Goal: Task Accomplishment & Management: Complete application form

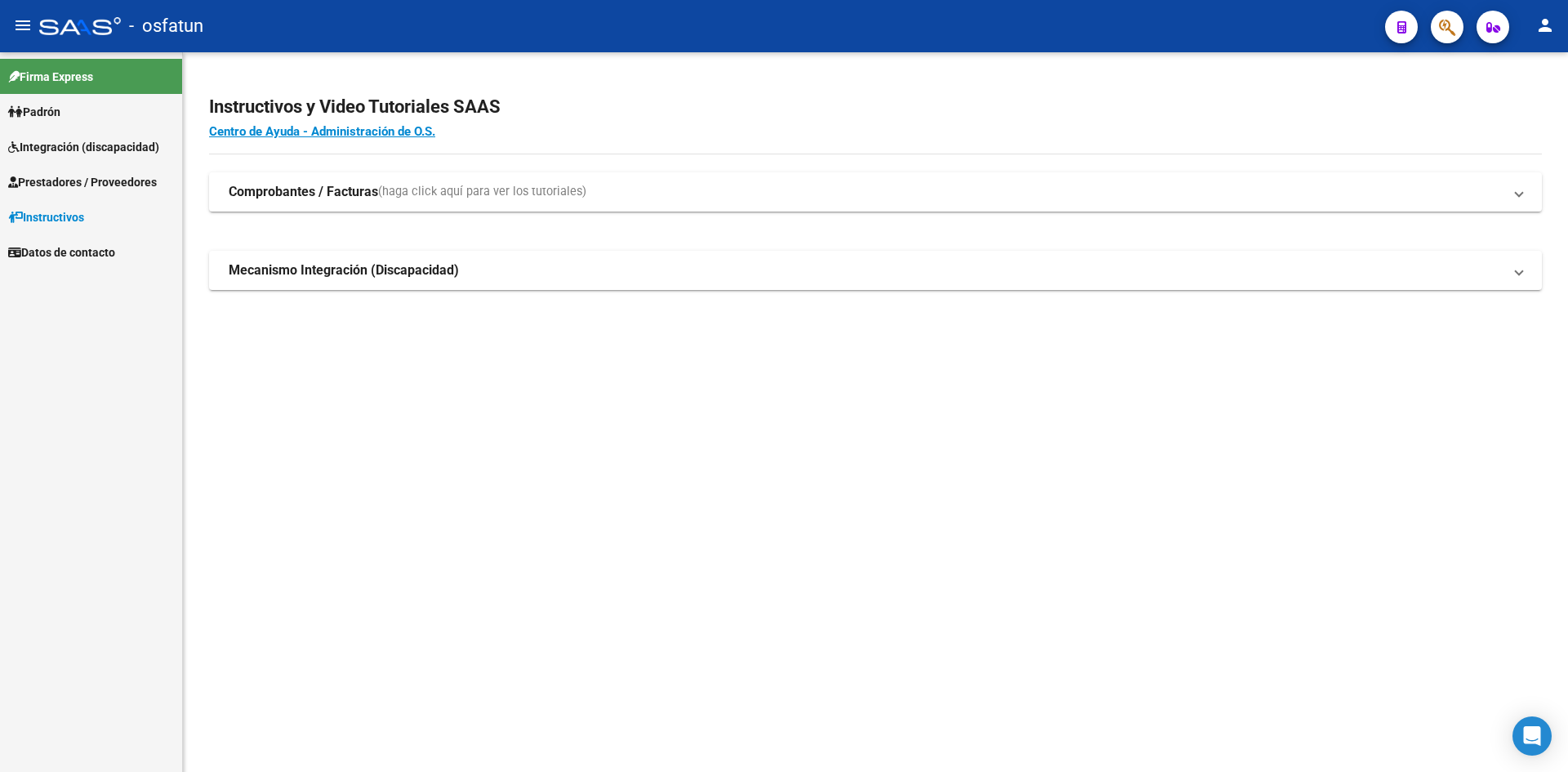
click at [84, 152] on span "Integración (discapacidad)" at bounding box center [84, 147] width 151 height 18
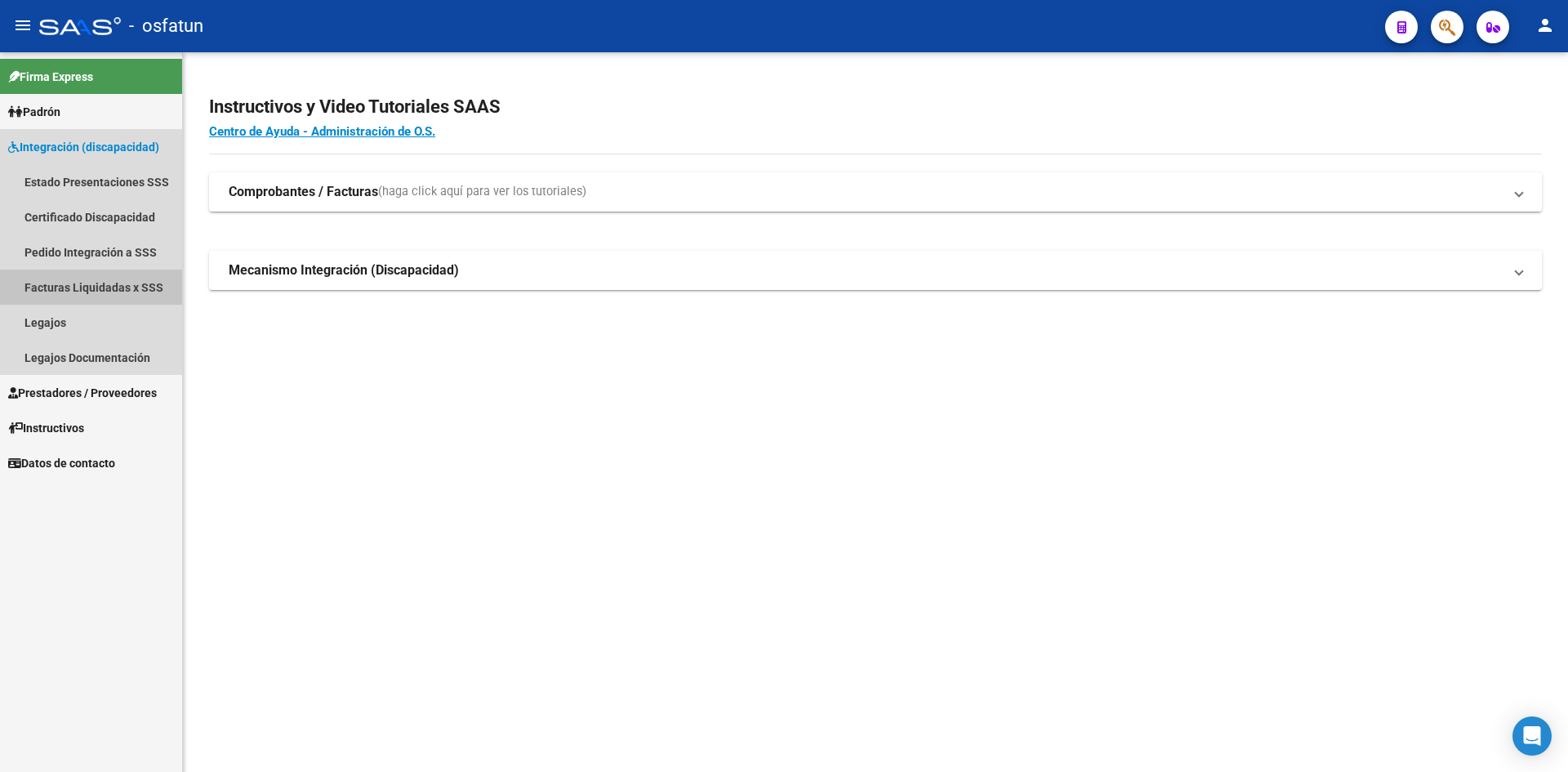
click at [98, 284] on link "Facturas Liquidadas x SSS" at bounding box center [91, 287] width 182 height 35
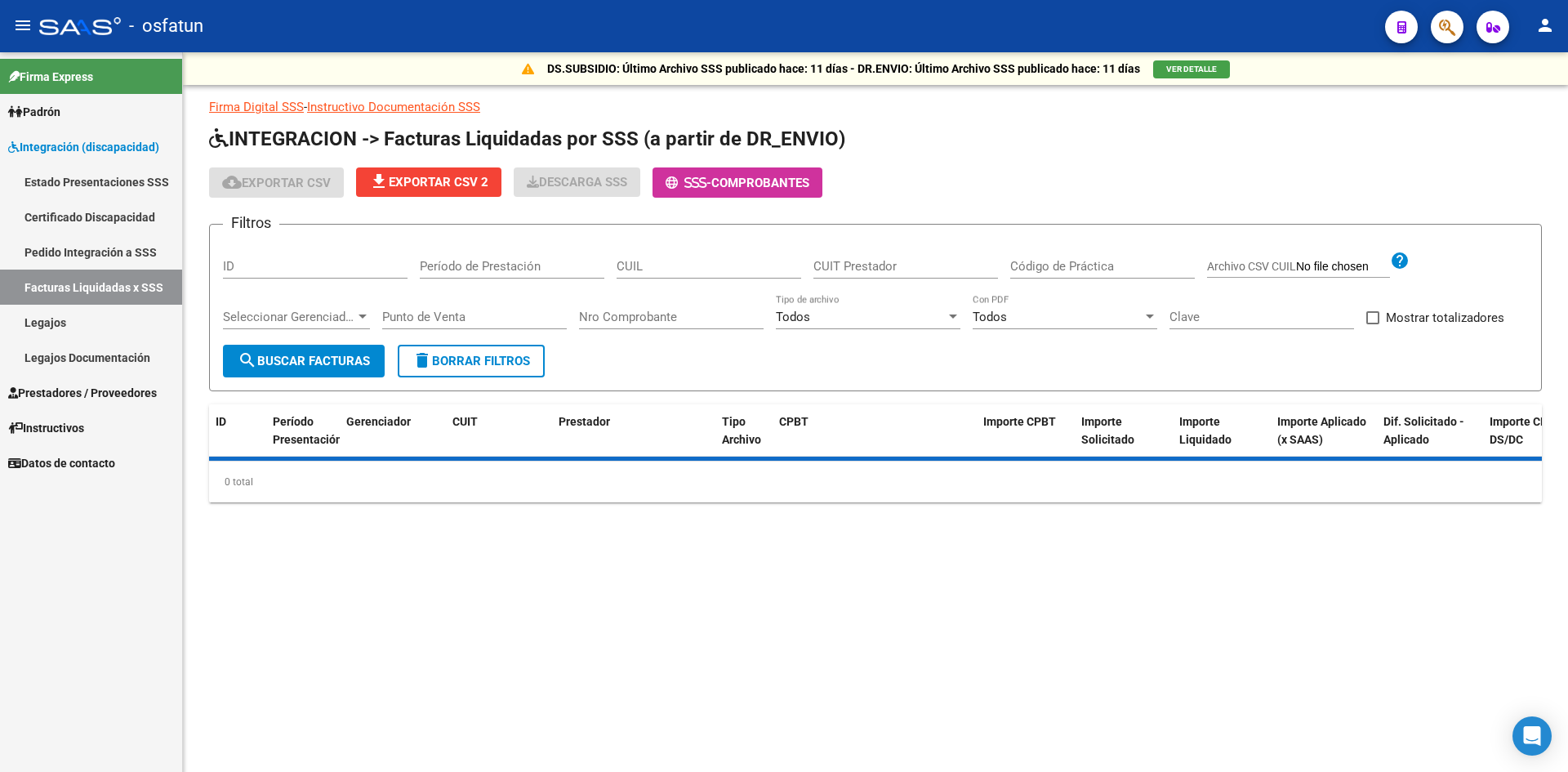
click at [71, 325] on link "Legajos" at bounding box center [91, 322] width 182 height 35
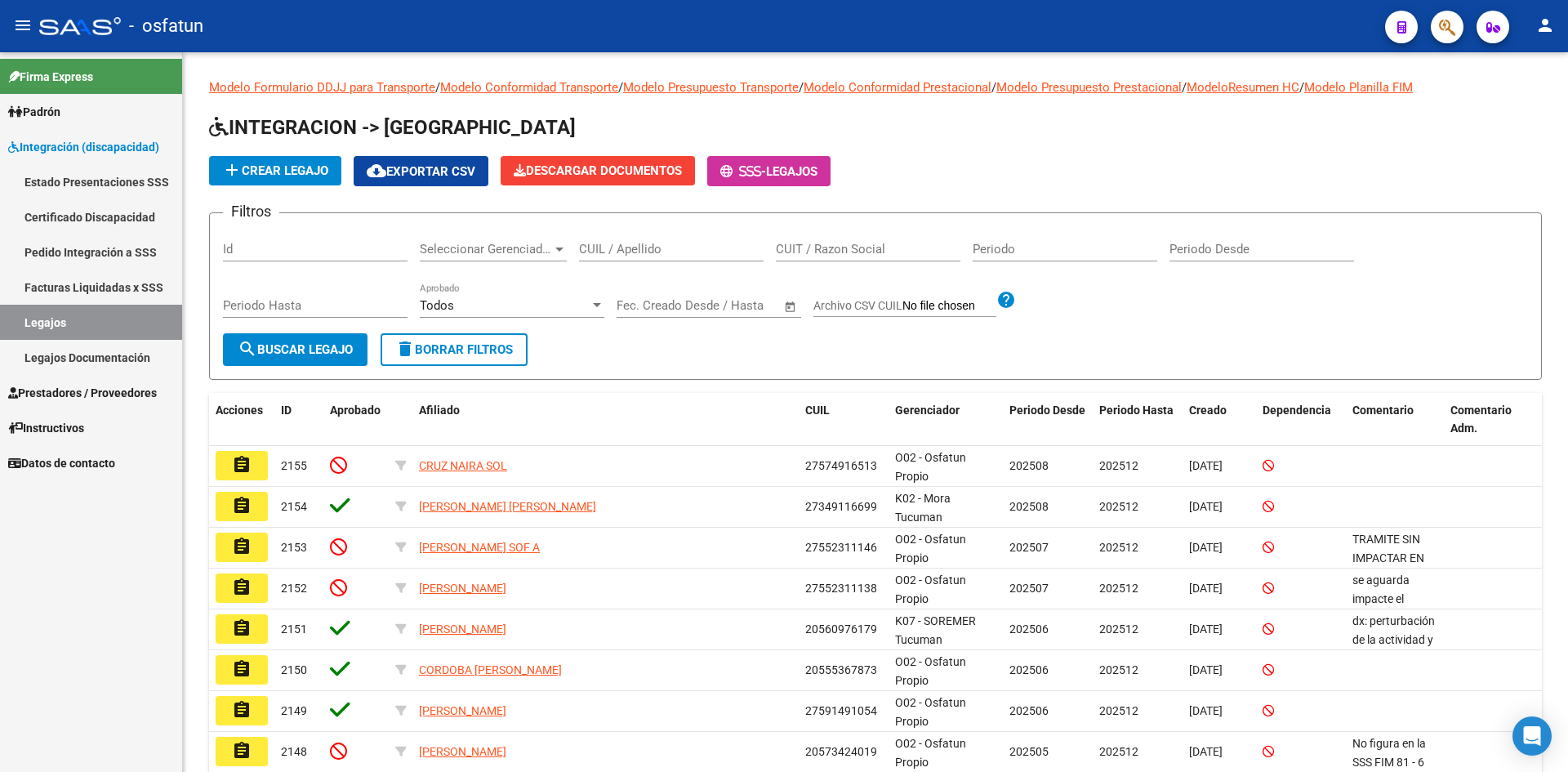
click at [130, 363] on link "Legajos Documentación" at bounding box center [91, 357] width 182 height 35
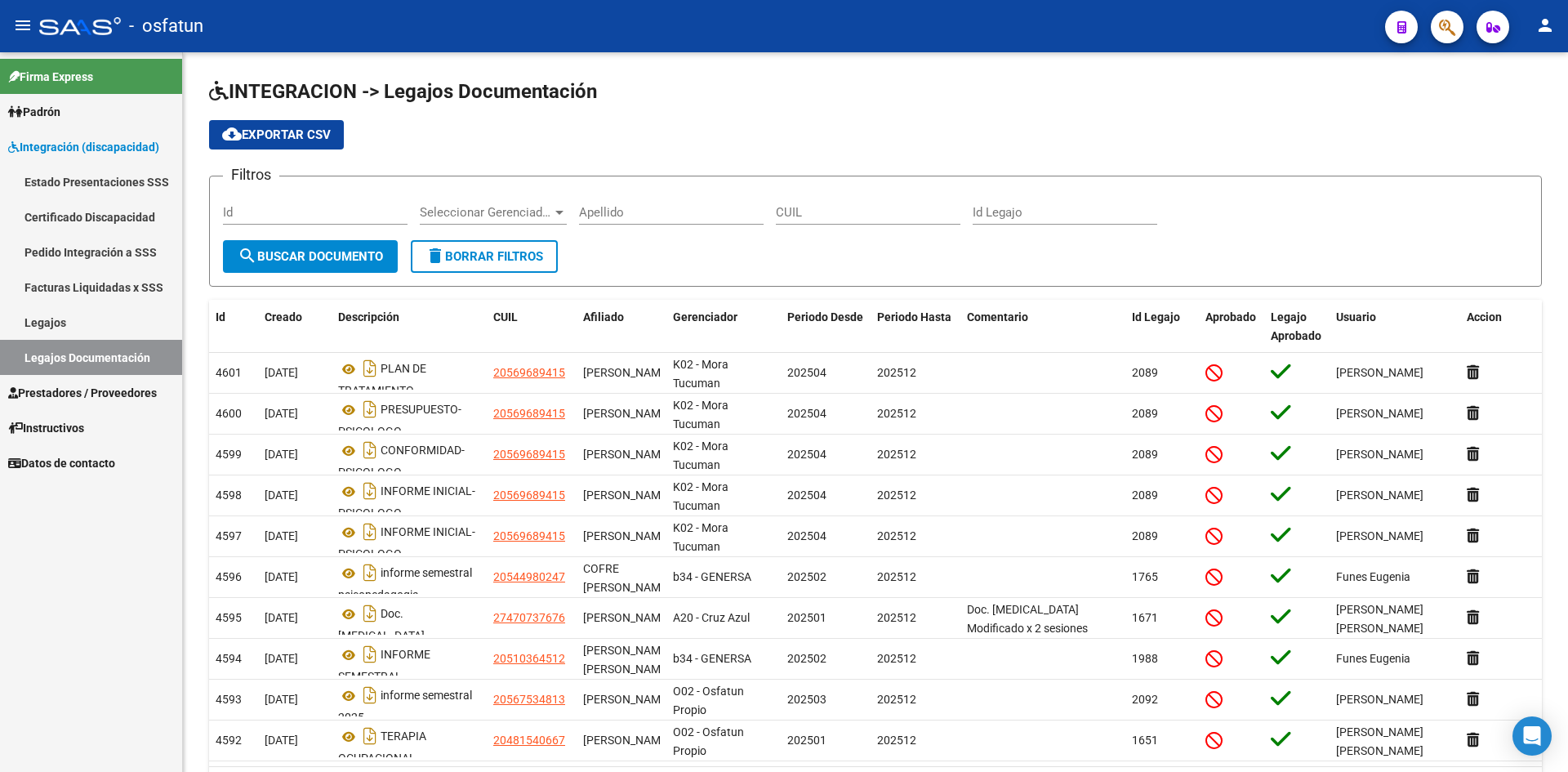
click at [76, 328] on link "Legajos" at bounding box center [91, 322] width 182 height 35
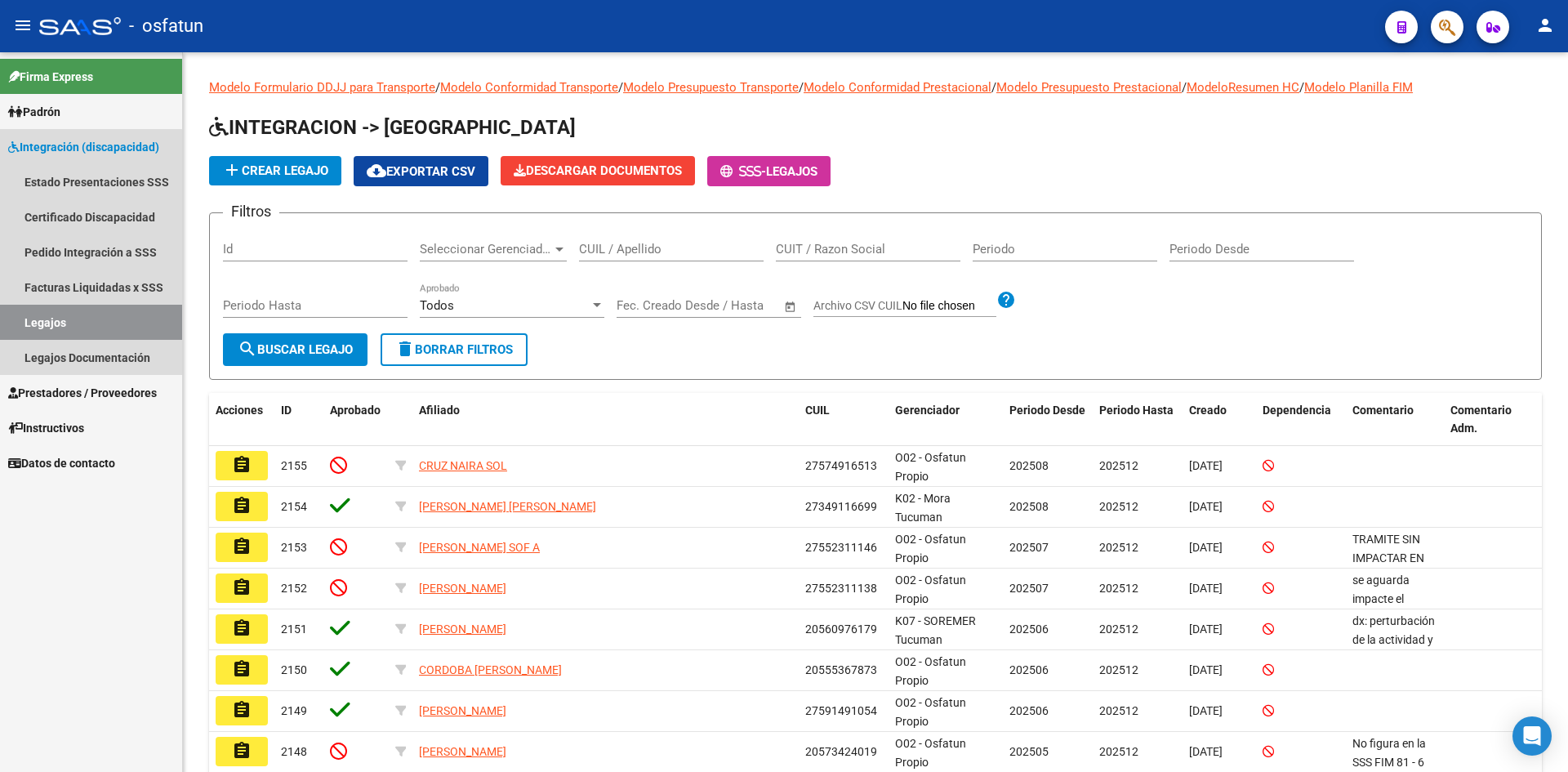
click at [86, 317] on link "Legajos" at bounding box center [91, 322] width 182 height 35
click at [98, 151] on span "Integración (discapacidad)" at bounding box center [84, 147] width 151 height 18
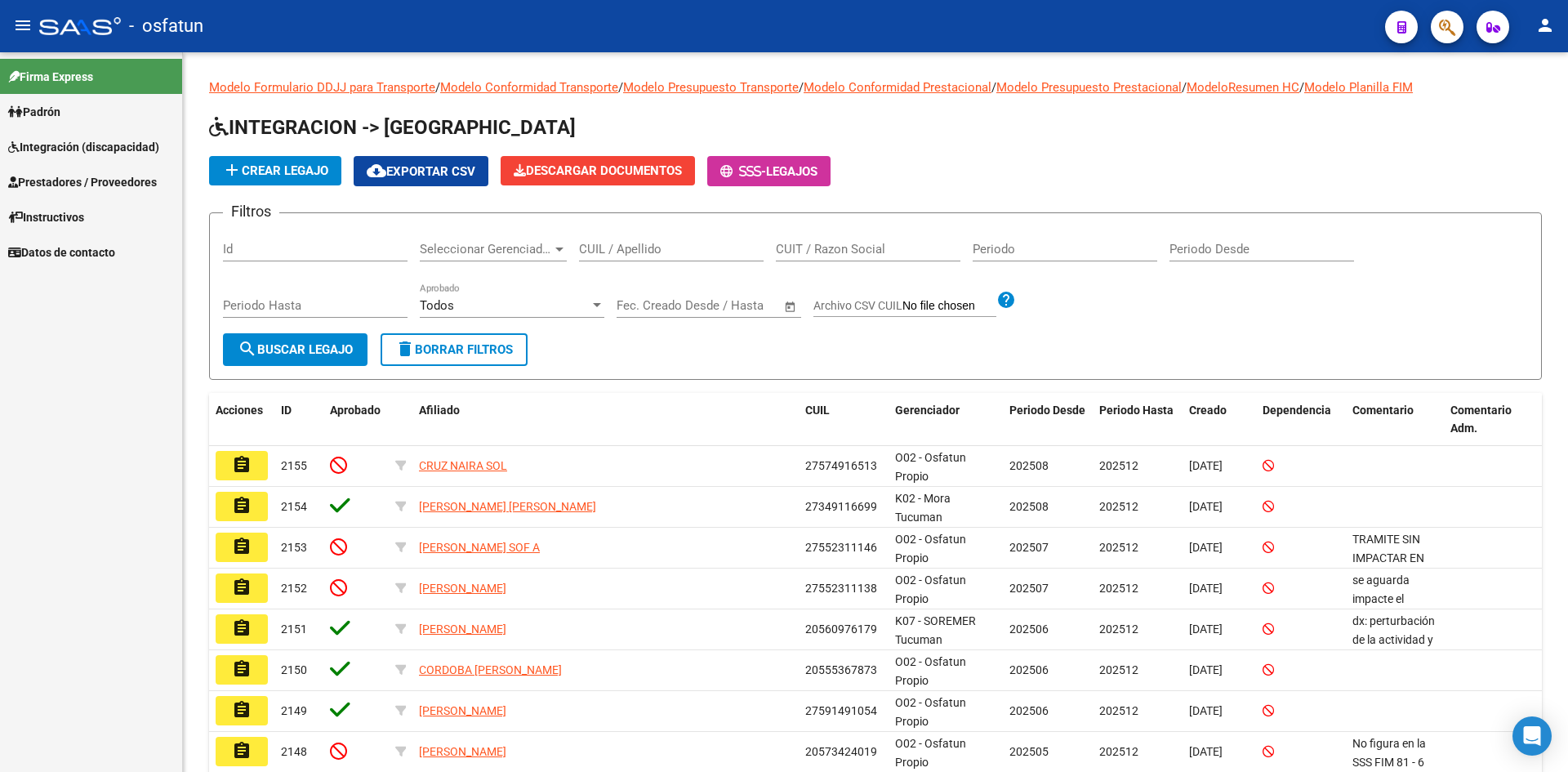
click at [94, 185] on span "Prestadores / Proveedores" at bounding box center [82, 182] width 148 height 18
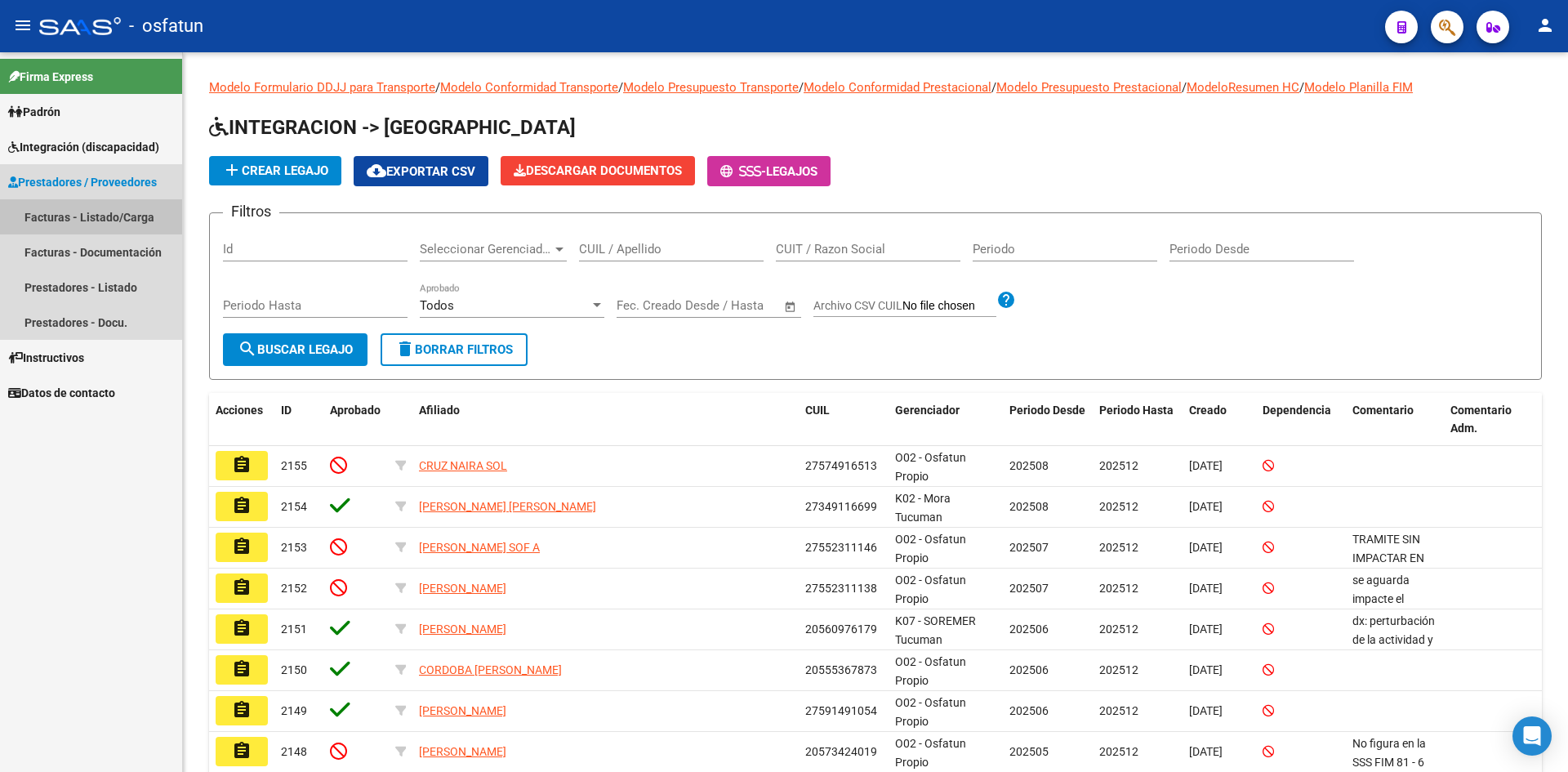
click at [100, 221] on link "Facturas - Listado/Carga" at bounding box center [91, 216] width 182 height 35
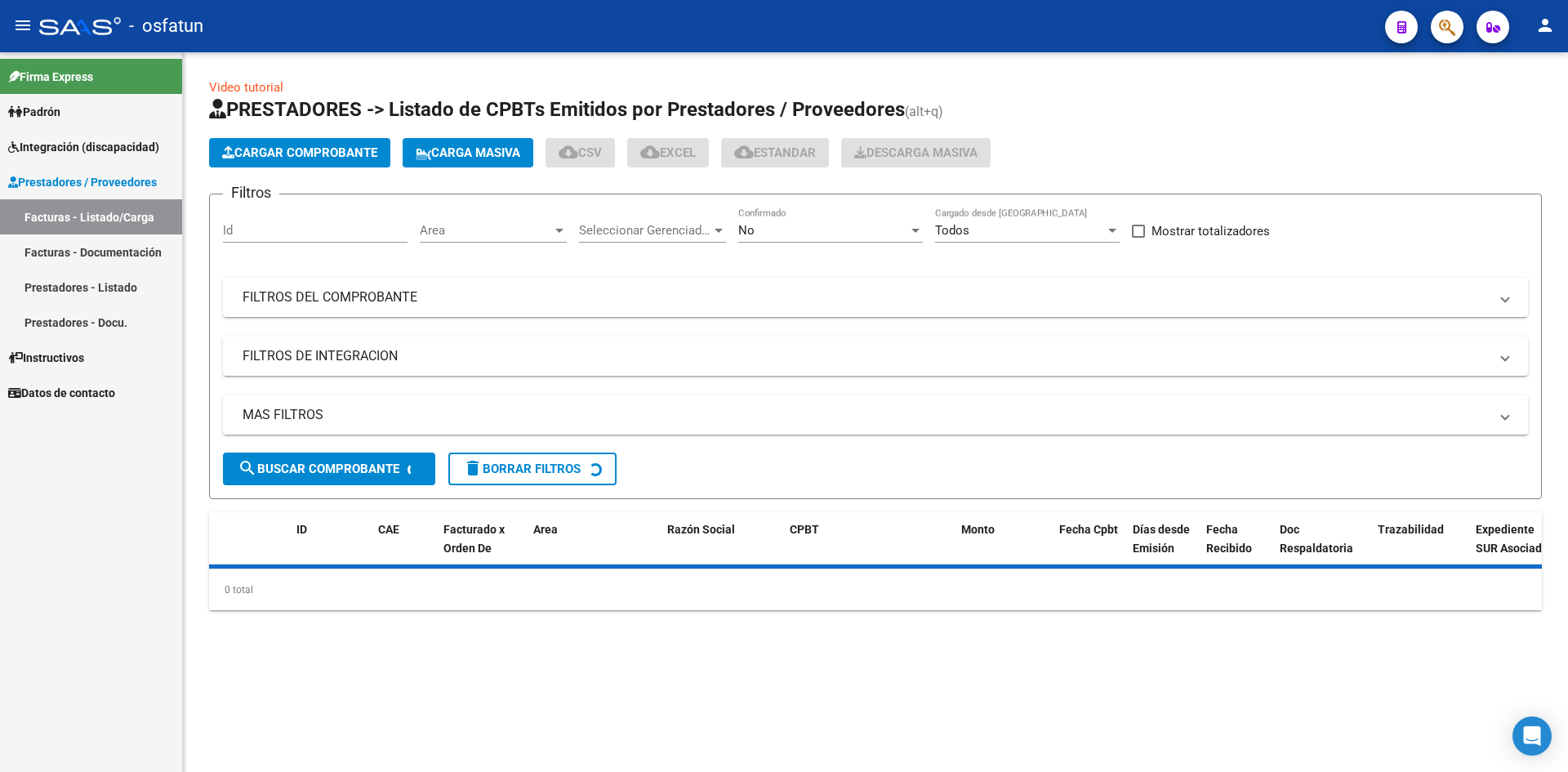
click at [126, 261] on link "Facturas - Documentación" at bounding box center [91, 251] width 182 height 35
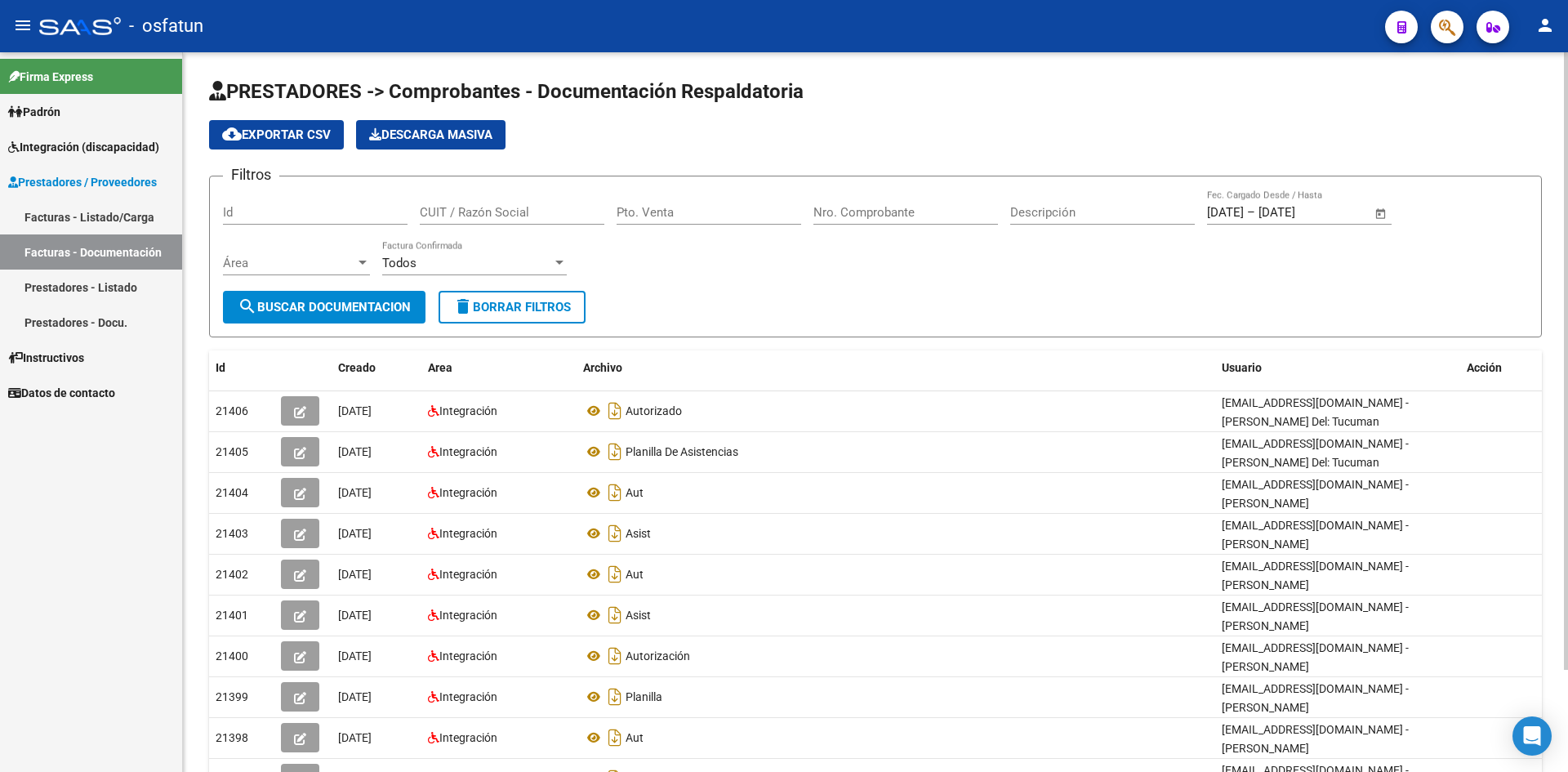
click at [693, 223] on div "Pto. Venta" at bounding box center [708, 206] width 184 height 35
type input "4"
click at [844, 214] on input "Nro. Comprobante" at bounding box center [905, 212] width 184 height 15
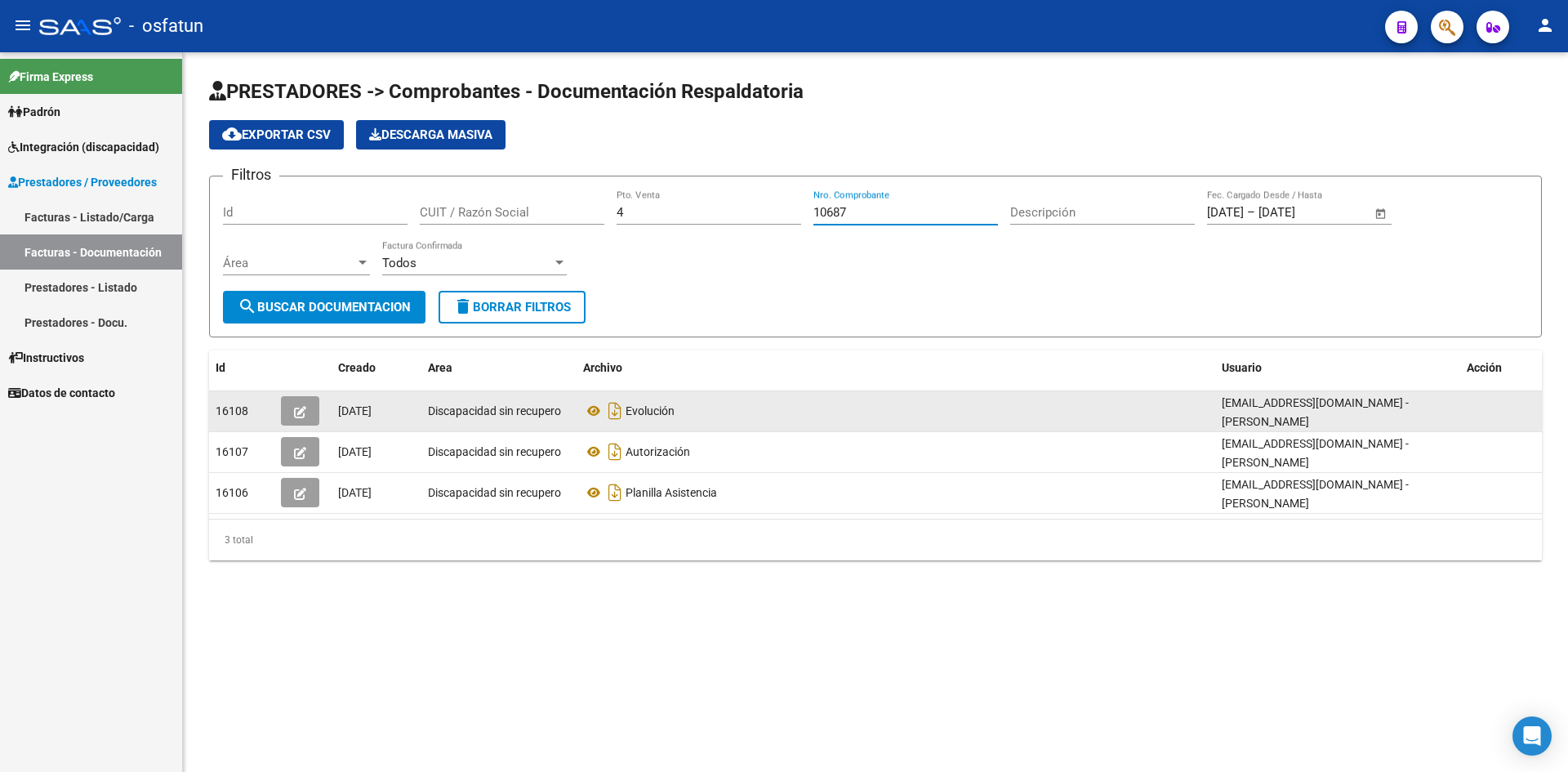
type input "10687"
click at [298, 411] on icon "button" at bounding box center [300, 412] width 12 height 12
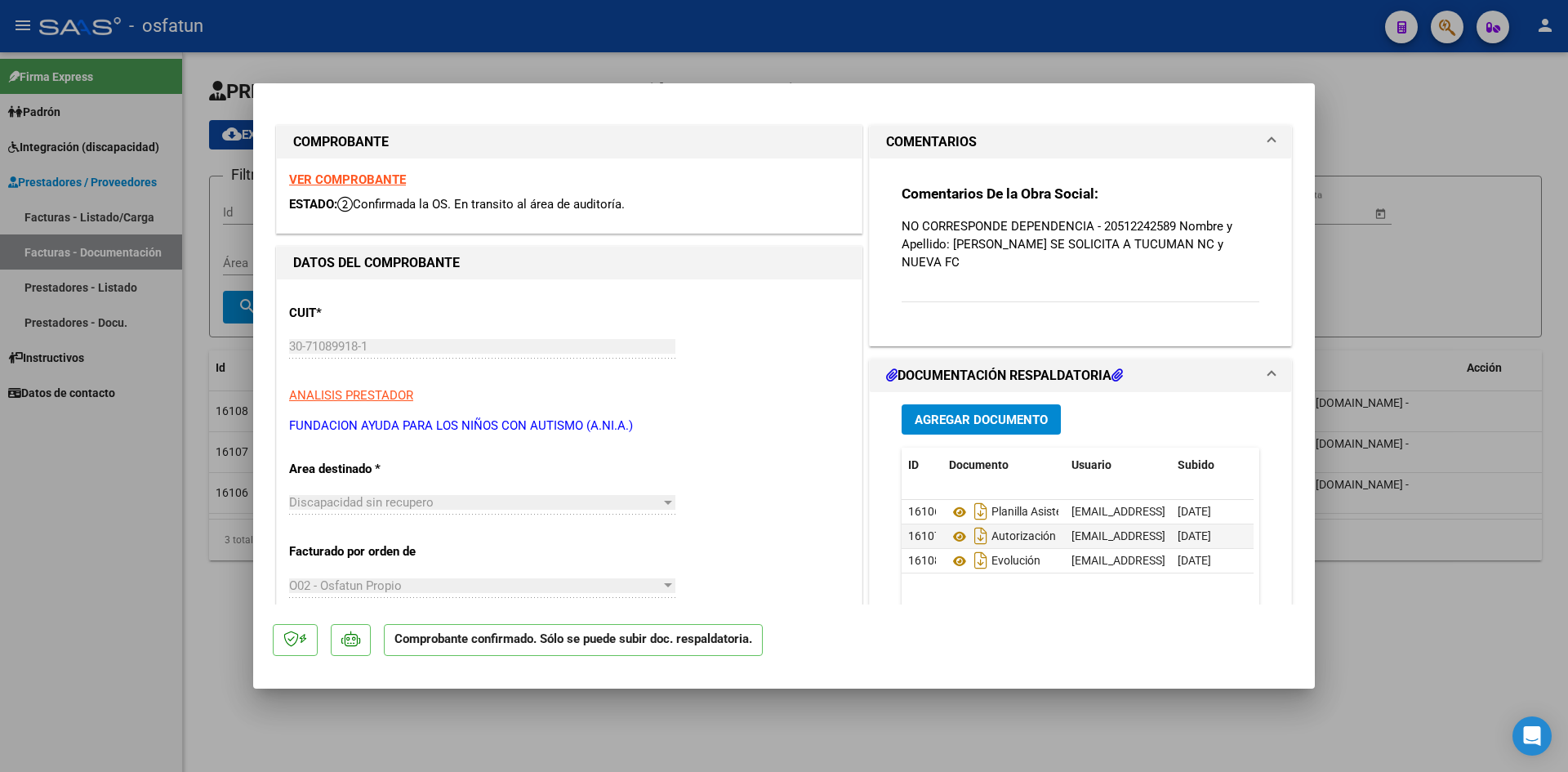
click at [911, 69] on div at bounding box center [784, 386] width 1568 height 772
type input "$ 0,00"
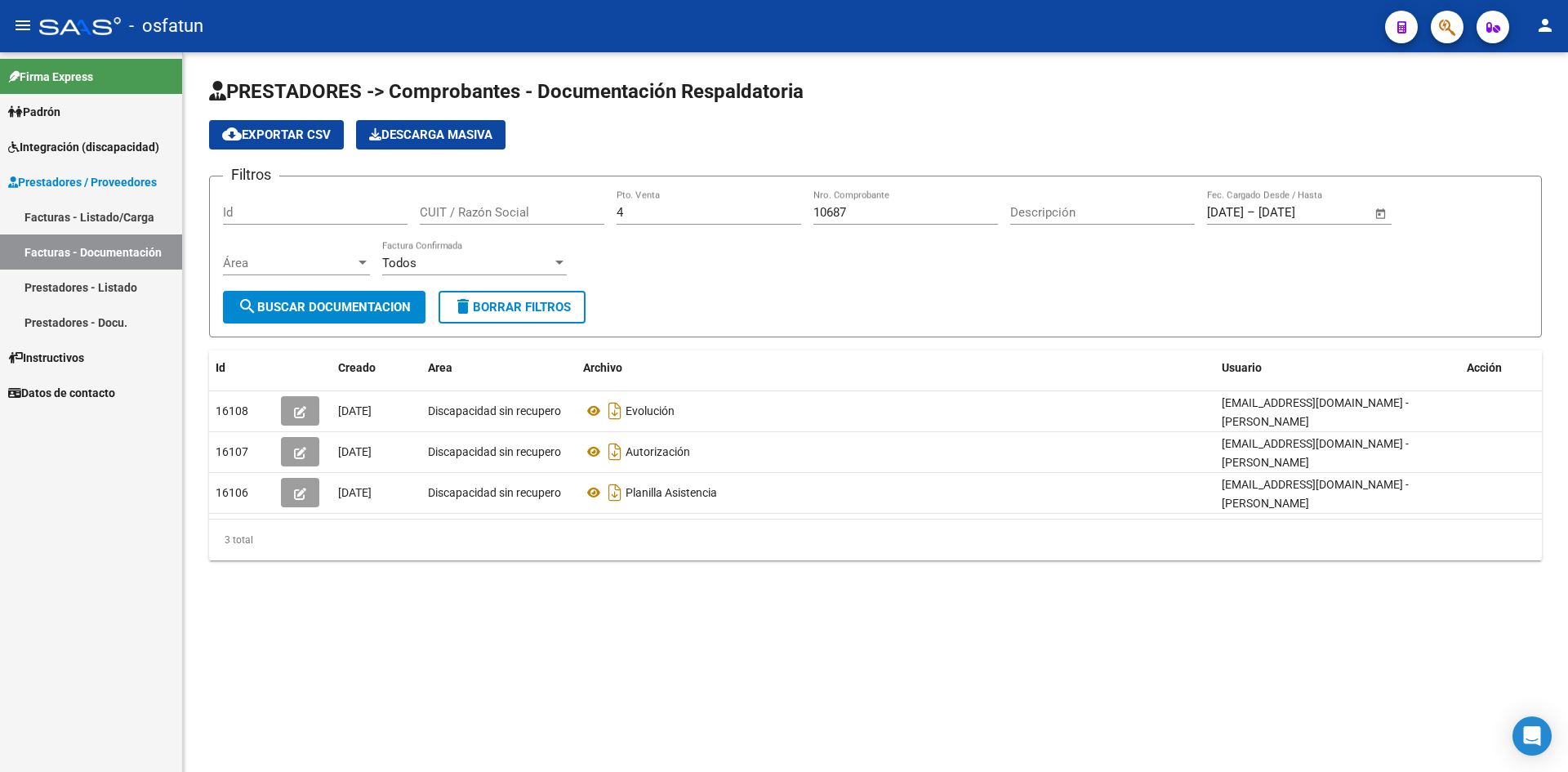
click at [888, 212] on input "10687" at bounding box center [905, 212] width 184 height 15
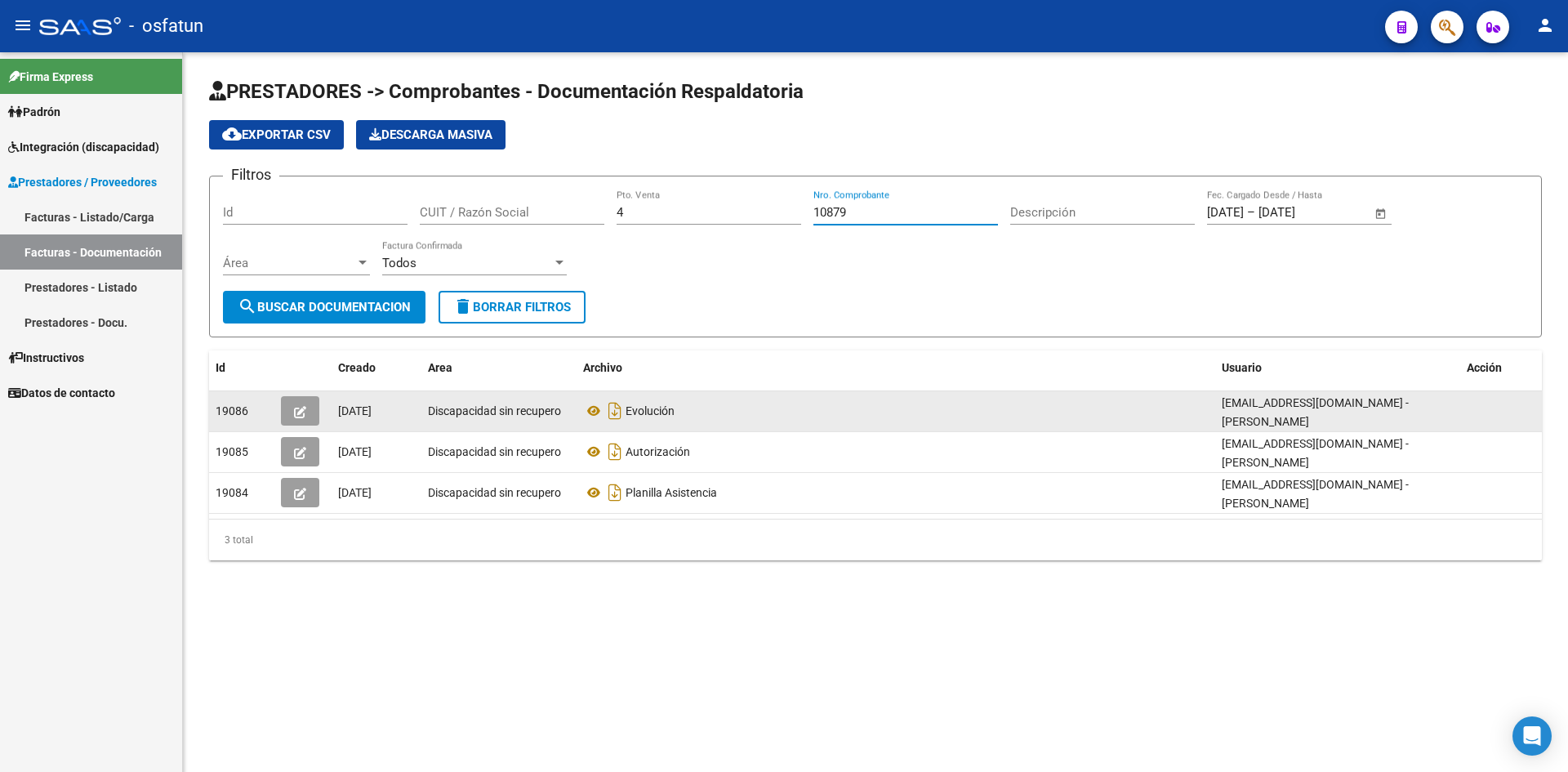
type input "10879"
click at [301, 415] on icon "button" at bounding box center [300, 412] width 12 height 12
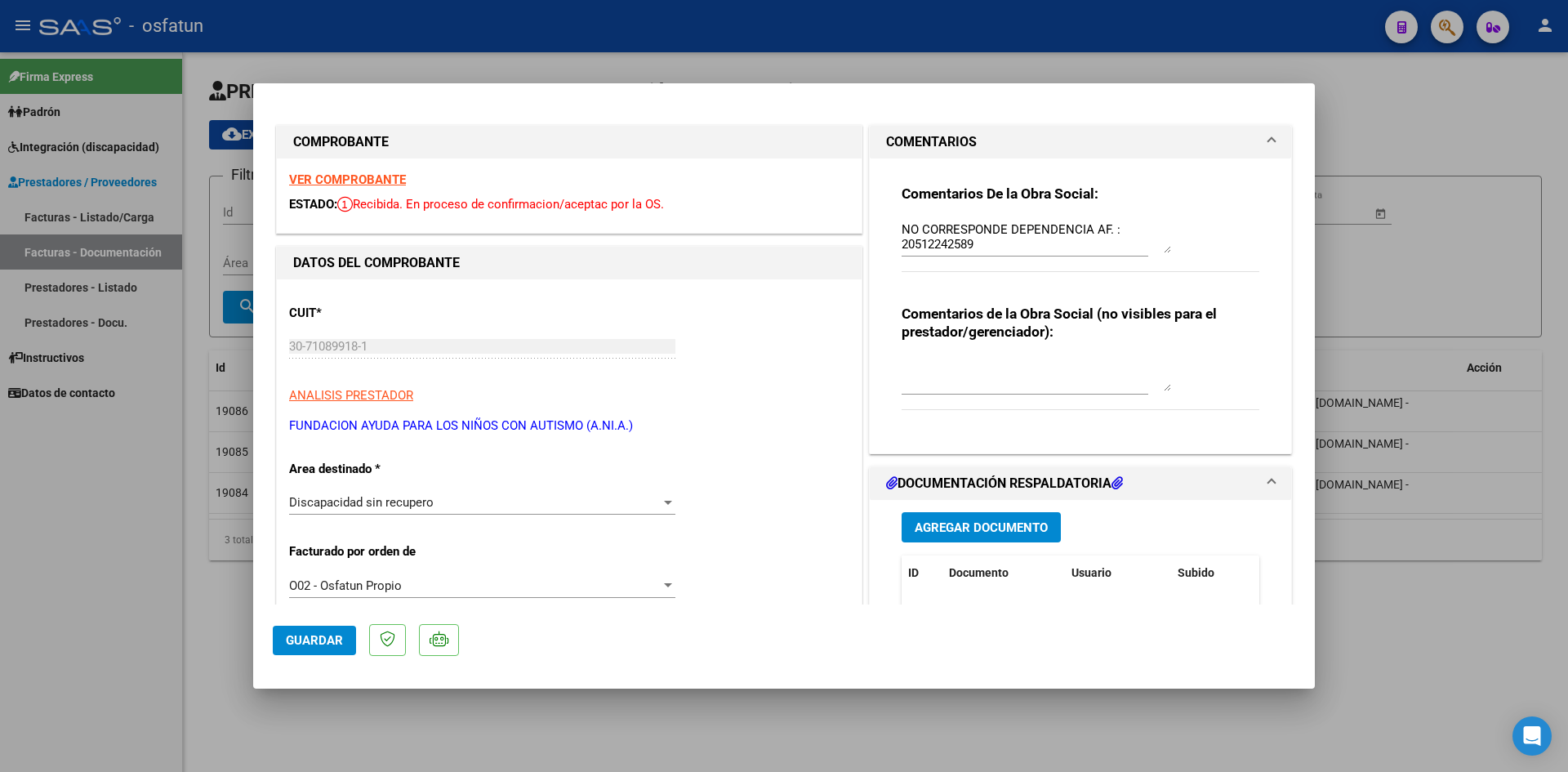
click at [637, 11] on div at bounding box center [784, 386] width 1568 height 772
type input "$ 0,00"
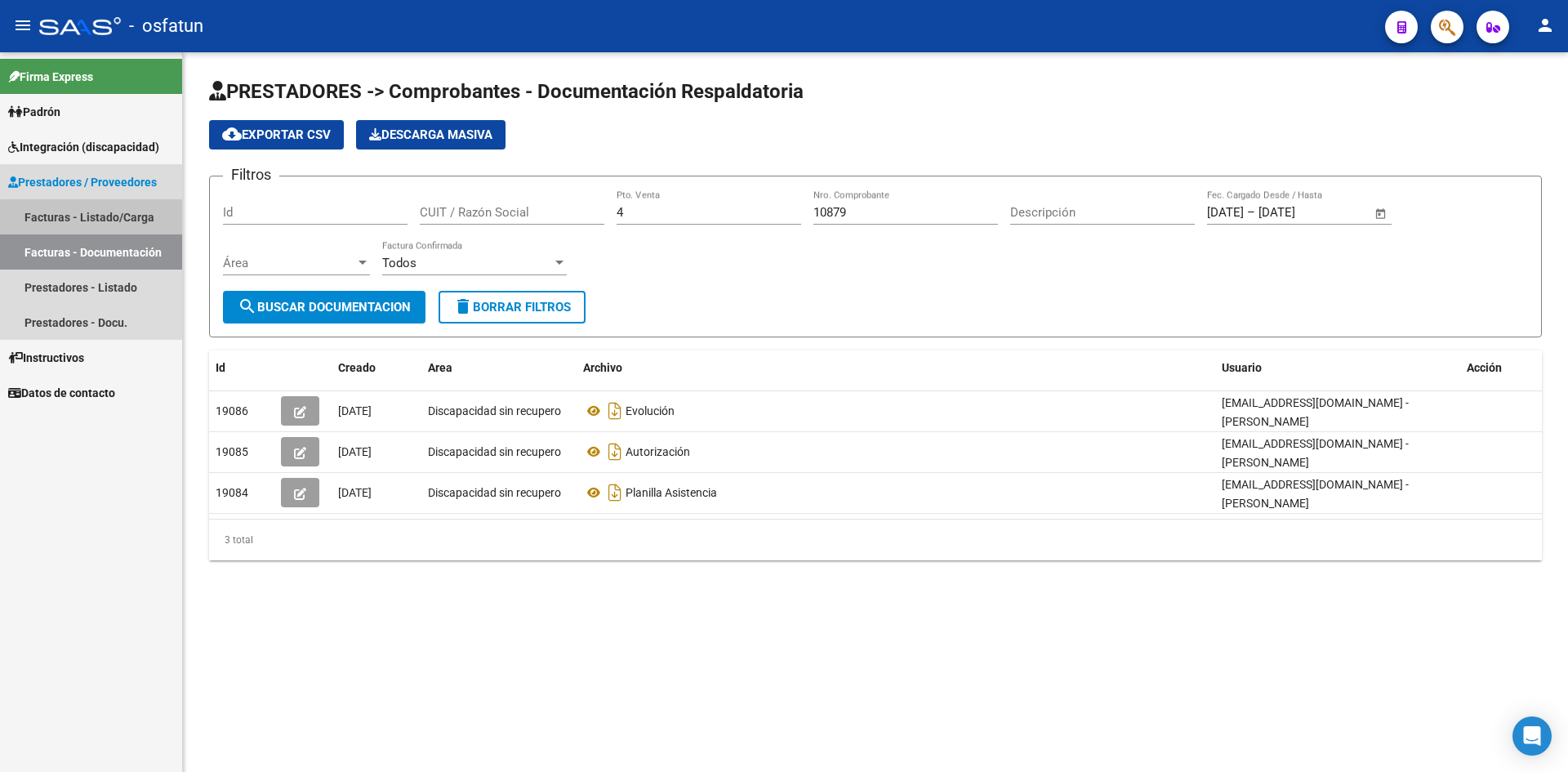
click at [100, 217] on link "Facturas - Listado/Carga" at bounding box center [91, 216] width 182 height 35
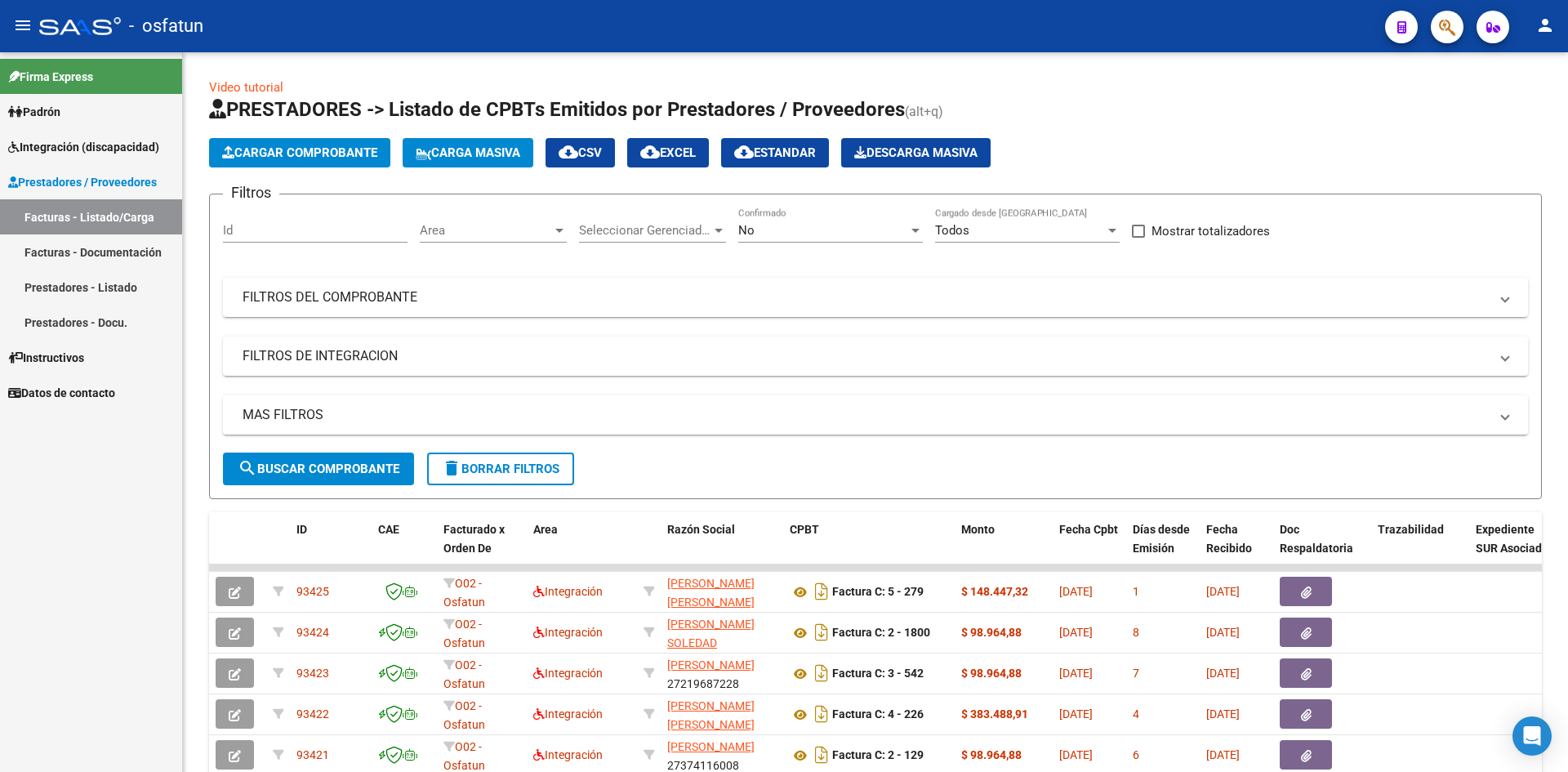
click at [113, 296] on link "Prestadores - Listado" at bounding box center [91, 287] width 182 height 35
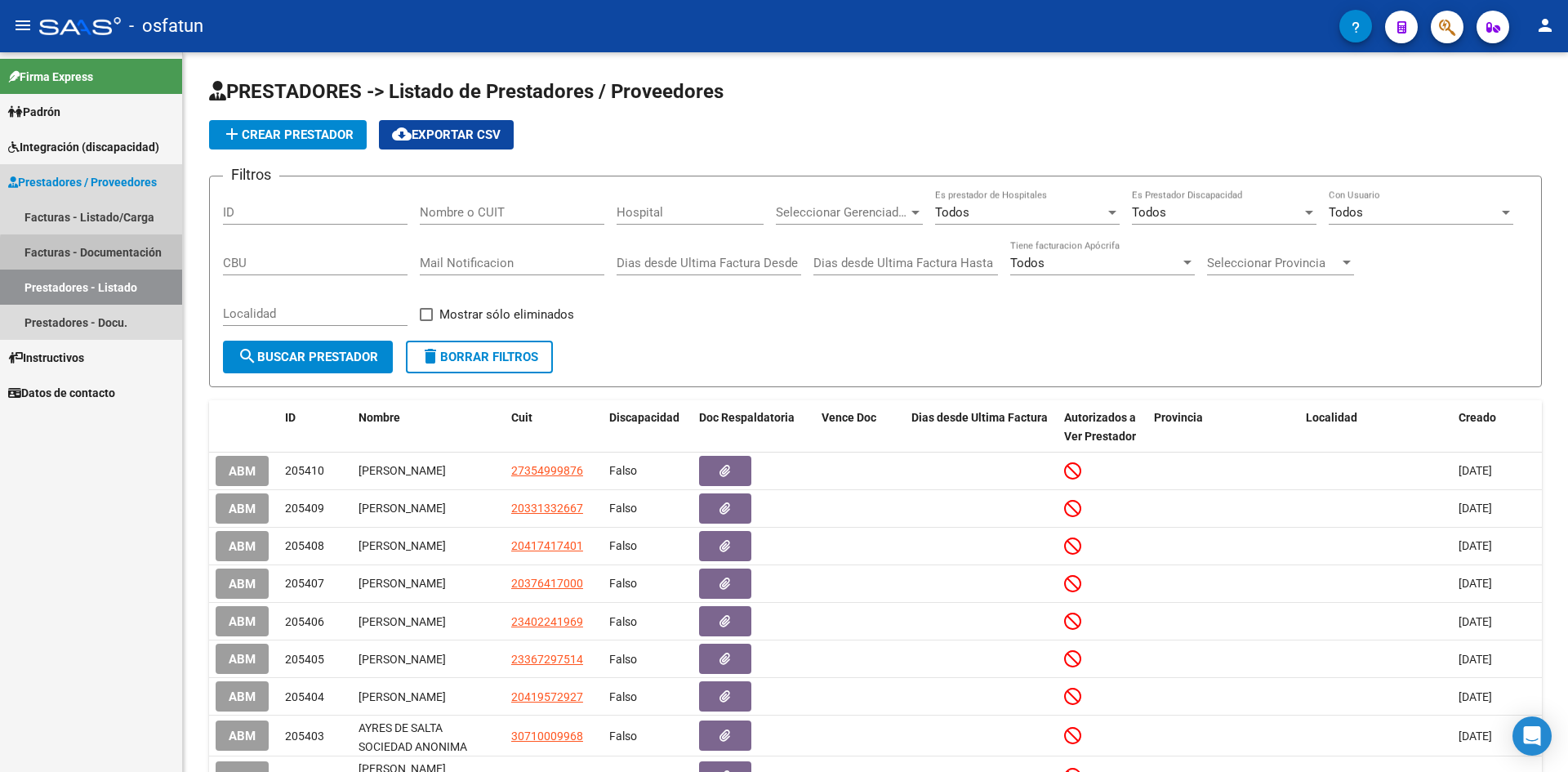
click at [137, 257] on link "Facturas - Documentación" at bounding box center [91, 251] width 182 height 35
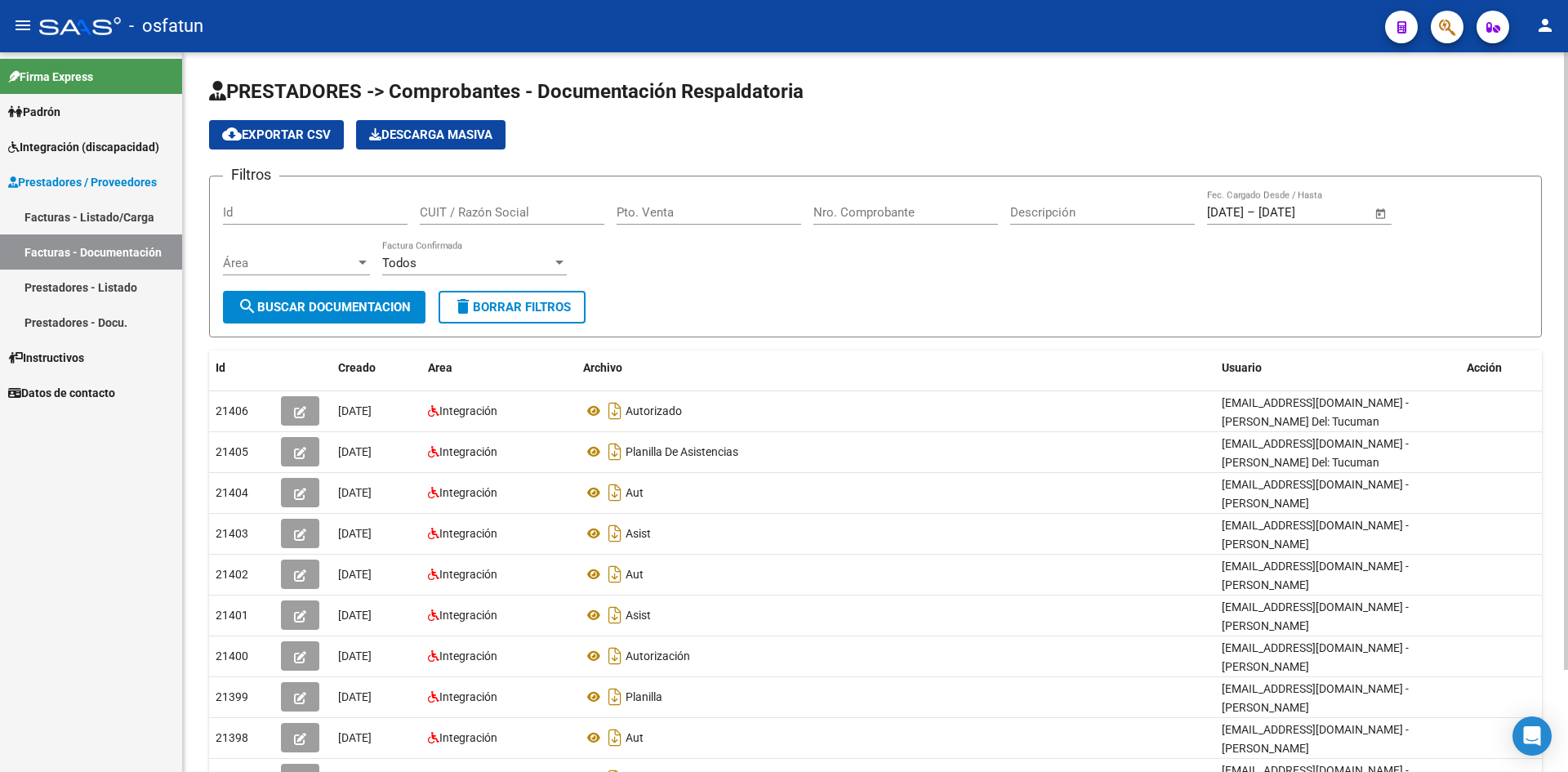
click at [752, 211] on input "Pto. Venta" at bounding box center [708, 212] width 184 height 15
type input "4"
click at [845, 213] on input "Nro. Comprobante" at bounding box center [905, 212] width 184 height 15
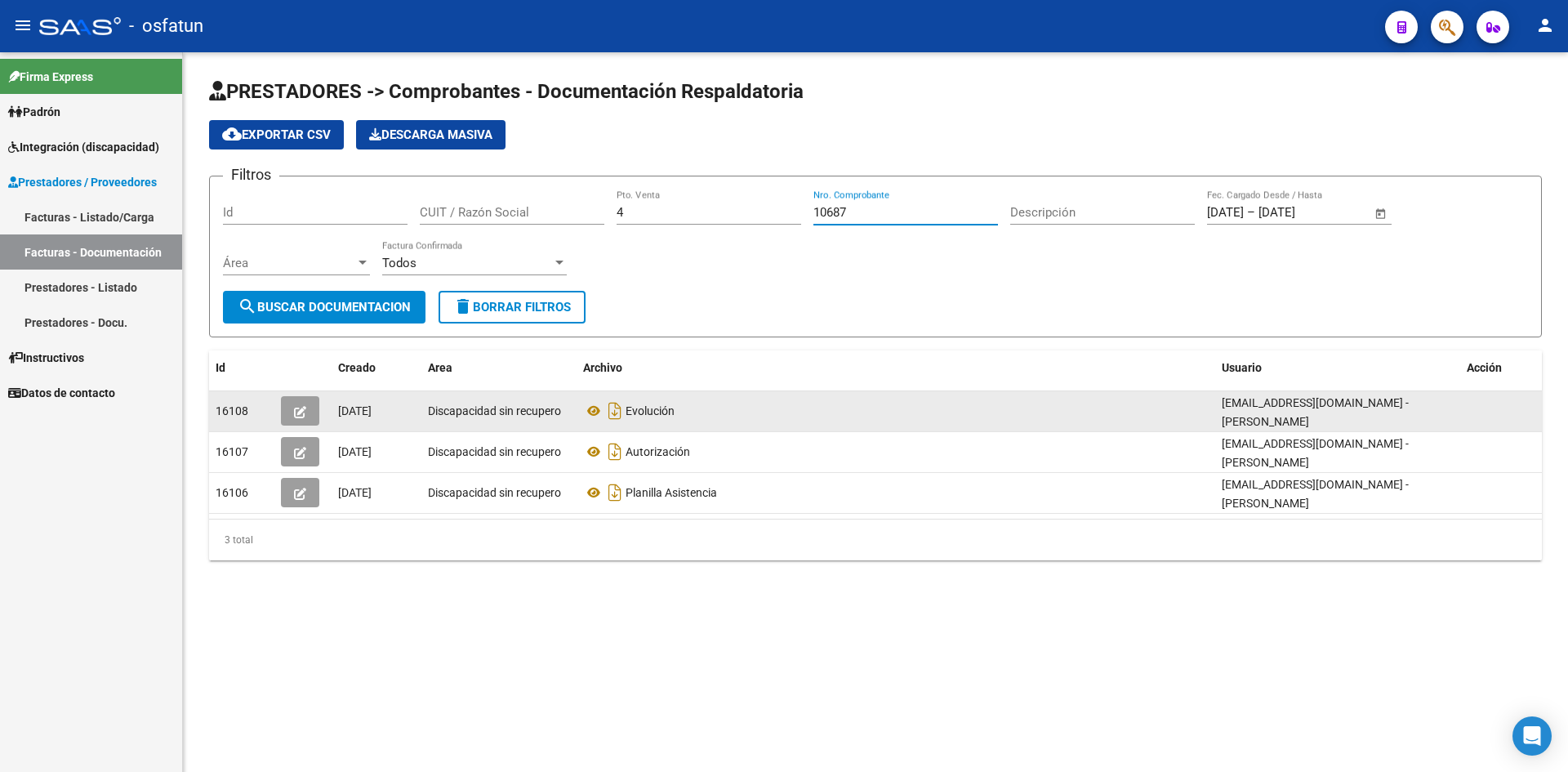
type input "10687"
click at [307, 415] on button "button" at bounding box center [300, 411] width 39 height 30
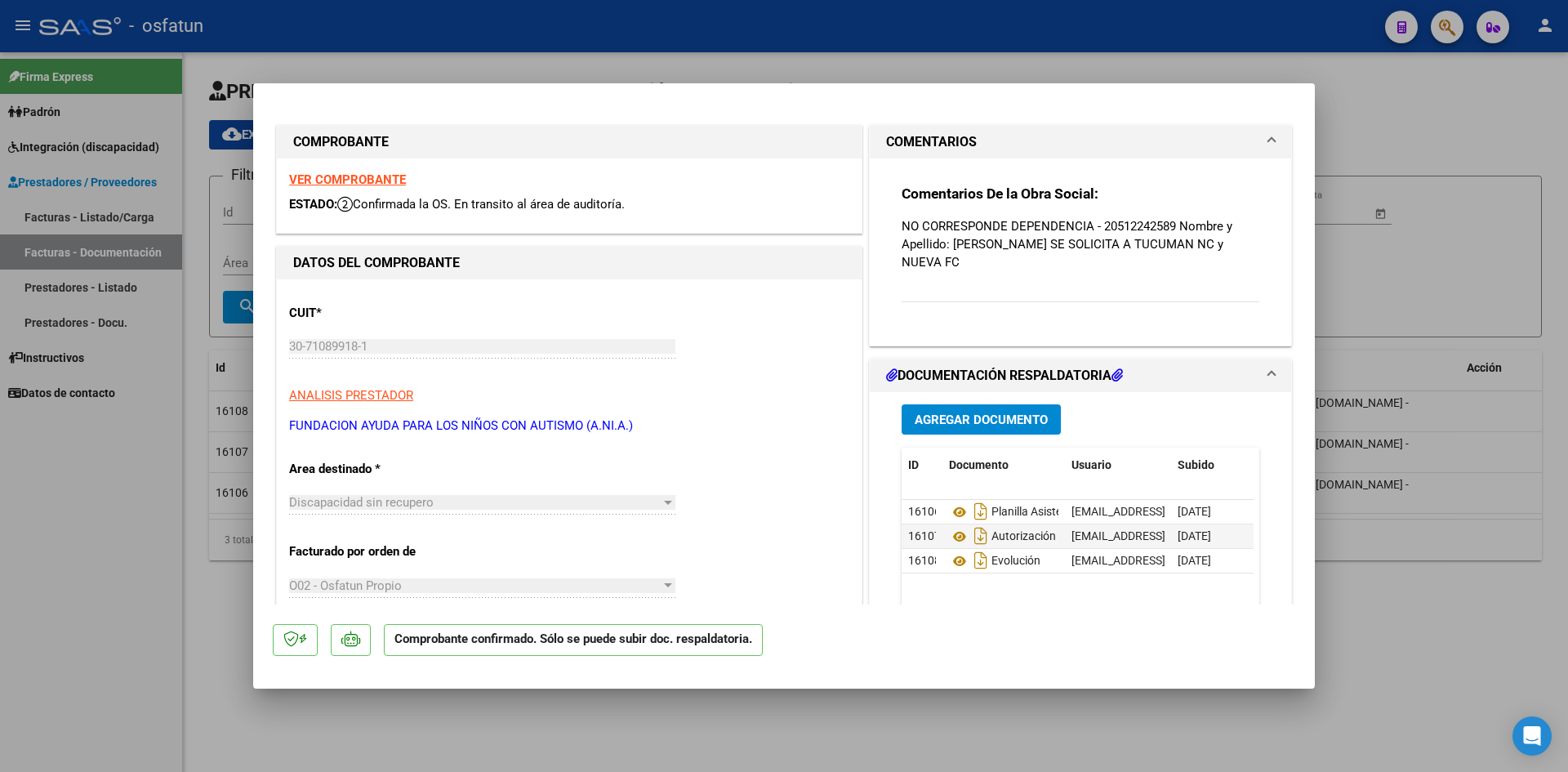
click at [799, 39] on div at bounding box center [784, 386] width 1568 height 772
type input "$ 0,00"
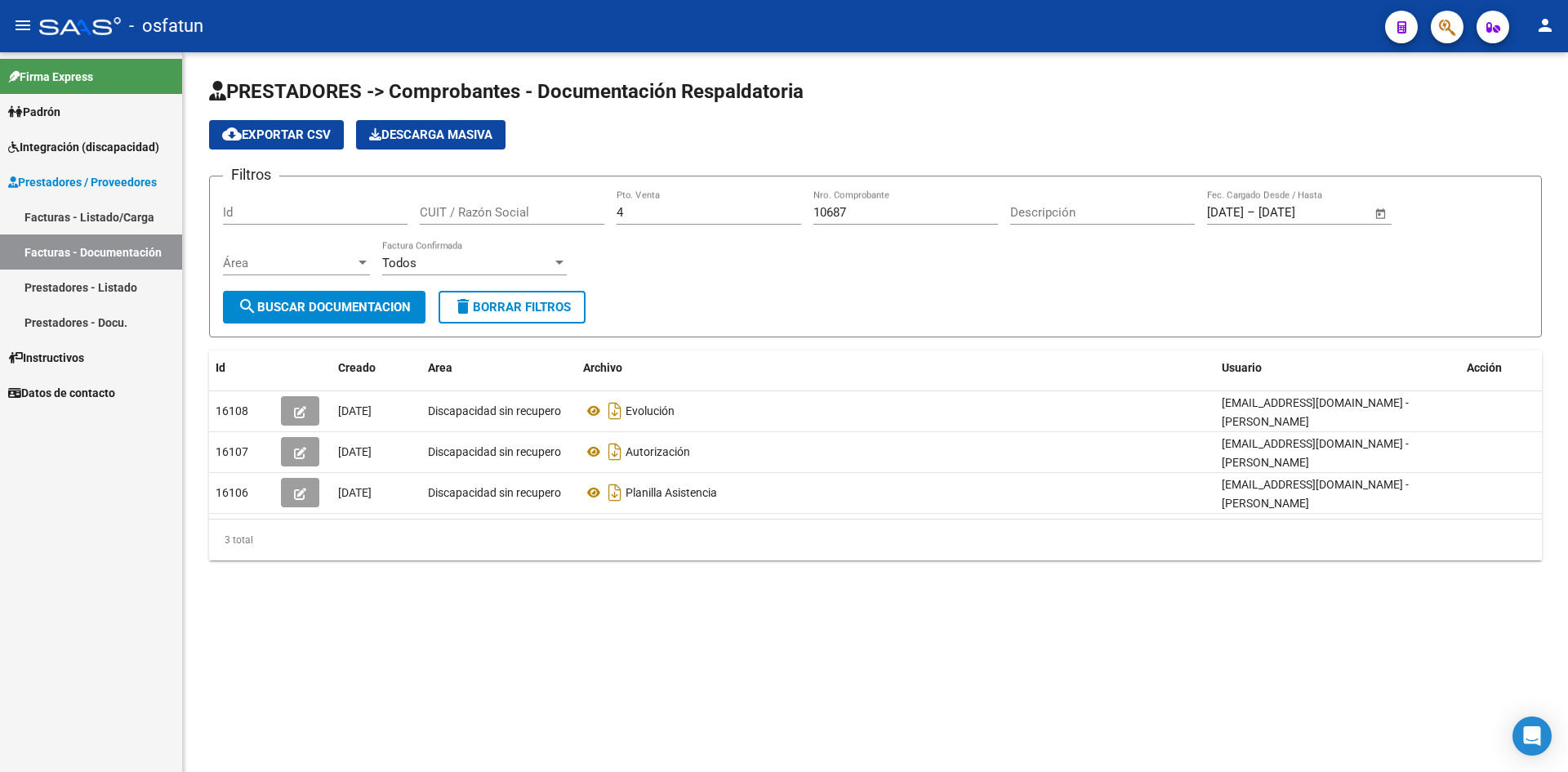
click at [119, 219] on link "Facturas - Listado/Carga" at bounding box center [91, 216] width 182 height 35
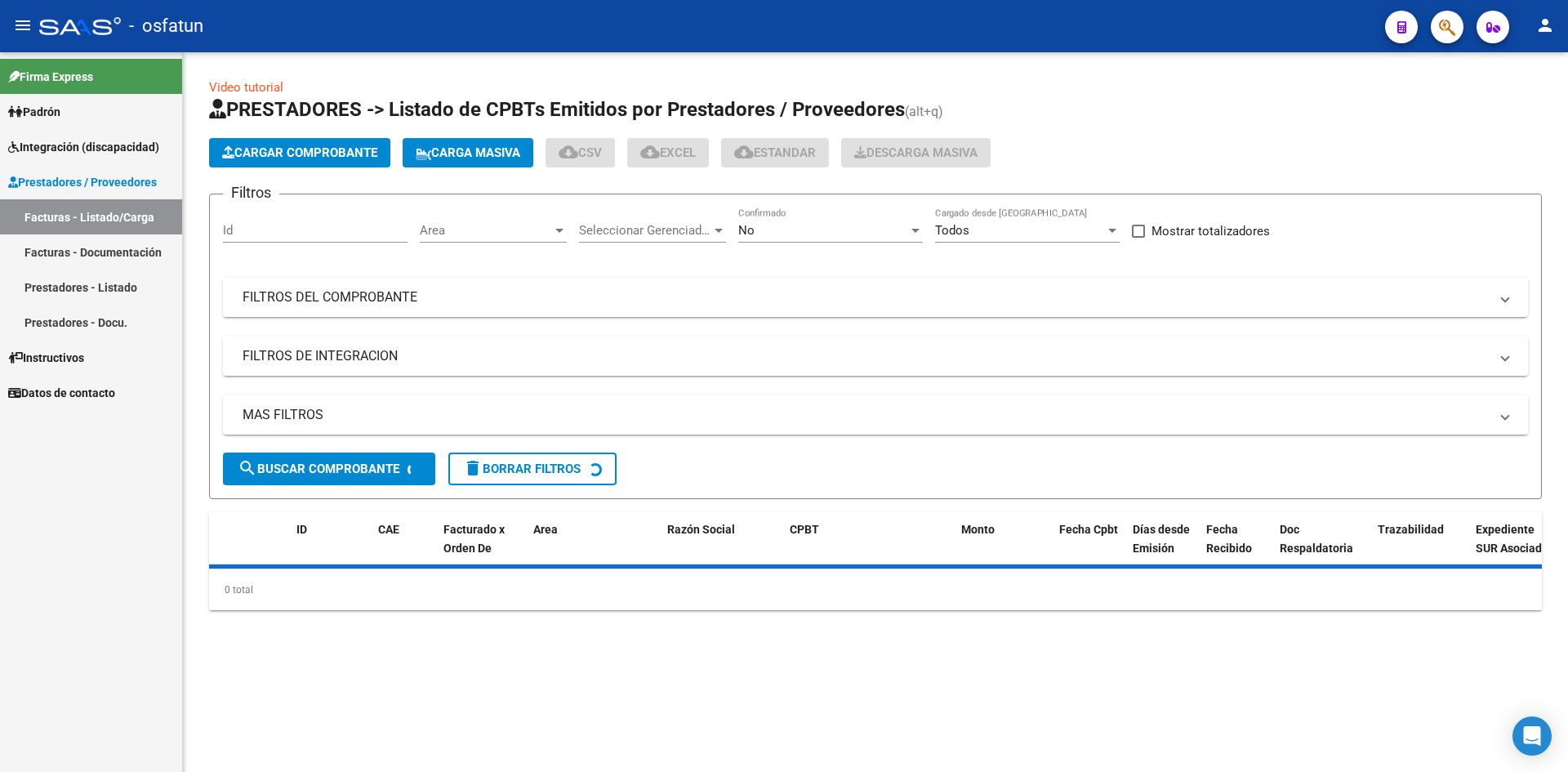
click at [275, 154] on span "Cargar Comprobante" at bounding box center [300, 152] width 155 height 15
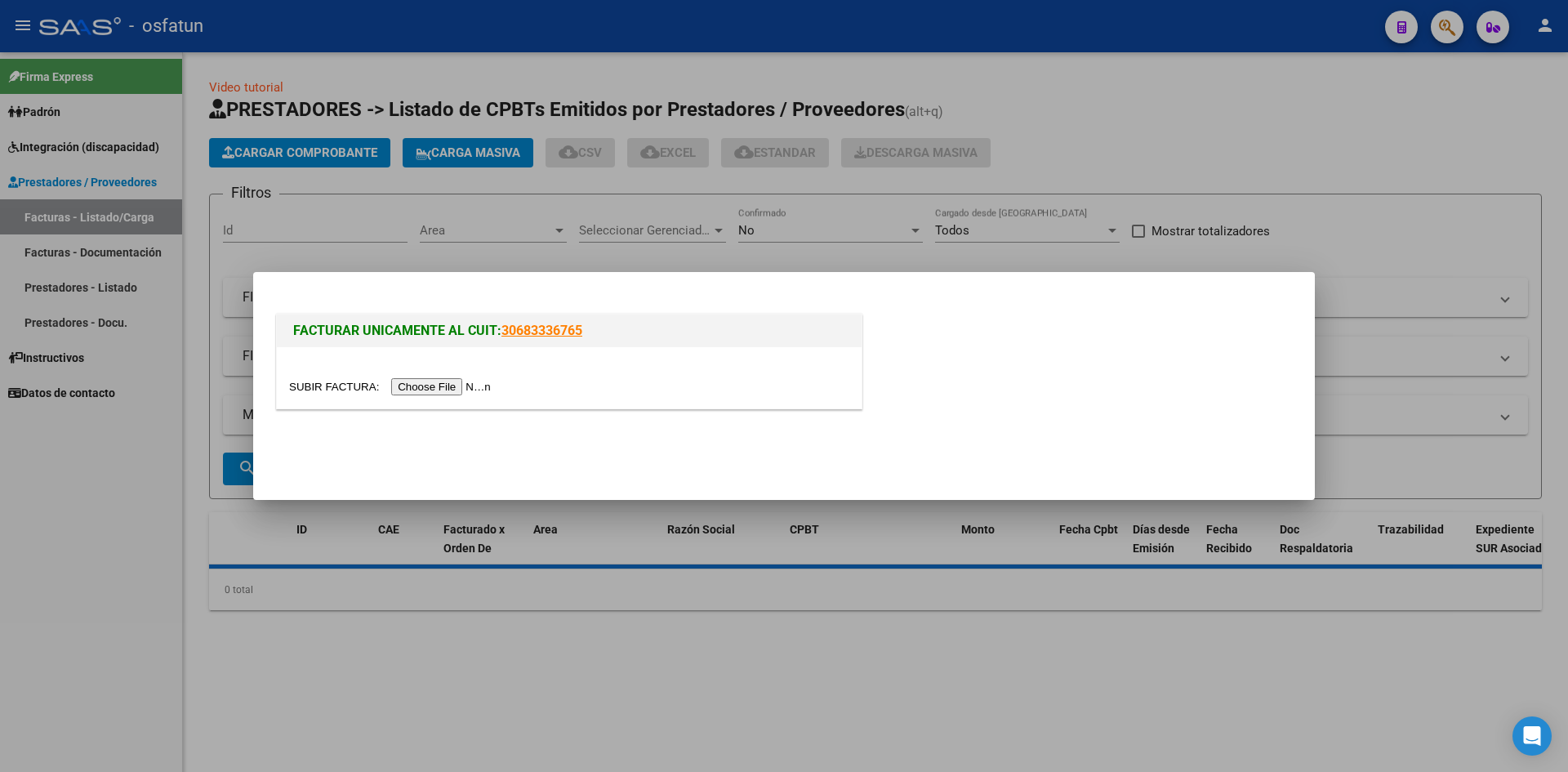
click at [466, 387] on input "file" at bounding box center [392, 386] width 207 height 17
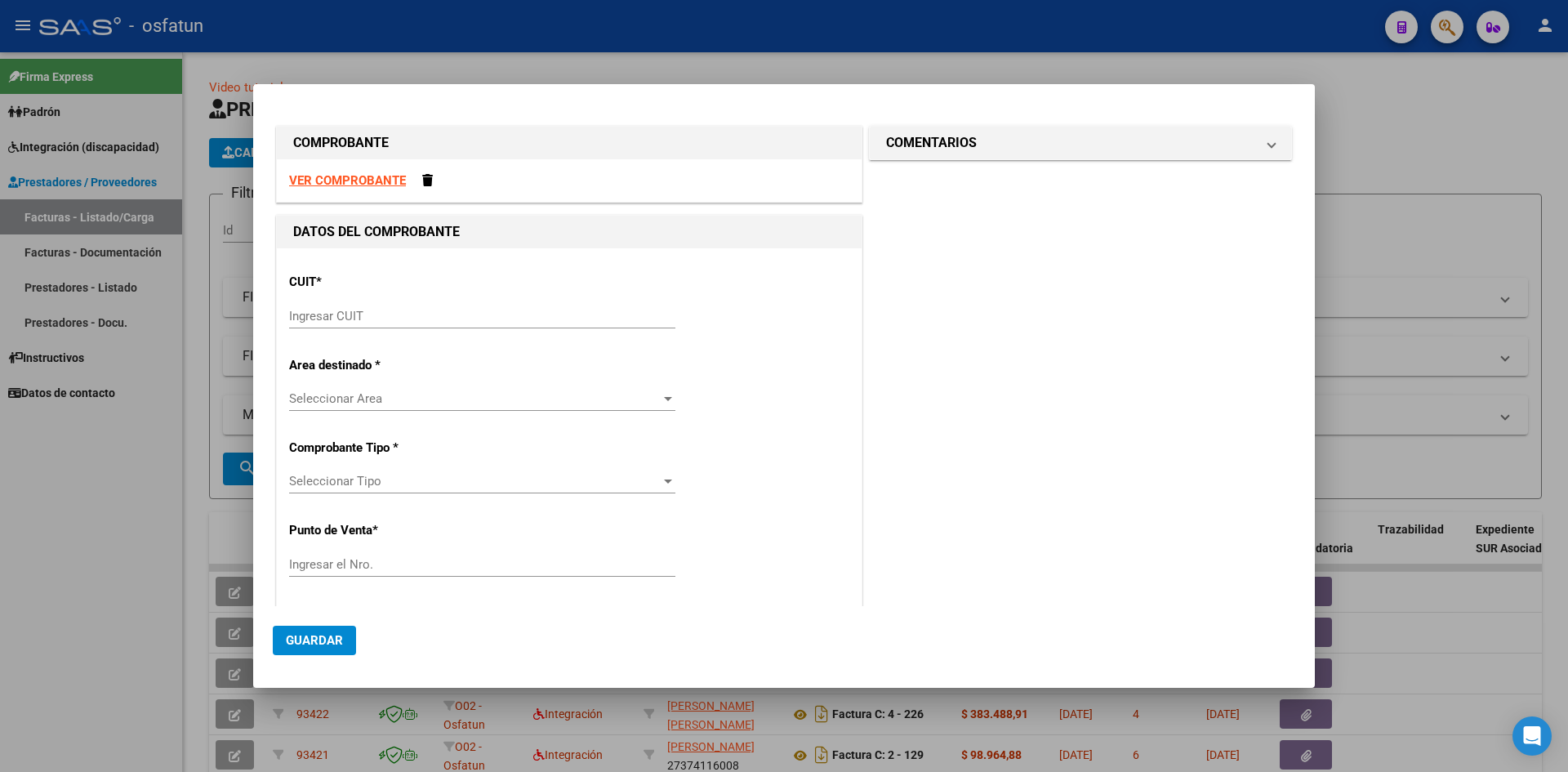
click at [342, 322] on input "Ingresar CUIT" at bounding box center [482, 316] width 386 height 15
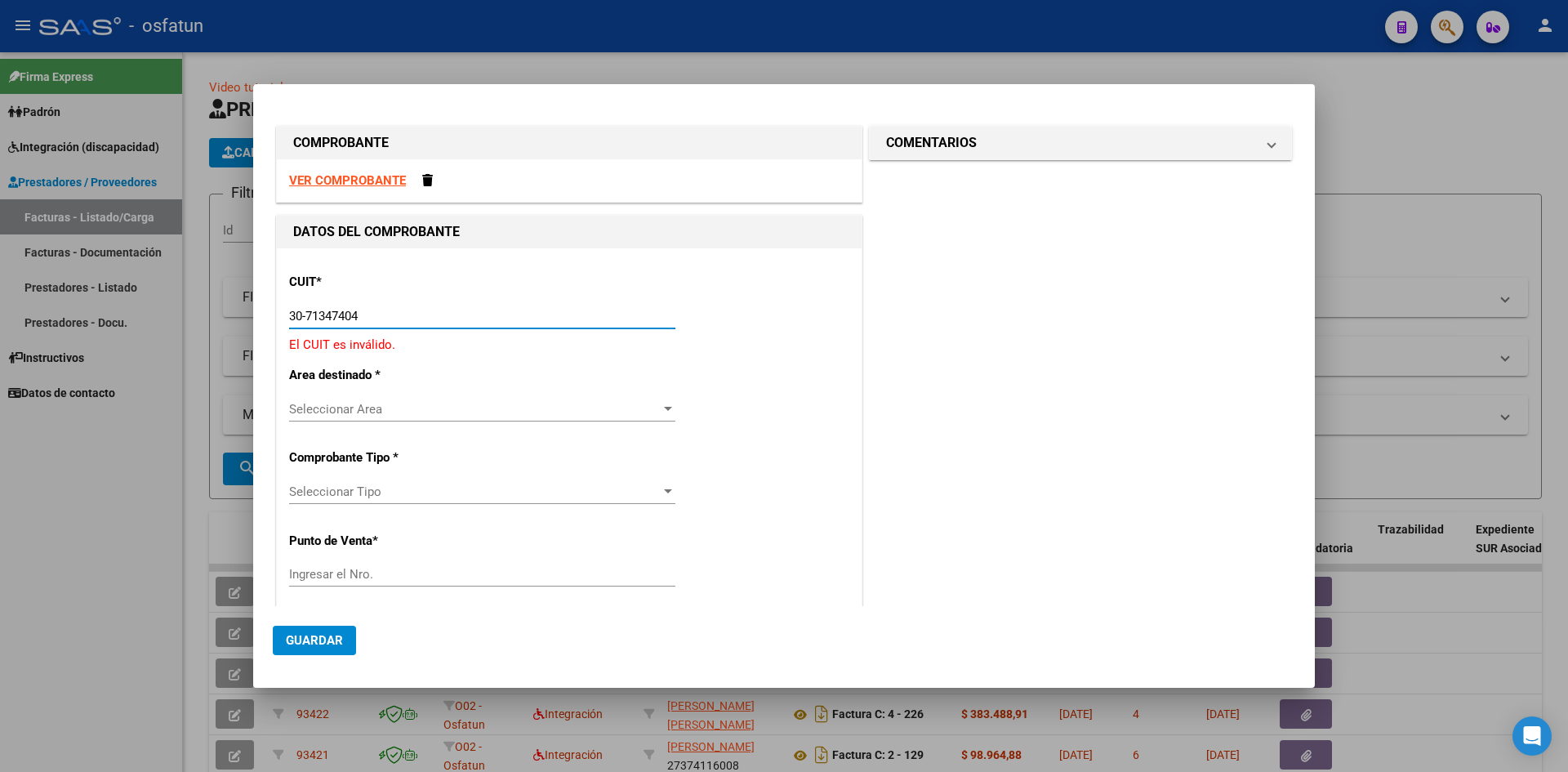
click at [359, 411] on span "Seleccionar Area" at bounding box center [474, 409] width 371 height 15
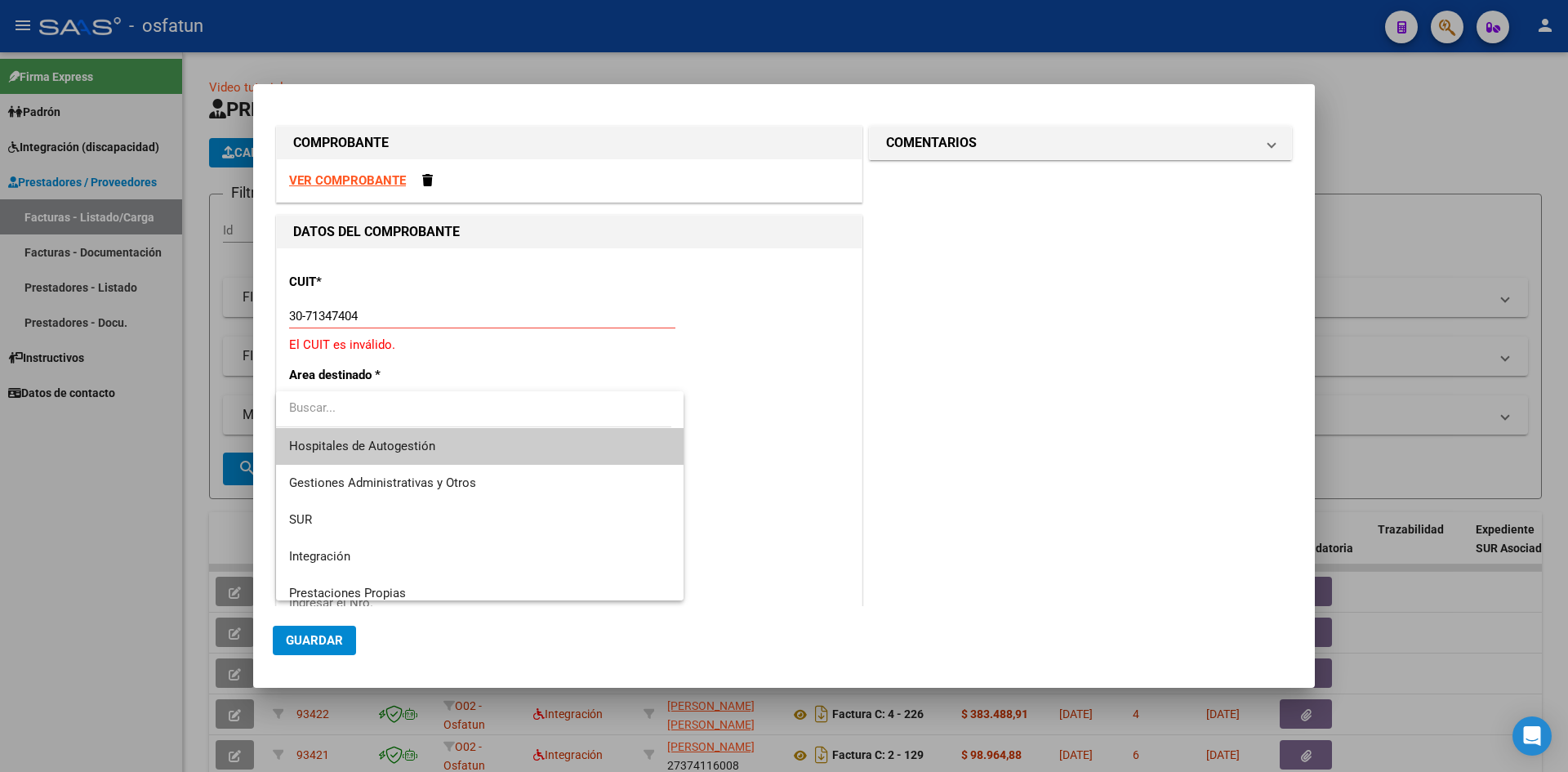
click at [513, 380] on div at bounding box center [784, 386] width 1568 height 772
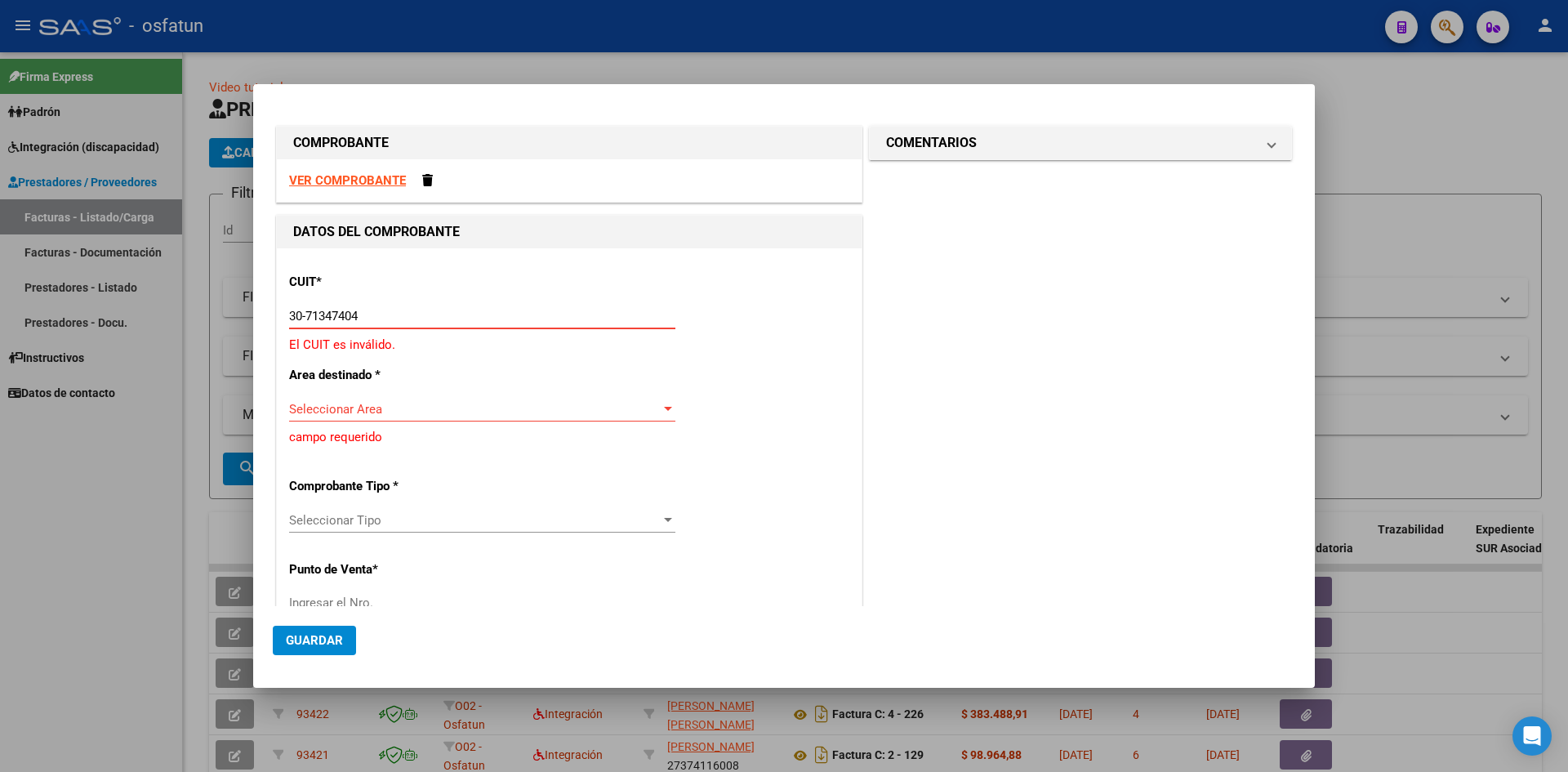
drag, startPoint x: 388, startPoint y: 316, endPoint x: 396, endPoint y: 323, distance: 10.6
click at [391, 318] on input "30-71347404" at bounding box center [482, 316] width 386 height 15
type input "30-71347490-4"
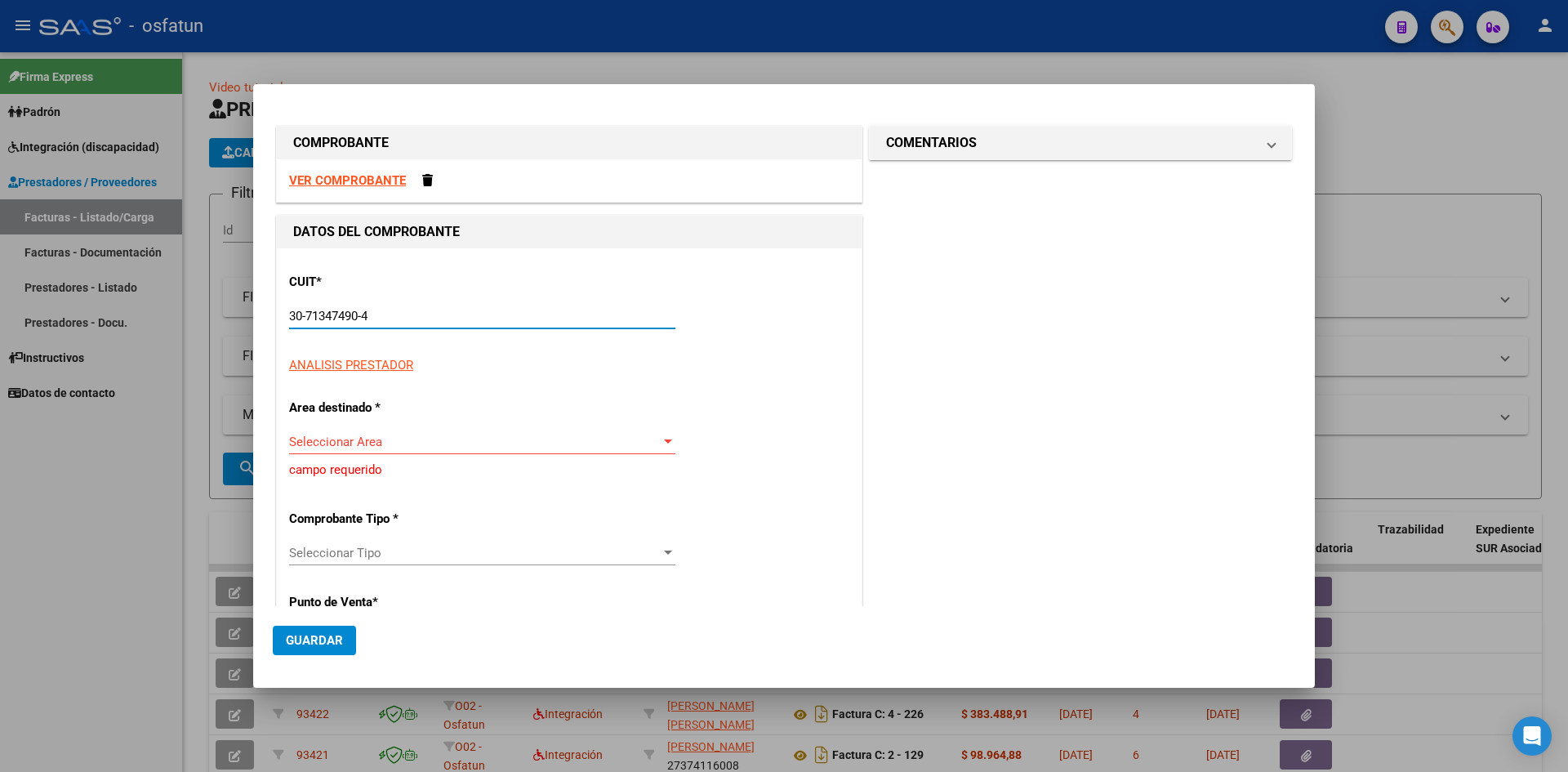
type input "3"
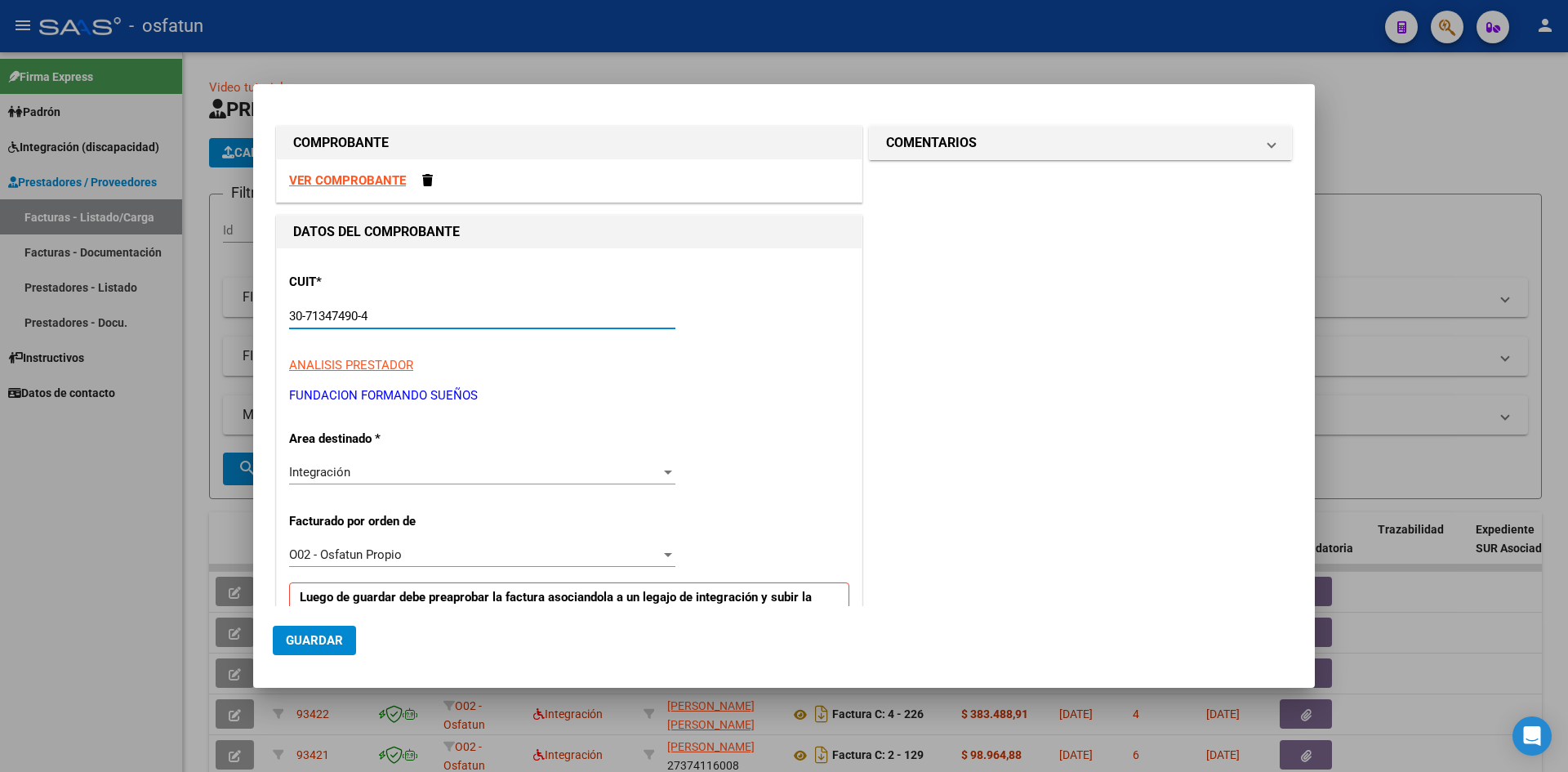
type input "30-71347490-4"
click at [349, 174] on strong "VER COMPROBANTE" at bounding box center [346, 180] width 116 height 15
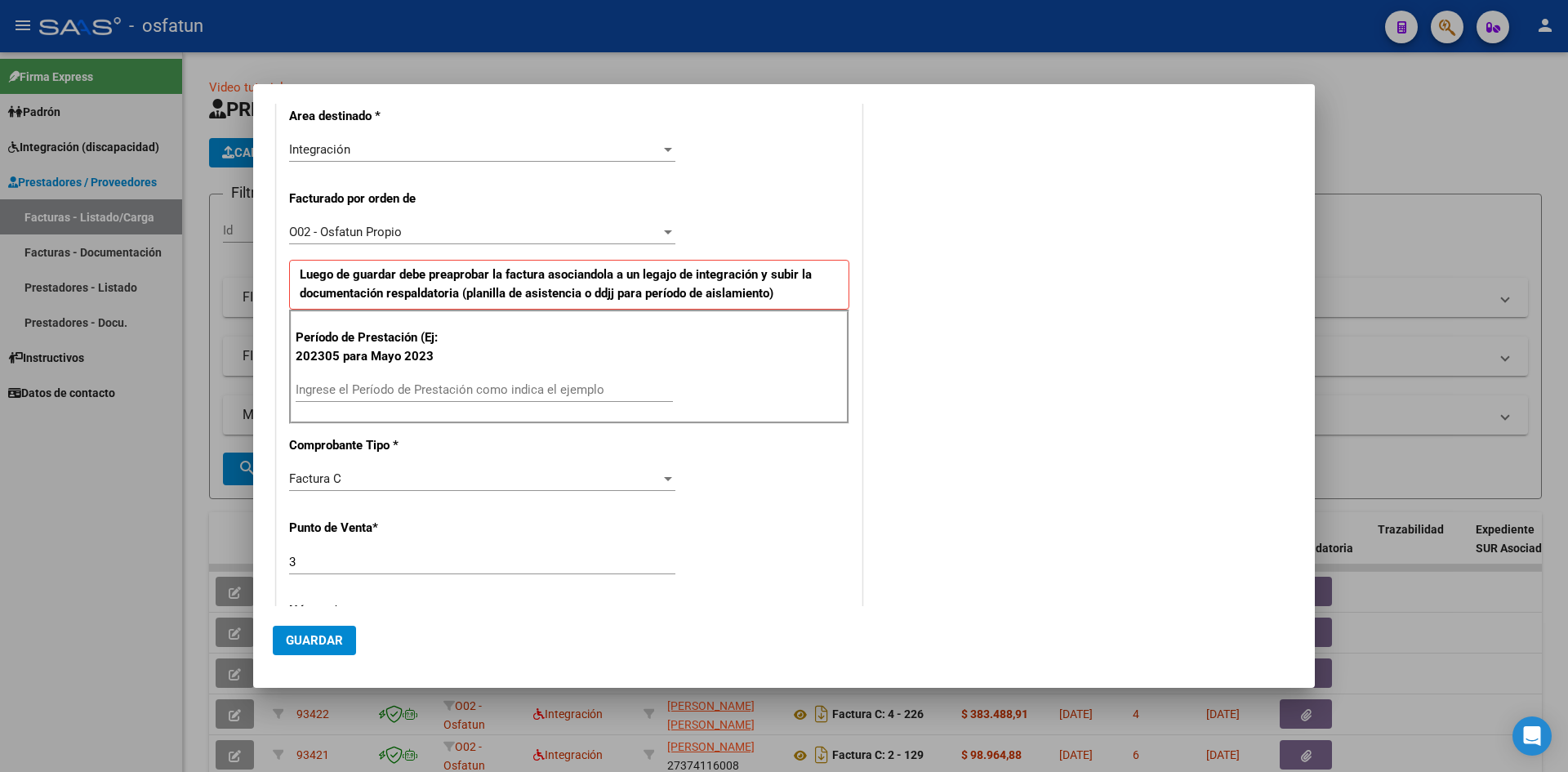
scroll to position [327, 0]
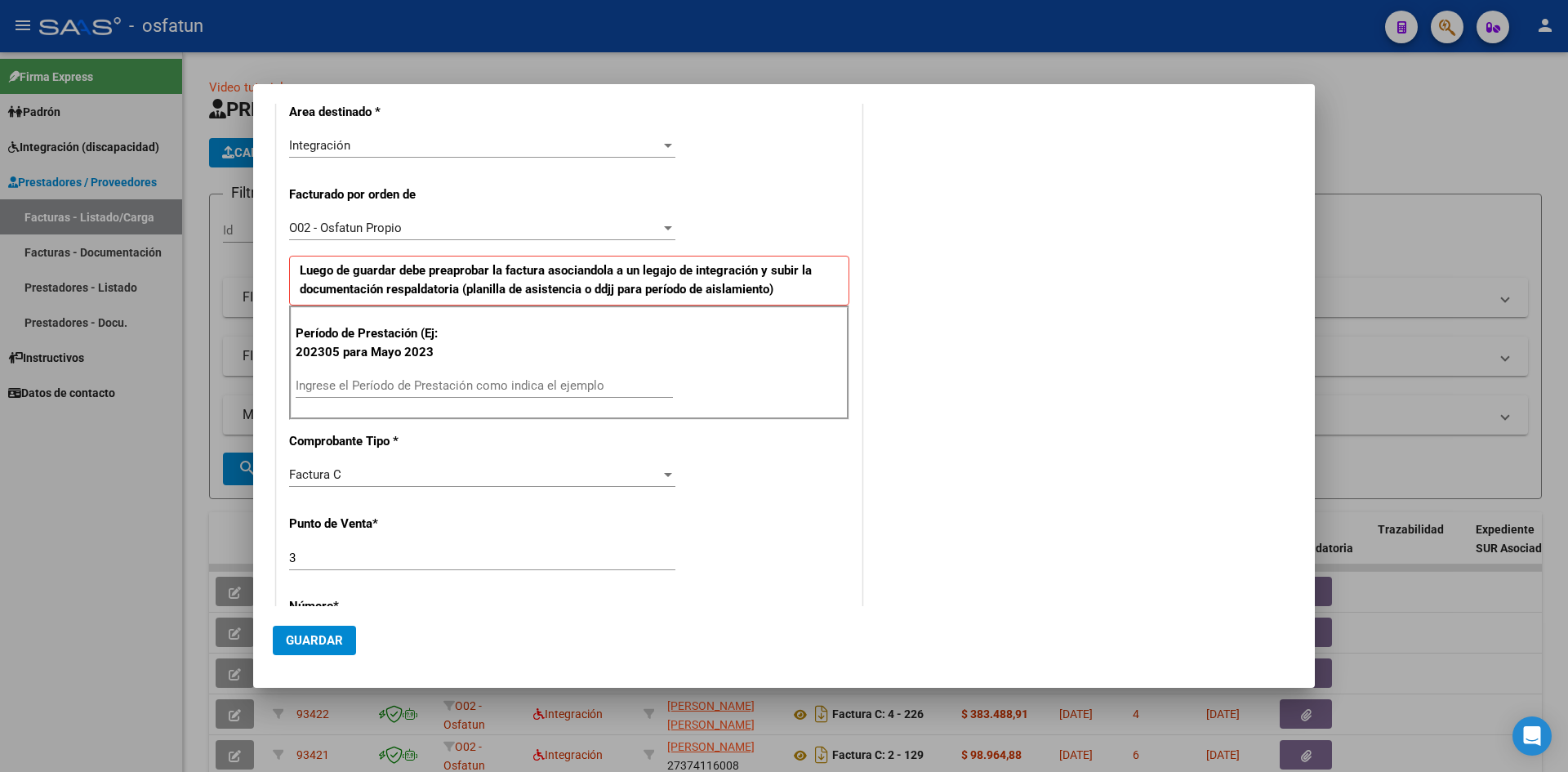
click at [459, 381] on input "Ingrese el Período de Prestación como indica el ejemplo" at bounding box center [484, 386] width 377 height 15
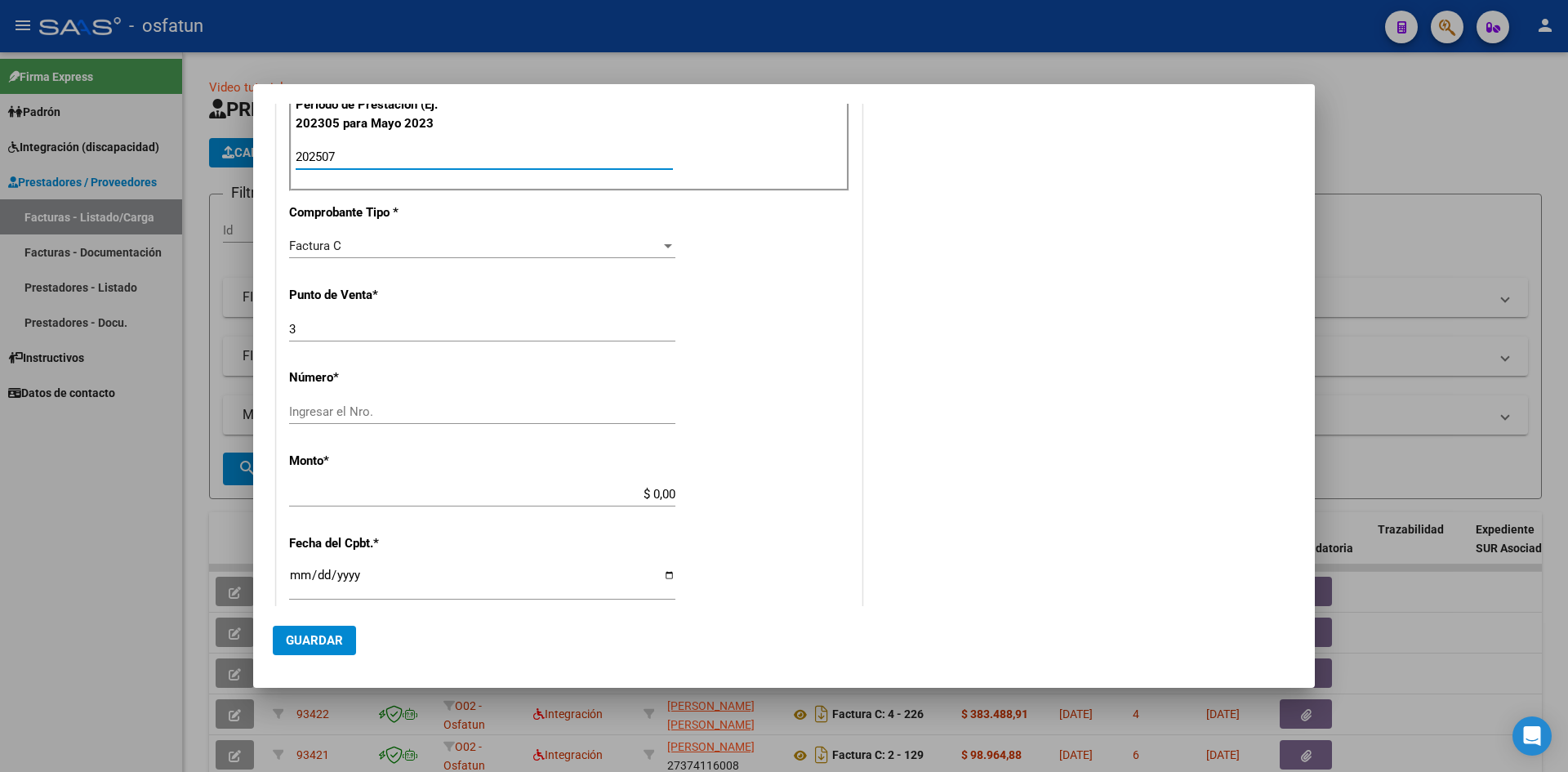
scroll to position [653, 0]
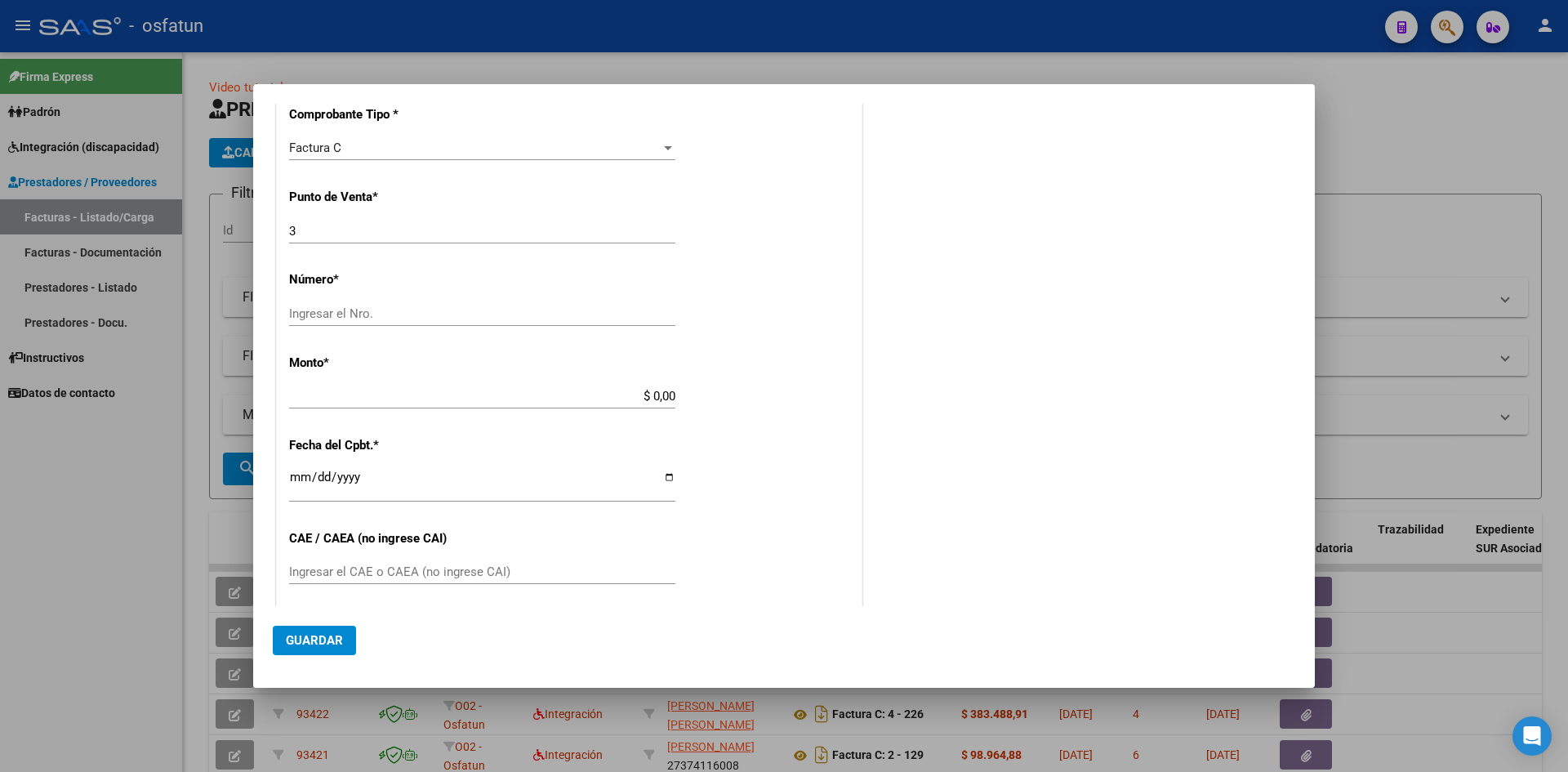
type input "202507"
click at [351, 323] on div "Ingresar el Nro." at bounding box center [482, 314] width 386 height 25
click at [352, 309] on input "Ingresar el Nro." at bounding box center [482, 314] width 386 height 15
type input "122"
click at [535, 400] on input "$ 0,00" at bounding box center [482, 395] width 386 height 15
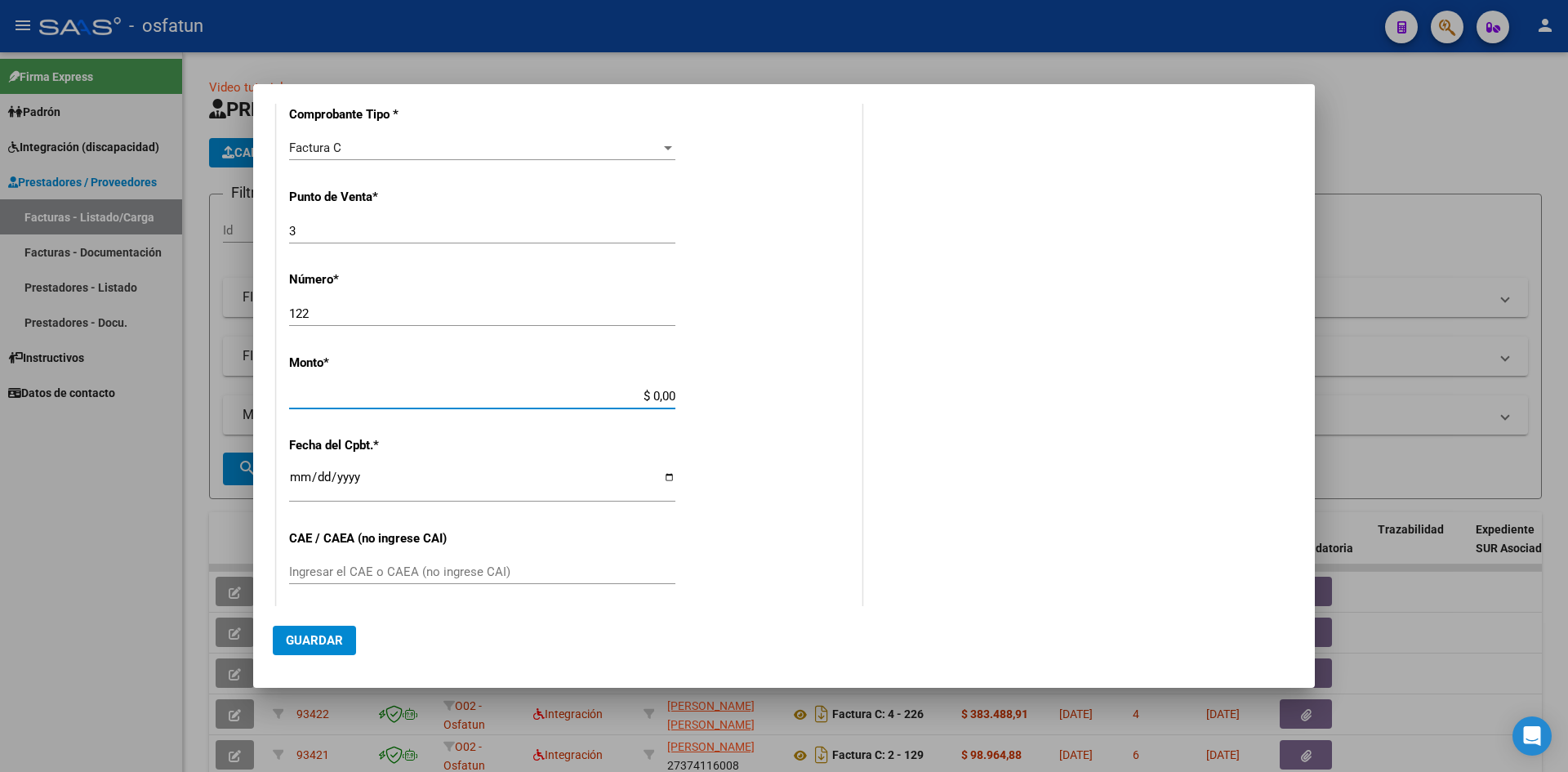
type input "$ 3.540.814,47"
type input "[DATE]"
type input "75314600966374"
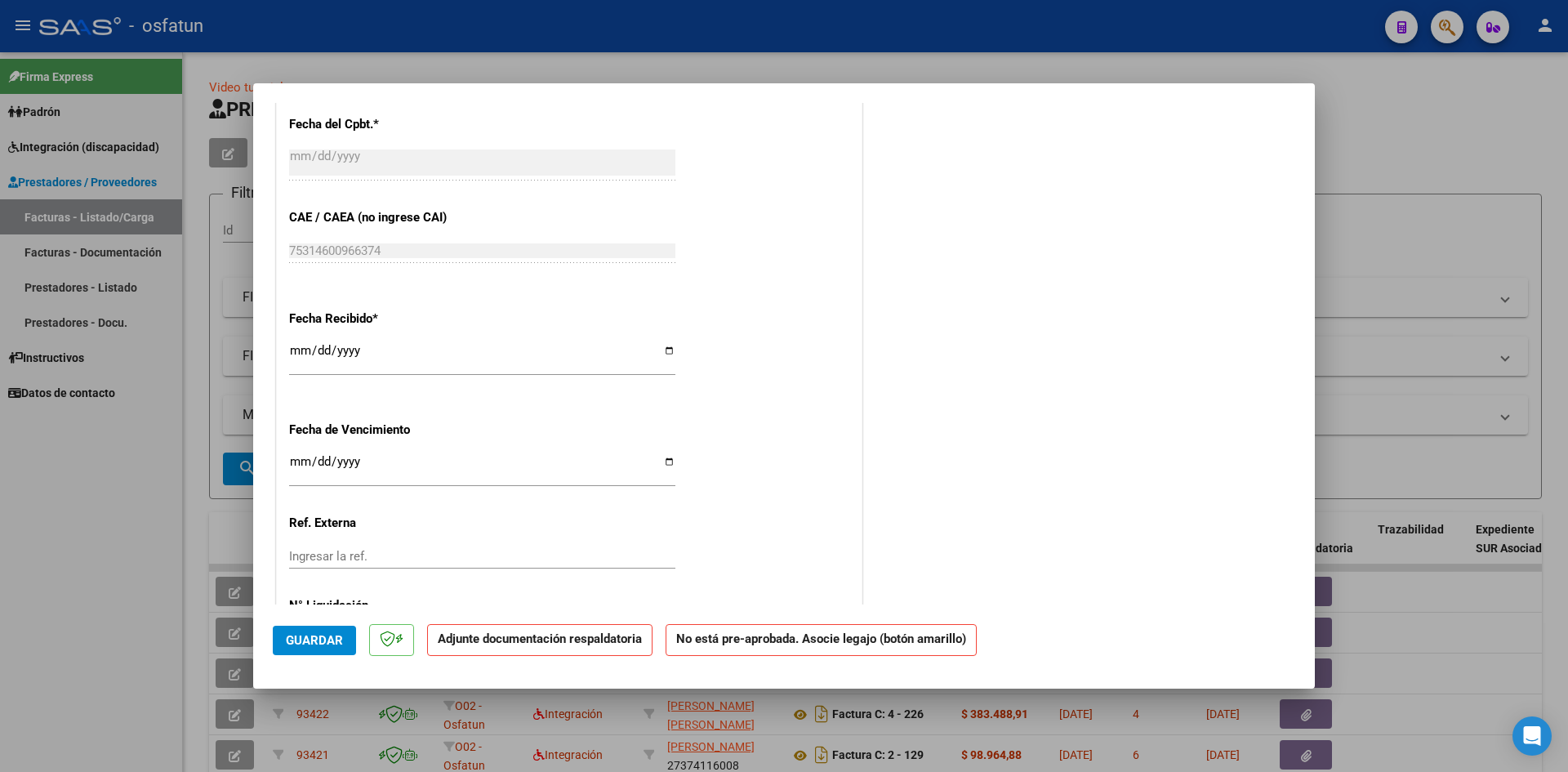
scroll to position [1034, 0]
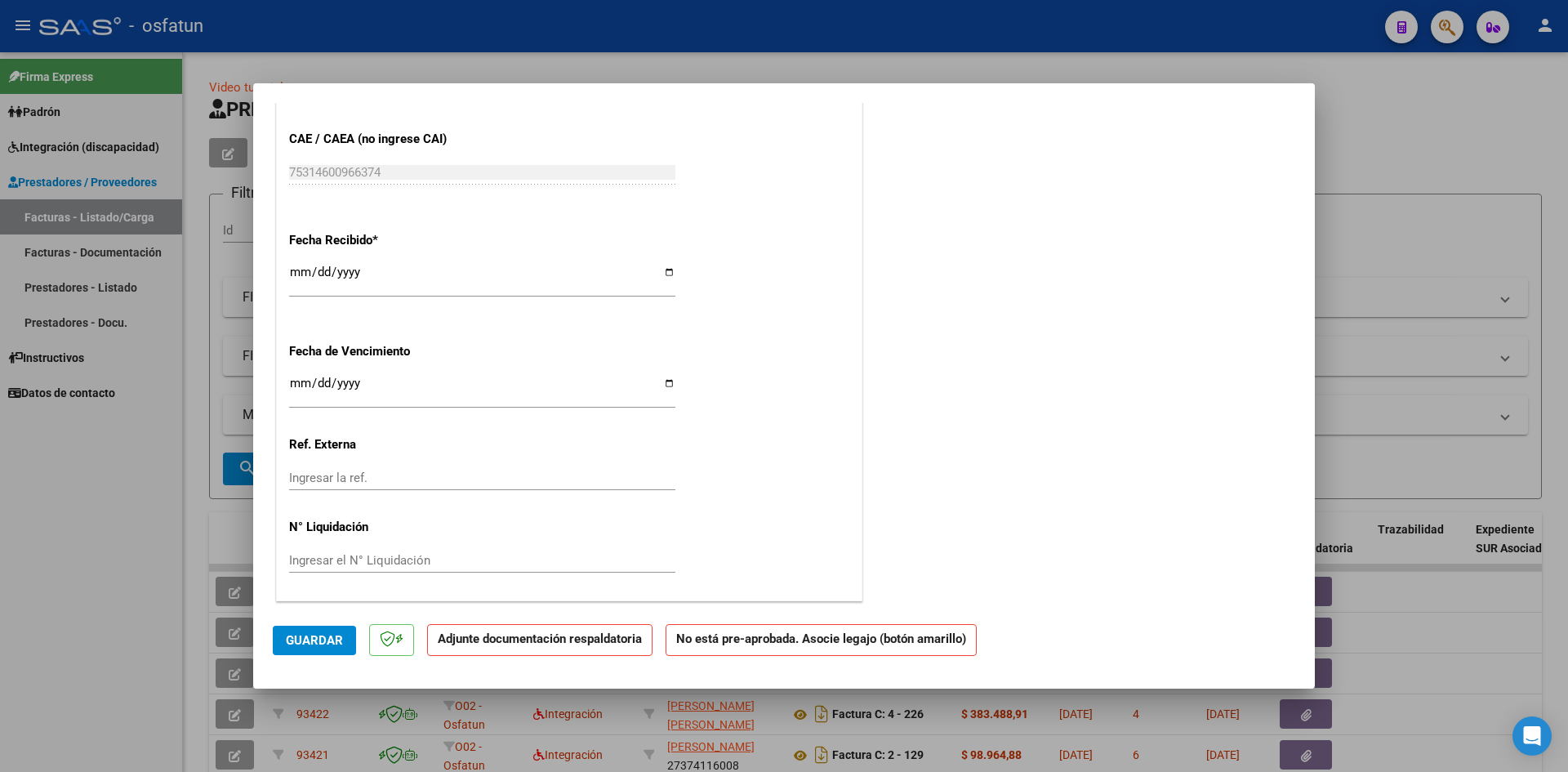
drag, startPoint x: 329, startPoint y: 634, endPoint x: 550, endPoint y: 553, distance: 235.4
click at [335, 629] on button "Guardar" at bounding box center [315, 641] width 84 height 30
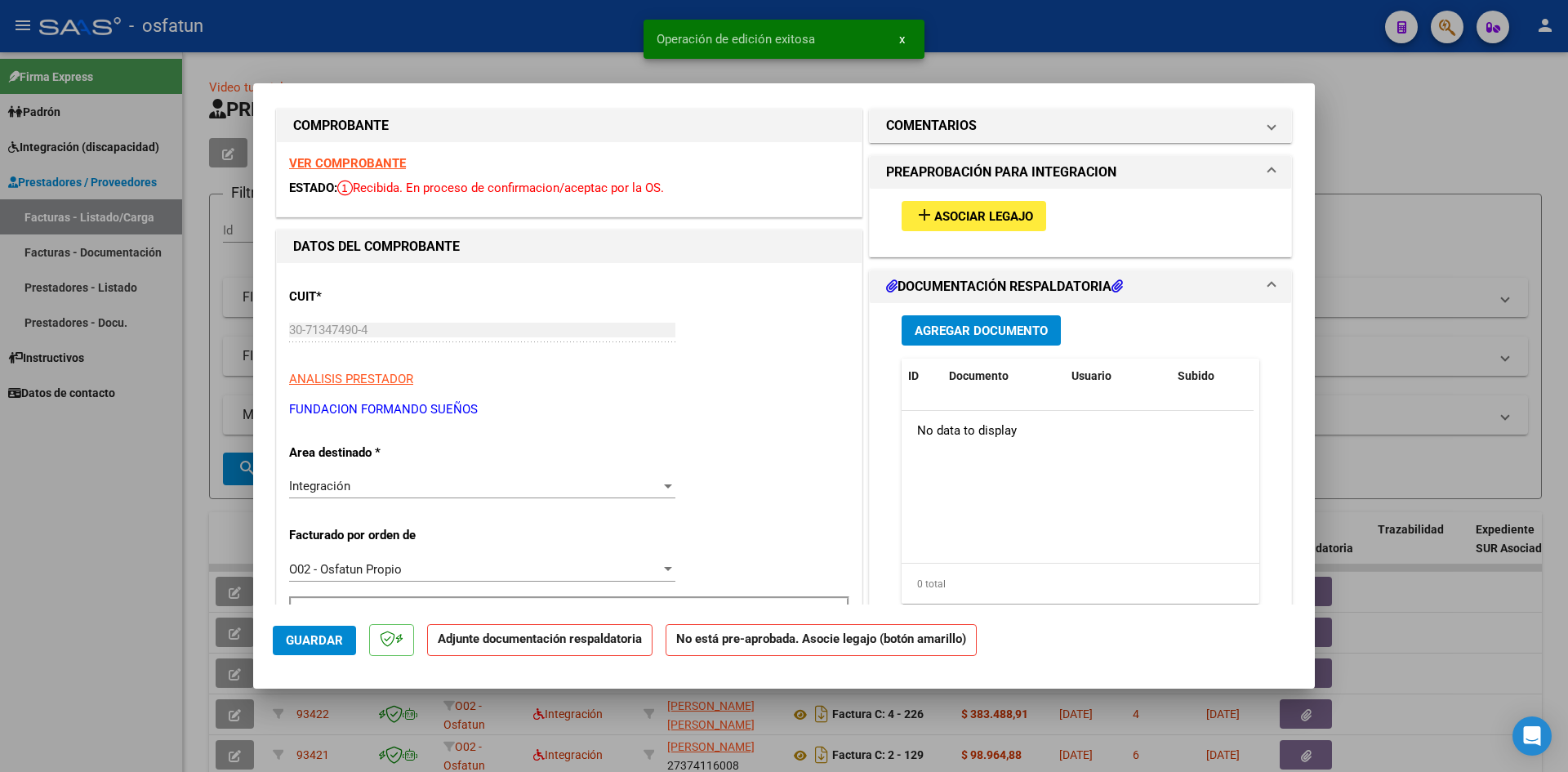
scroll to position [0, 0]
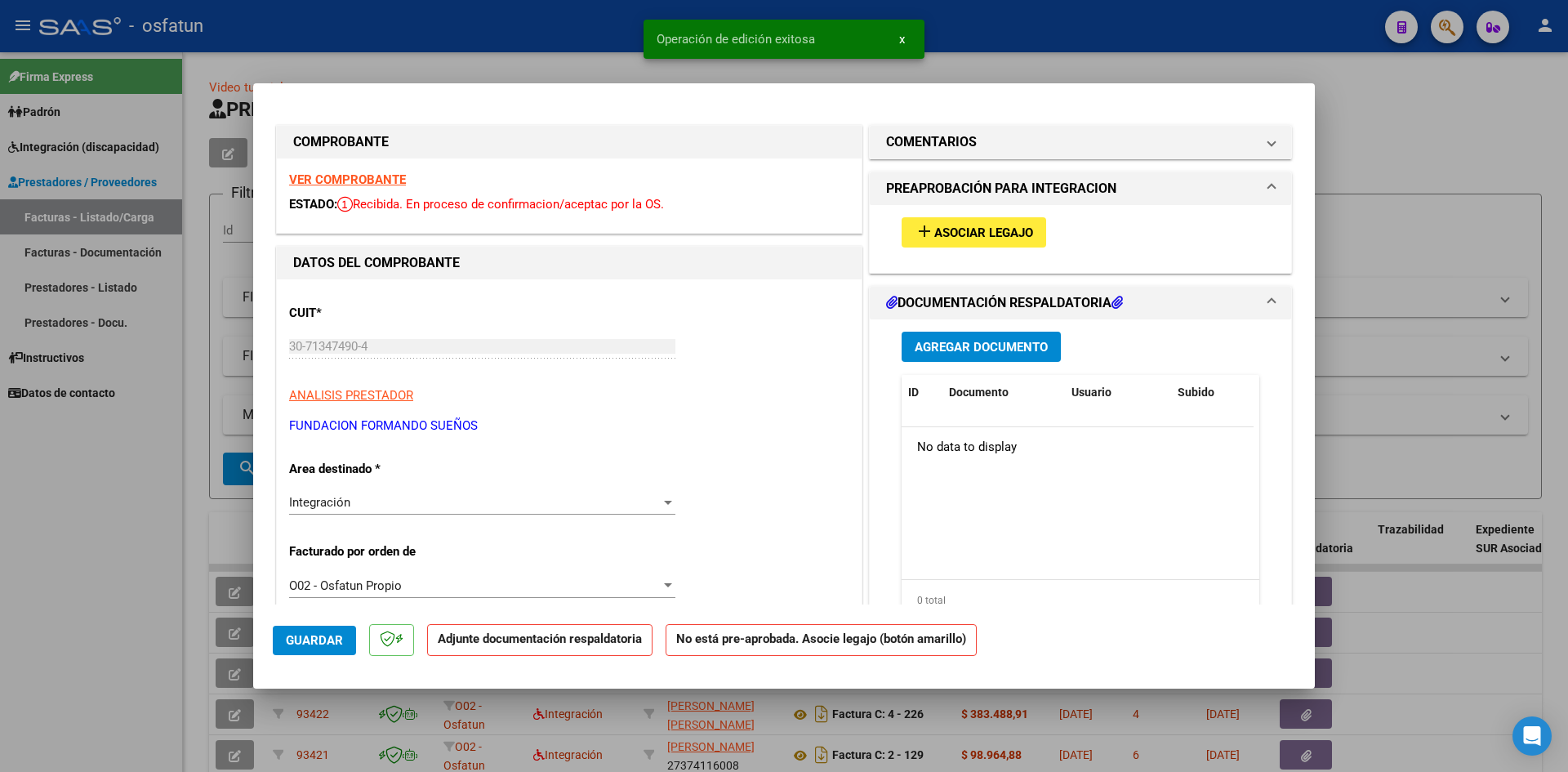
click at [983, 229] on span "Asociar Legajo" at bounding box center [983, 232] width 99 height 15
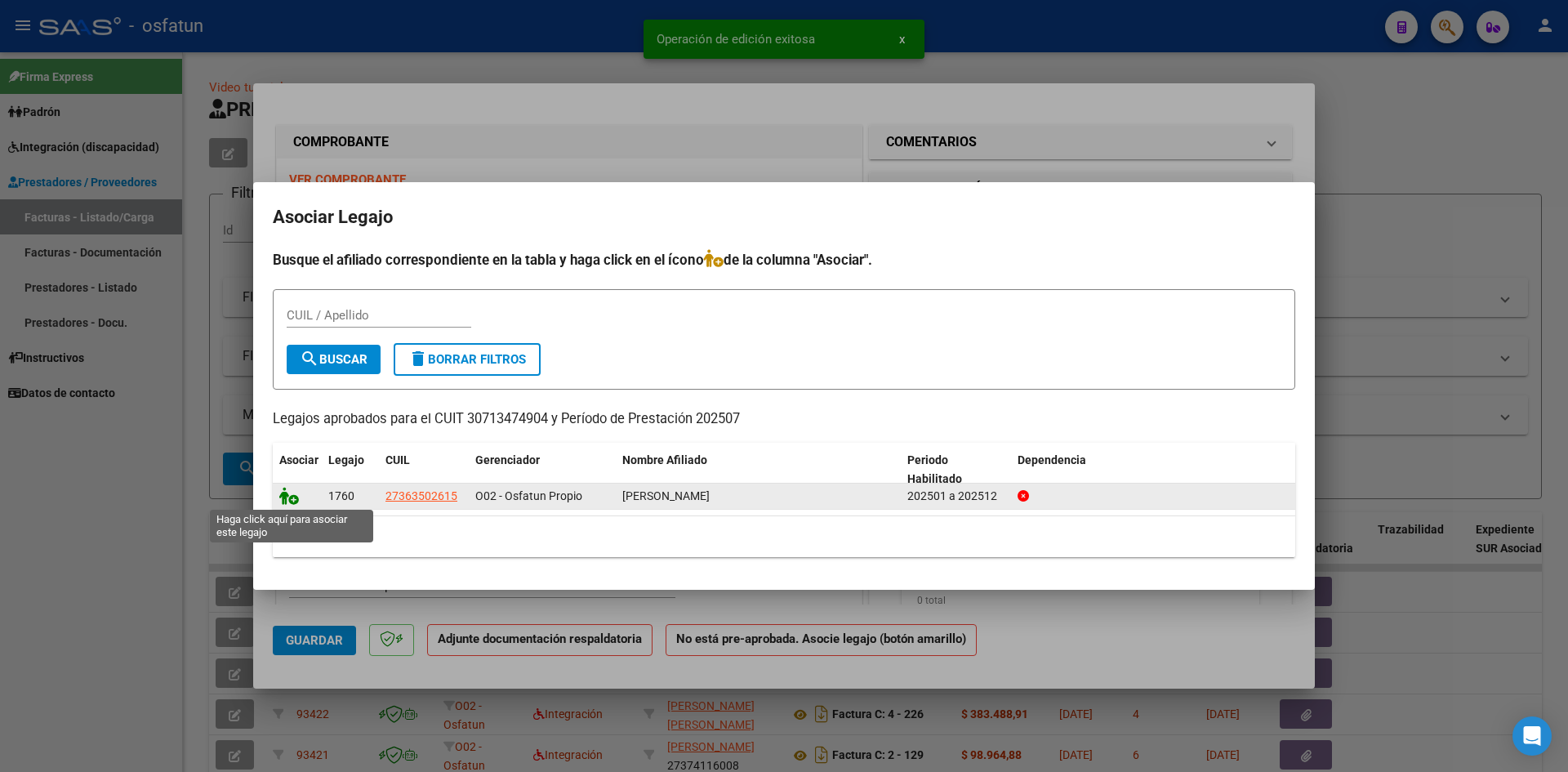
click at [295, 500] on icon at bounding box center [290, 496] width 20 height 18
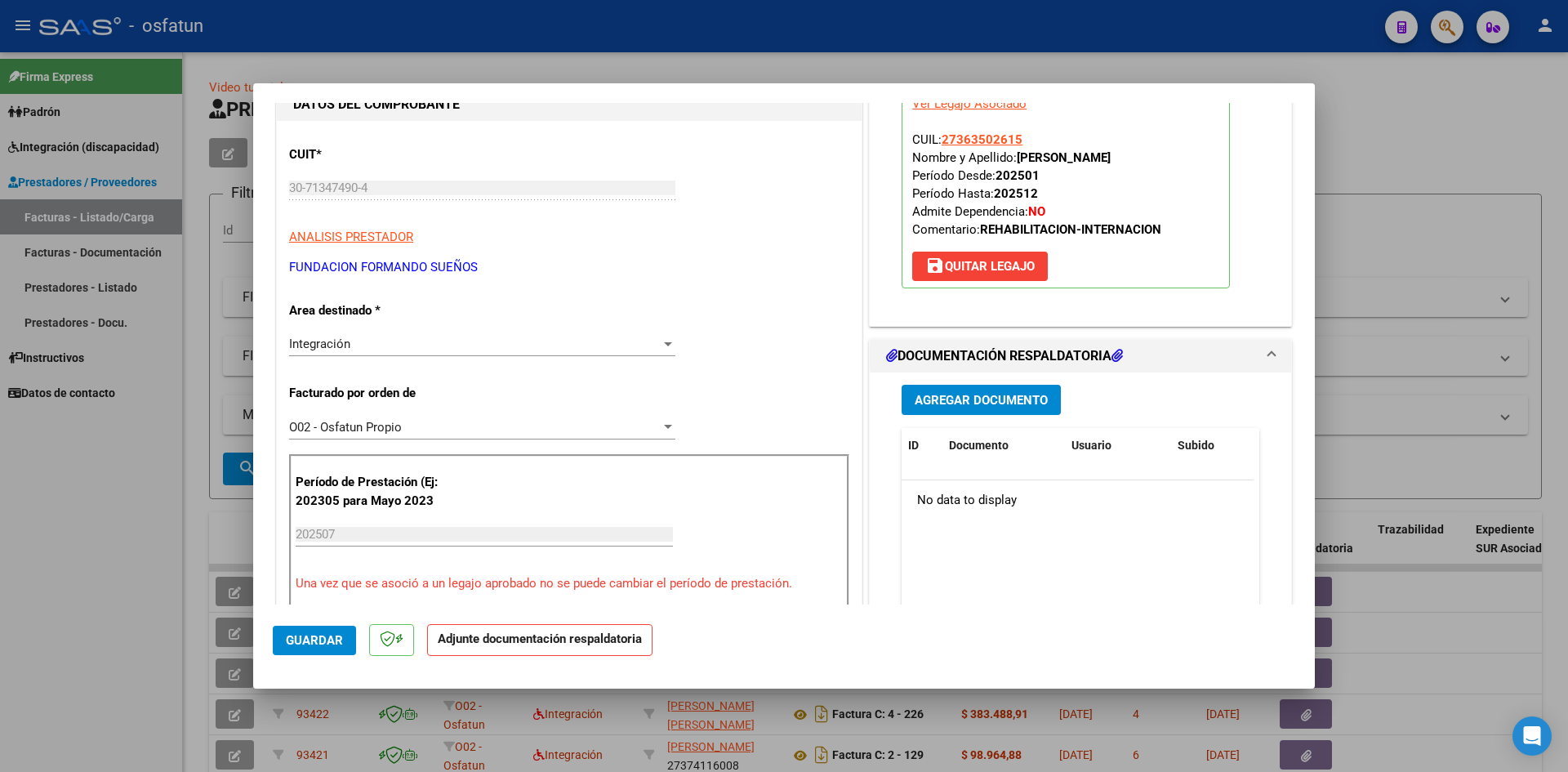
scroll to position [163, 0]
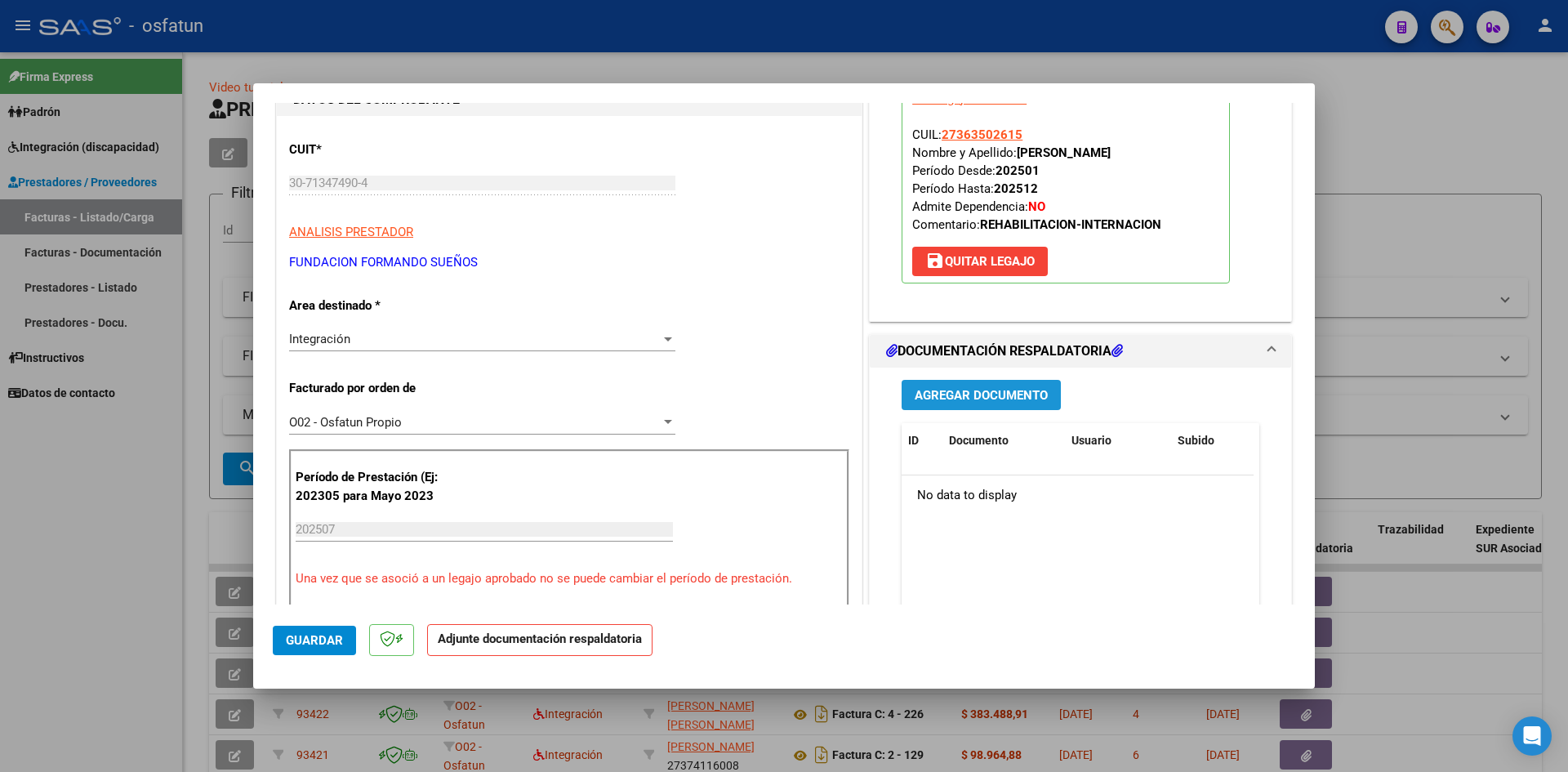
click at [957, 405] on button "Agregar Documento" at bounding box center [981, 394] width 159 height 30
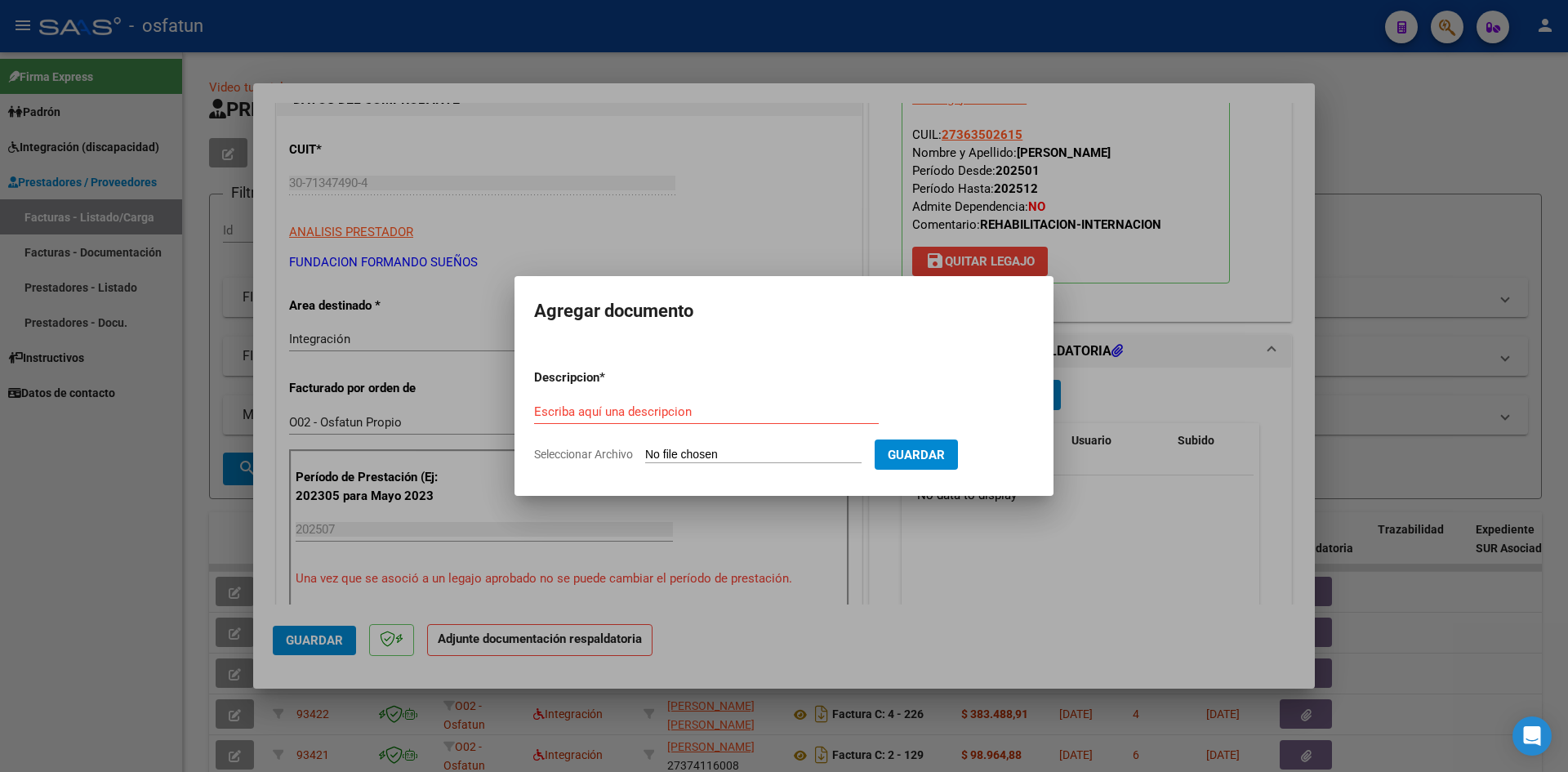
click at [680, 420] on div "Escriba aquí una descripcion" at bounding box center [706, 411] width 344 height 25
click at [680, 413] on input "Escriba aquí una descripcion" at bounding box center [706, 411] width 344 height 15
type input "P"
type input "L"
type input "P"
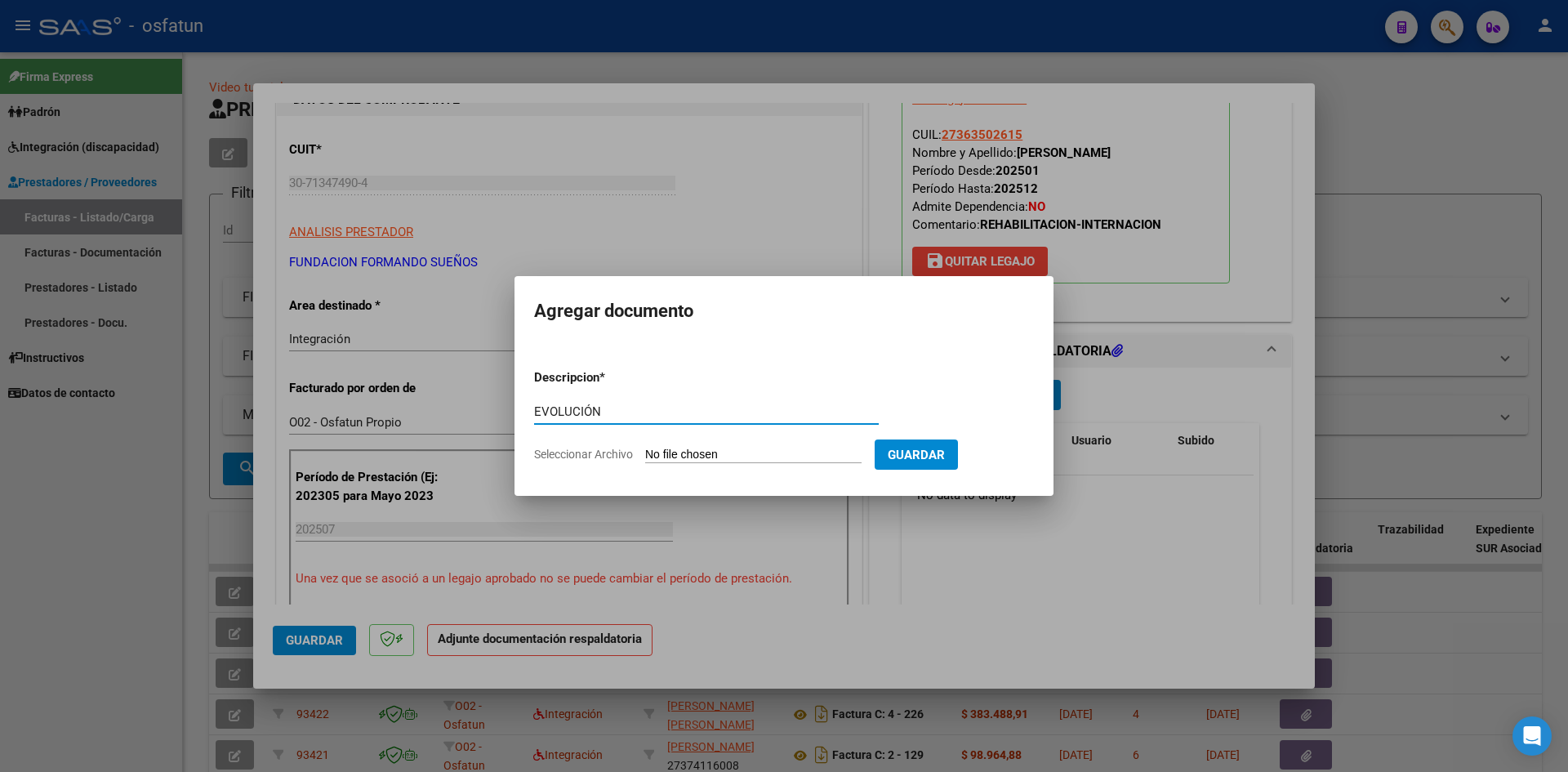
type input "EVOLUCIÓN"
click at [697, 455] on input "Seleccionar Archivo" at bounding box center [753, 455] width 216 height 16
type input "C:\fakepath\EVOLUCIÓN - REH INT DOM - [DATE].pdf"
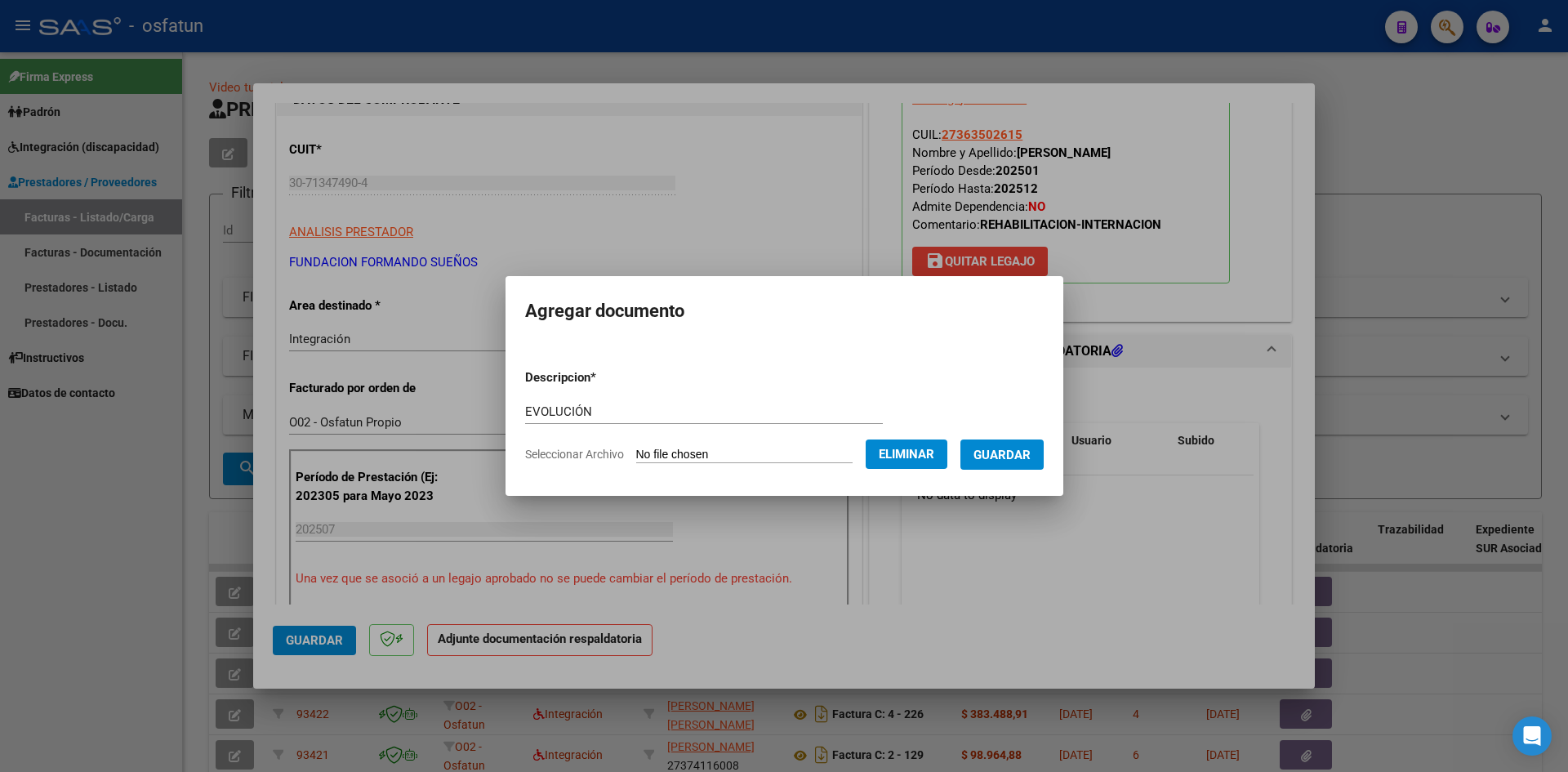
click at [1004, 462] on button "Guardar" at bounding box center [1003, 454] width 84 height 30
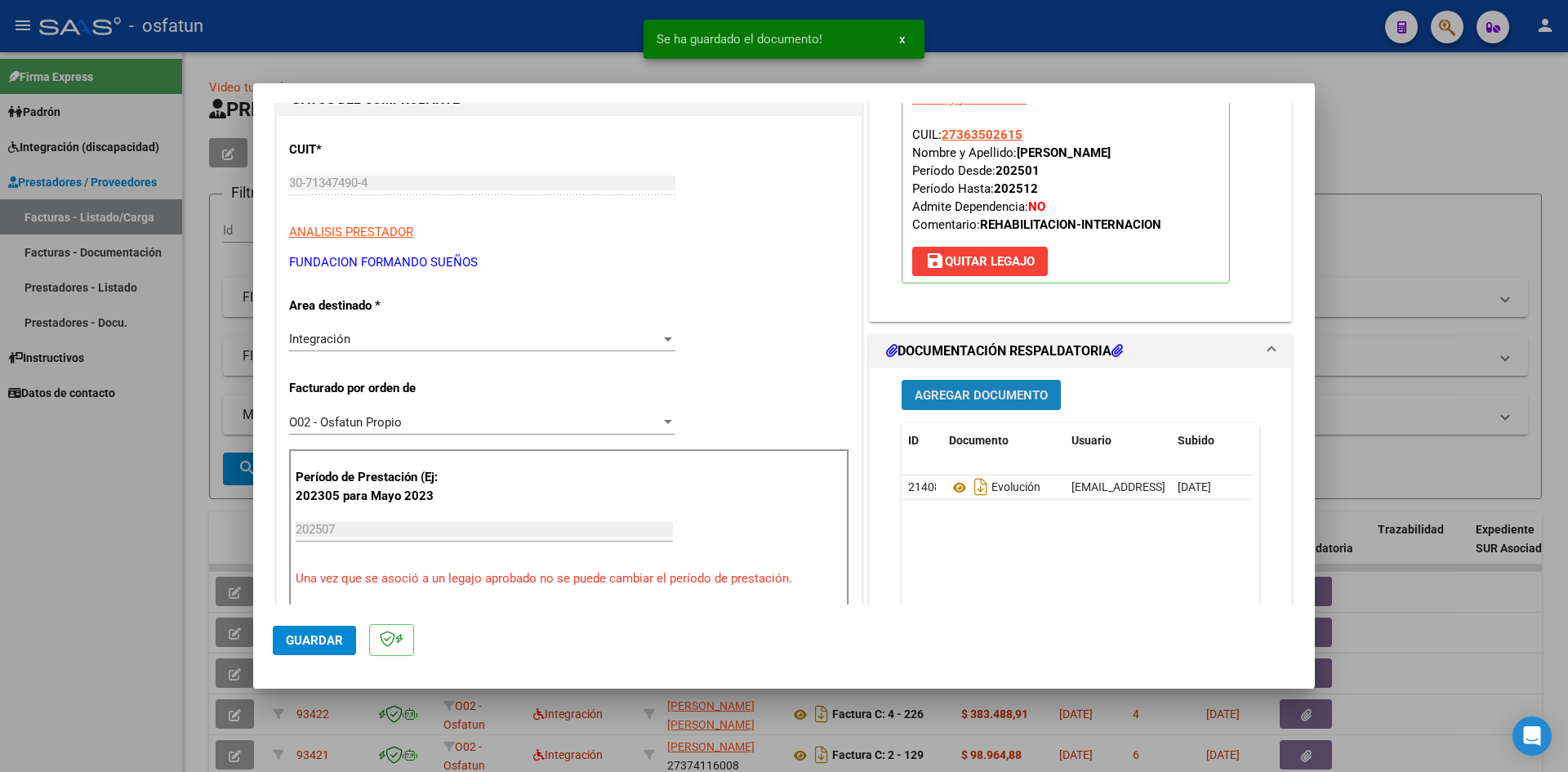
click at [952, 403] on button "Agregar Documento" at bounding box center [981, 394] width 159 height 30
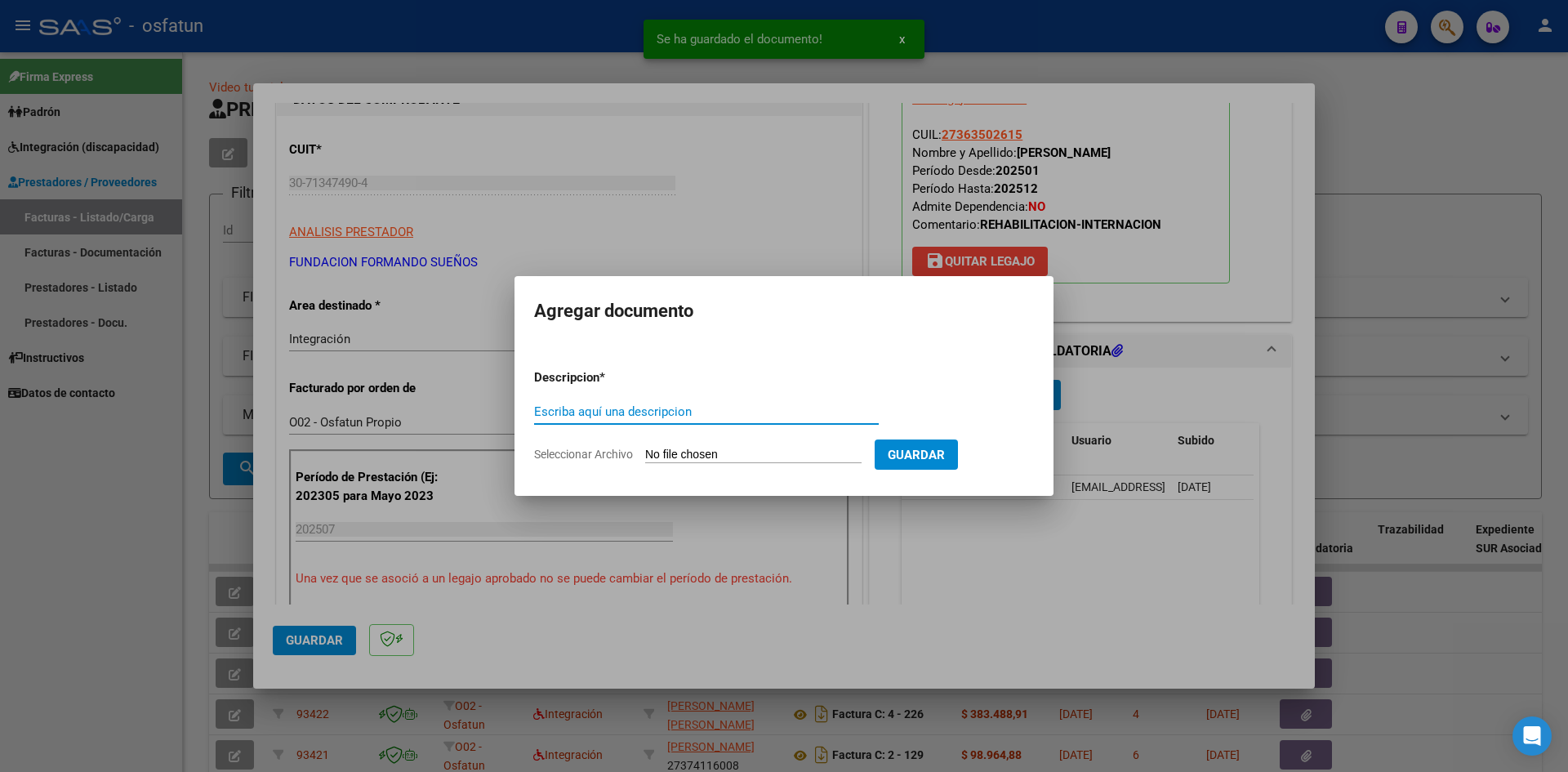
click at [739, 411] on input "Escriba aquí una descripcion" at bounding box center [706, 411] width 344 height 15
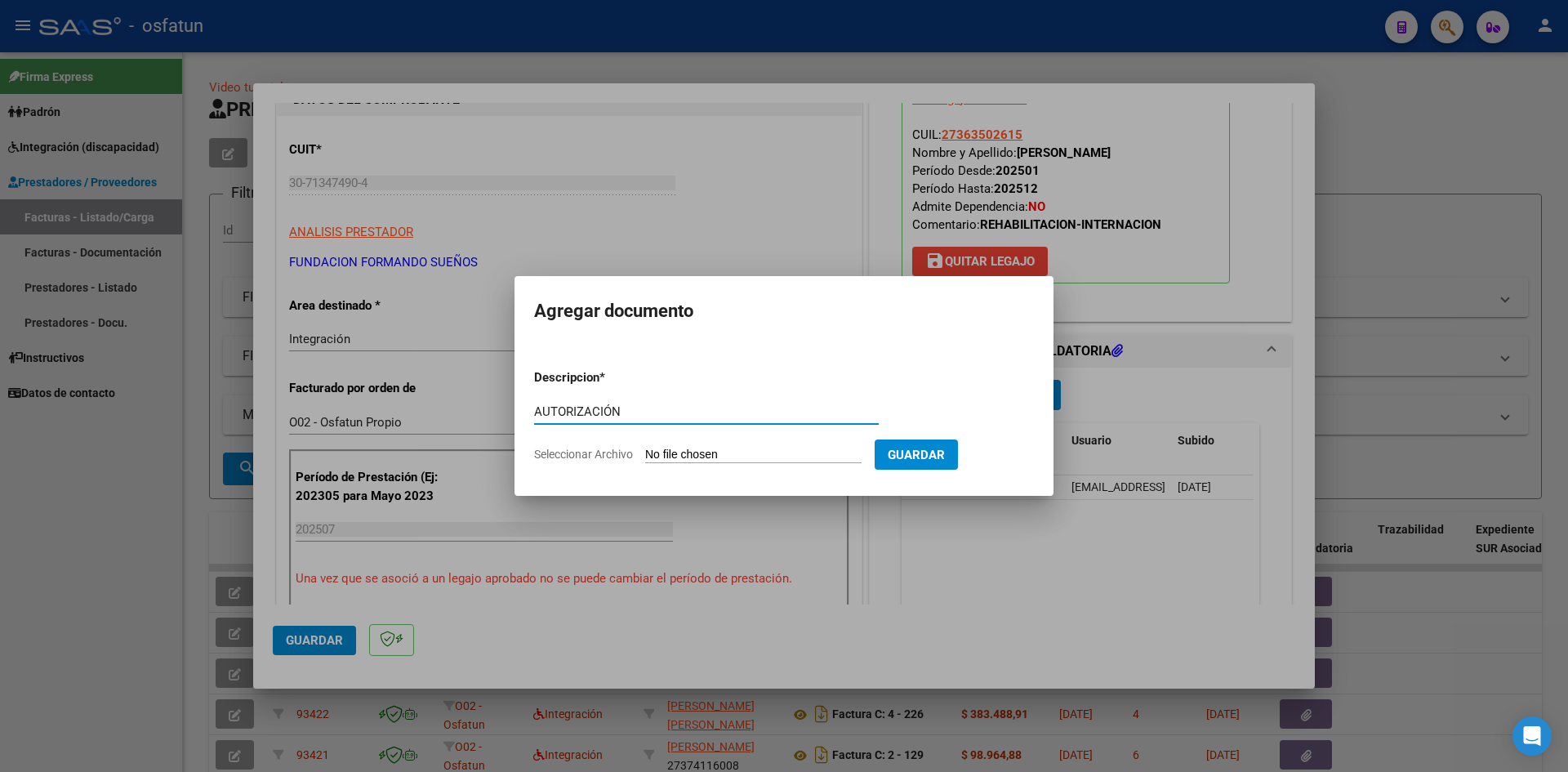
type input "AUTORIZACIÓN"
click at [728, 456] on input "Seleccionar Archivo" at bounding box center [753, 455] width 216 height 16
type input "C:\fakepath\PRESUPUESTO AUTORIZADO - REH INT DOM - 2025.pdf"
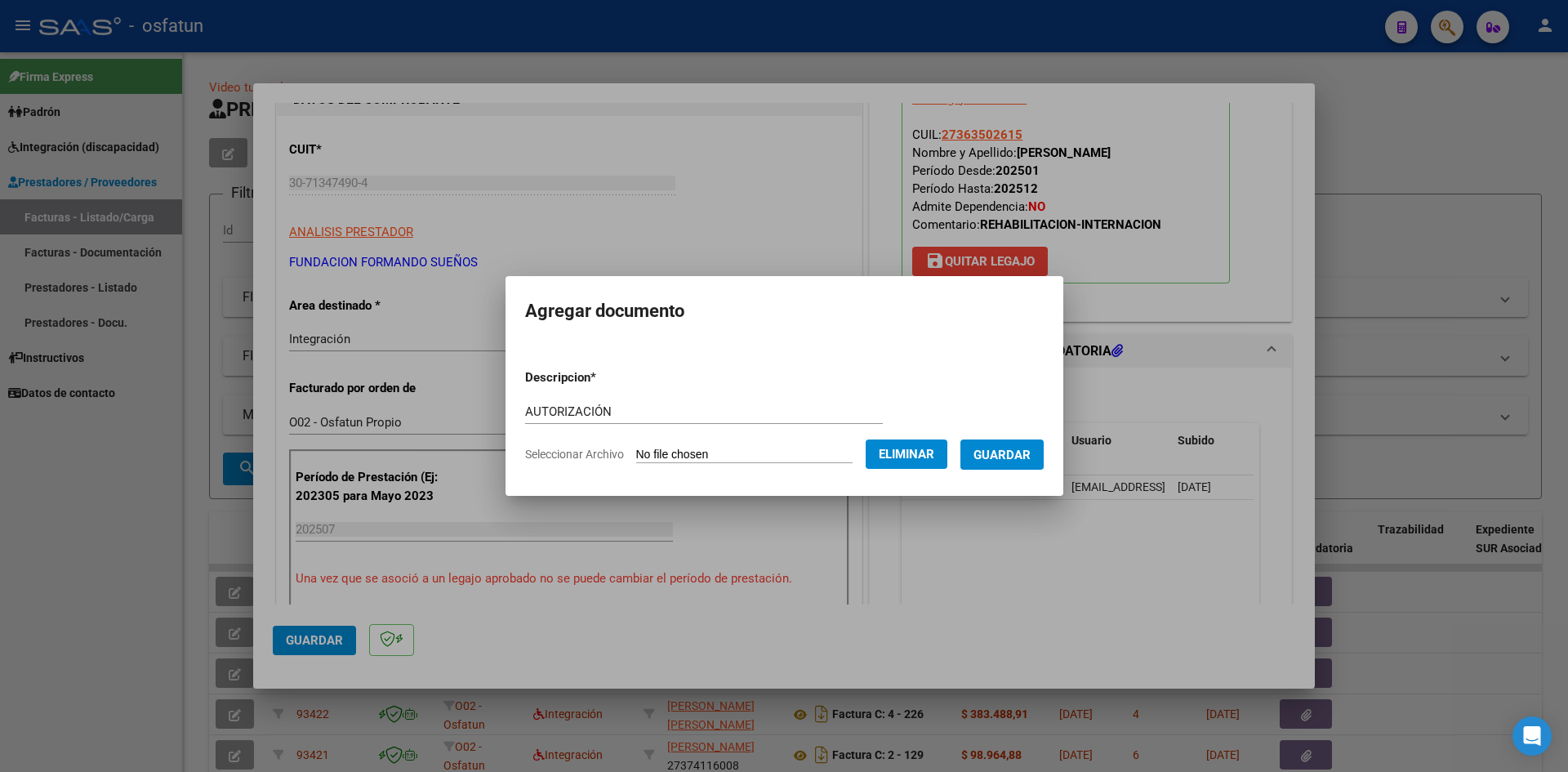
drag, startPoint x: 1019, startPoint y: 462, endPoint x: 1006, endPoint y: 480, distance: 22.2
click at [1018, 462] on button "Guardar" at bounding box center [1003, 454] width 84 height 30
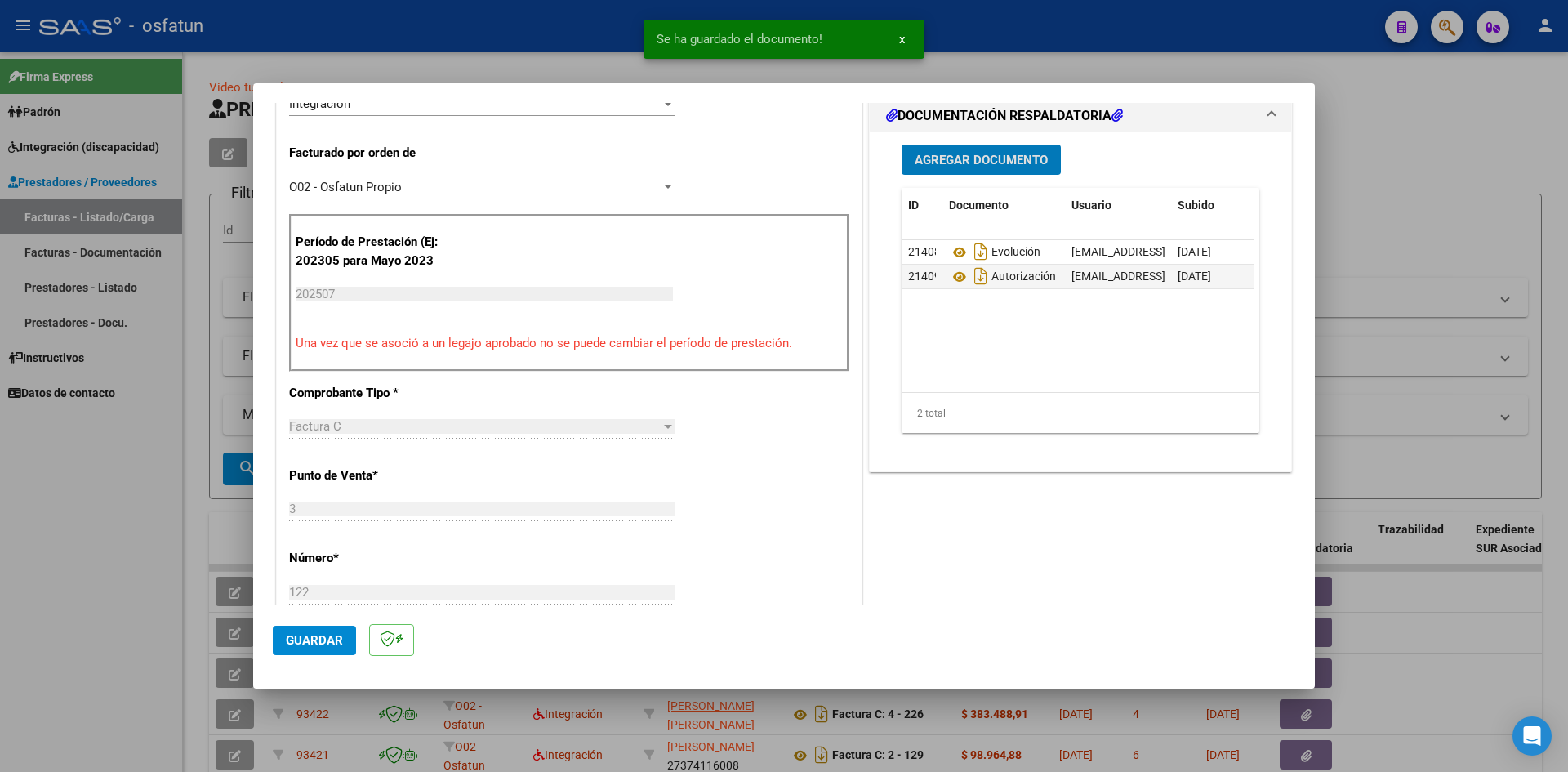
scroll to position [408, 0]
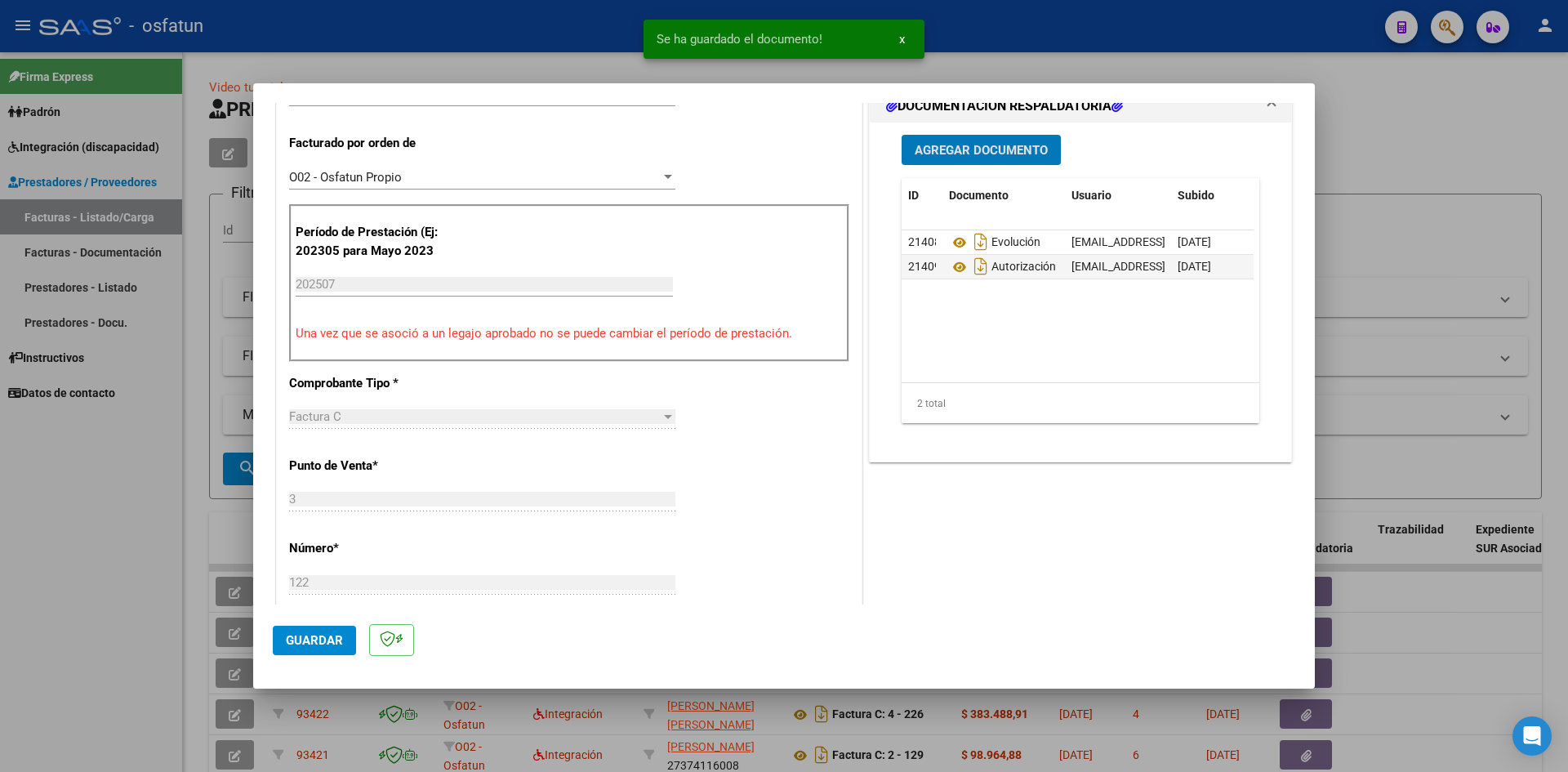
drag, startPoint x: 301, startPoint y: 639, endPoint x: 388, endPoint y: 602, distance: 94.5
click at [302, 638] on span "Guardar" at bounding box center [314, 641] width 57 height 15
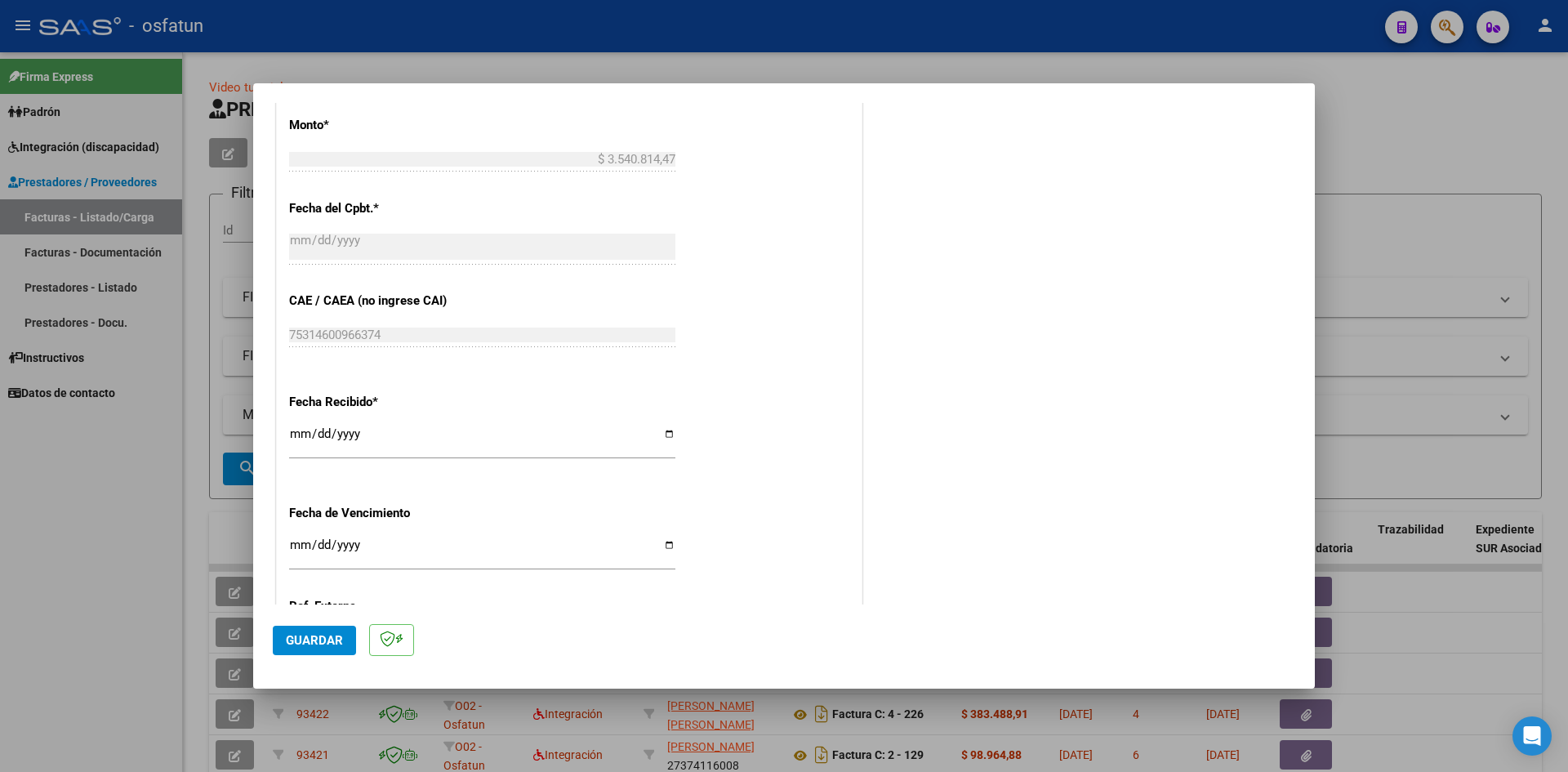
scroll to position [1062, 0]
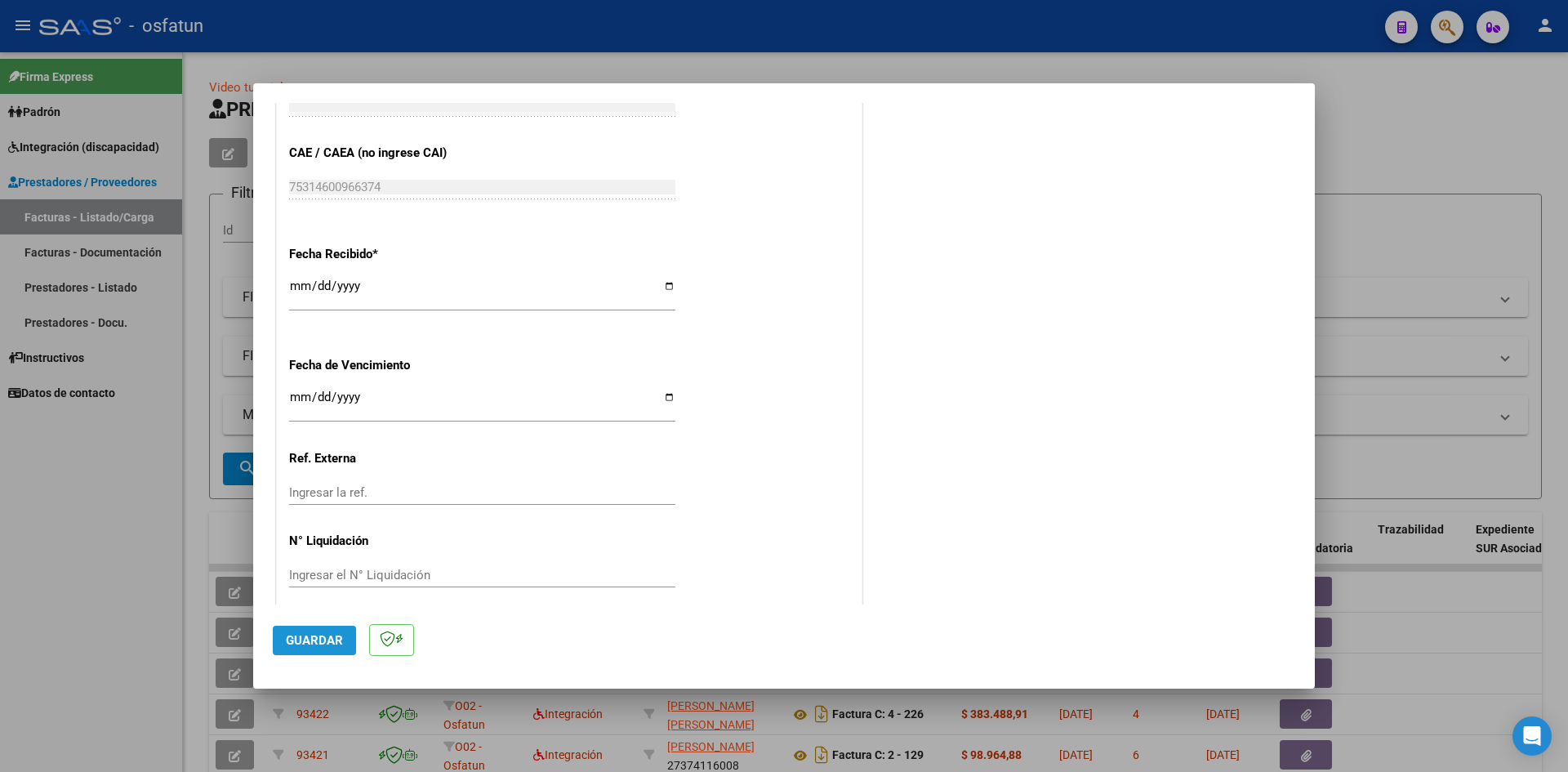
drag, startPoint x: 334, startPoint y: 639, endPoint x: 813, endPoint y: 562, distance: 485.1
click at [334, 637] on span "Guardar" at bounding box center [314, 641] width 57 height 15
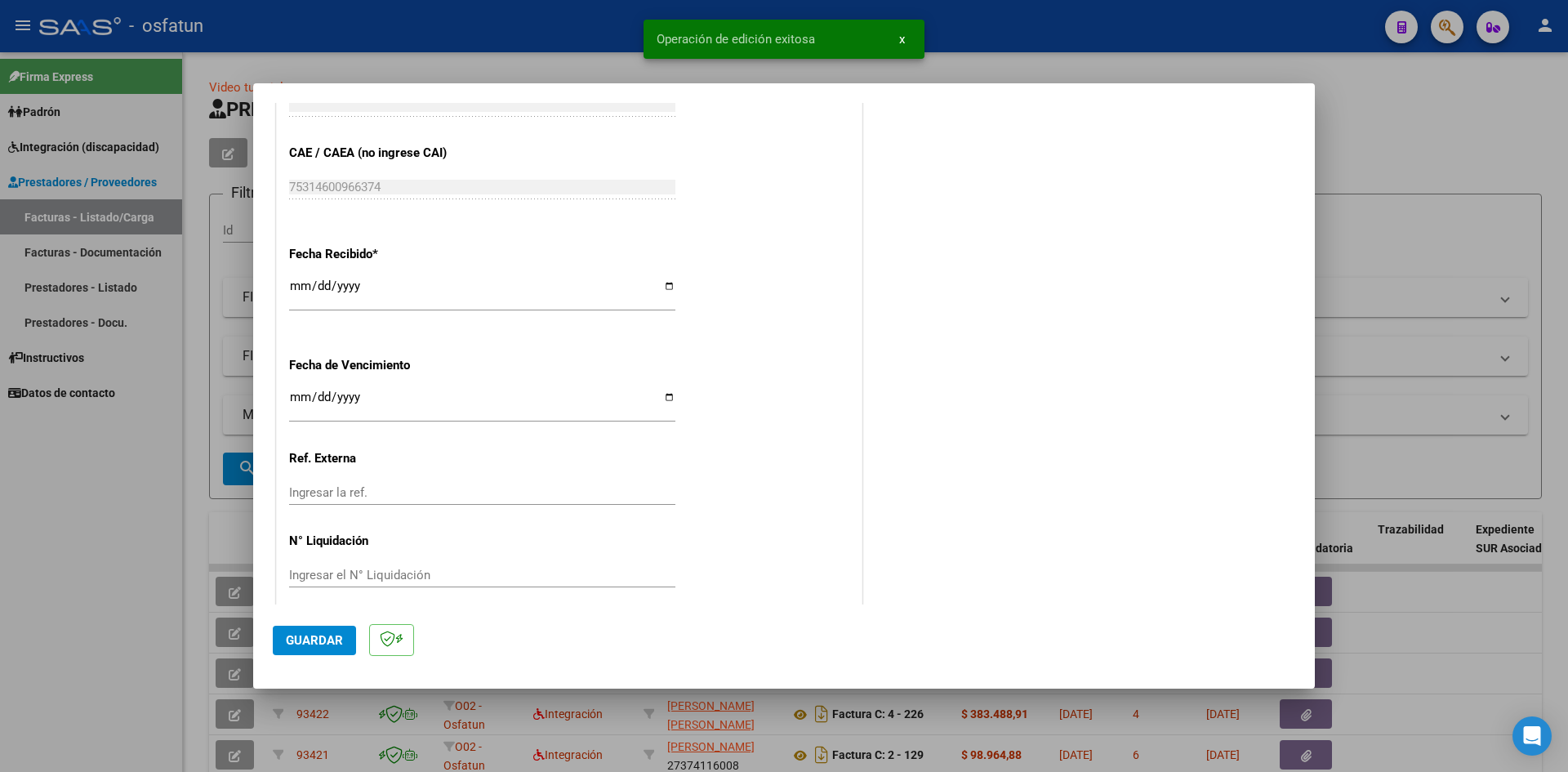
click at [556, 49] on div at bounding box center [784, 386] width 1568 height 772
type input "$ 0,00"
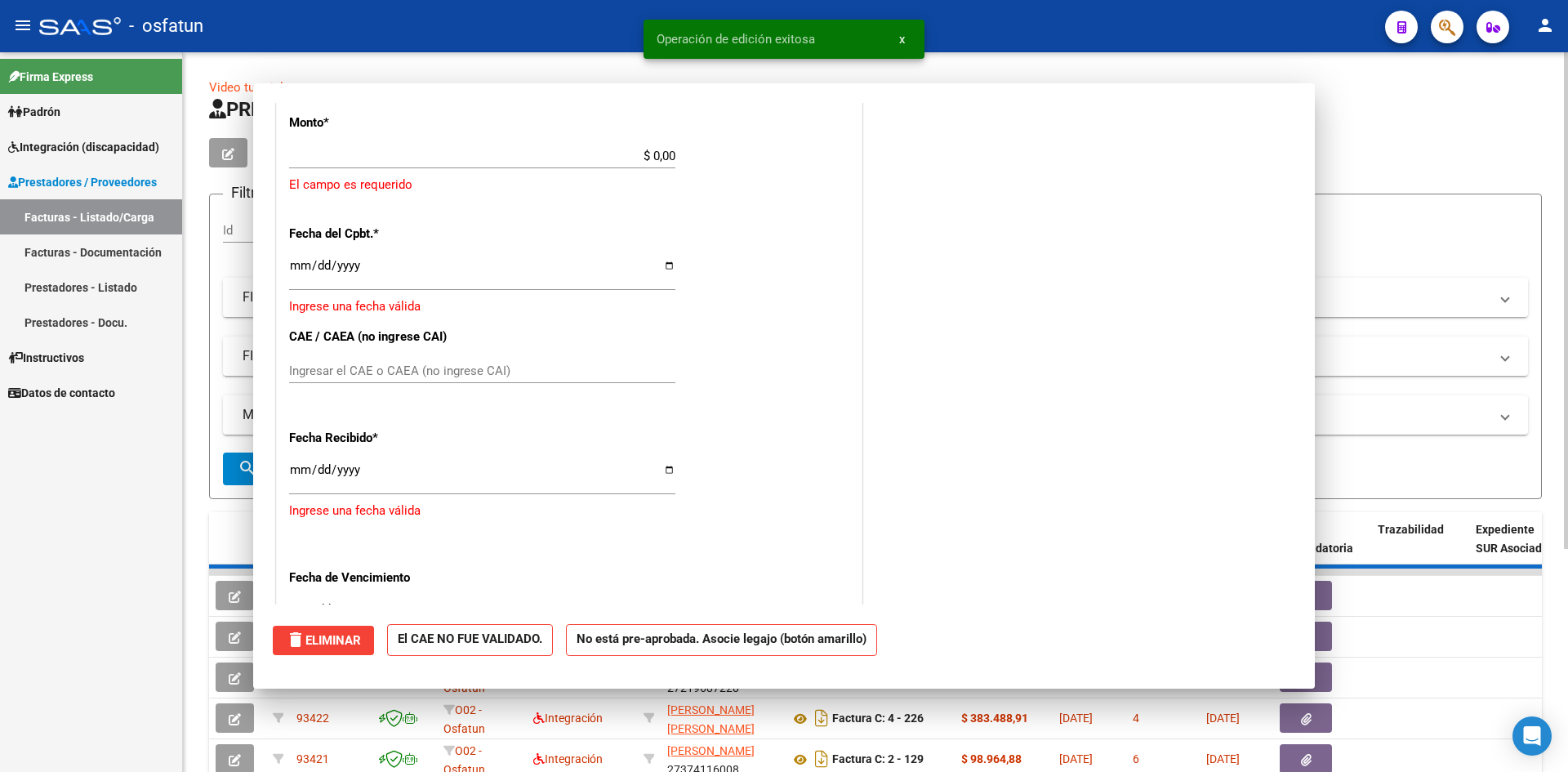
scroll to position [0, 0]
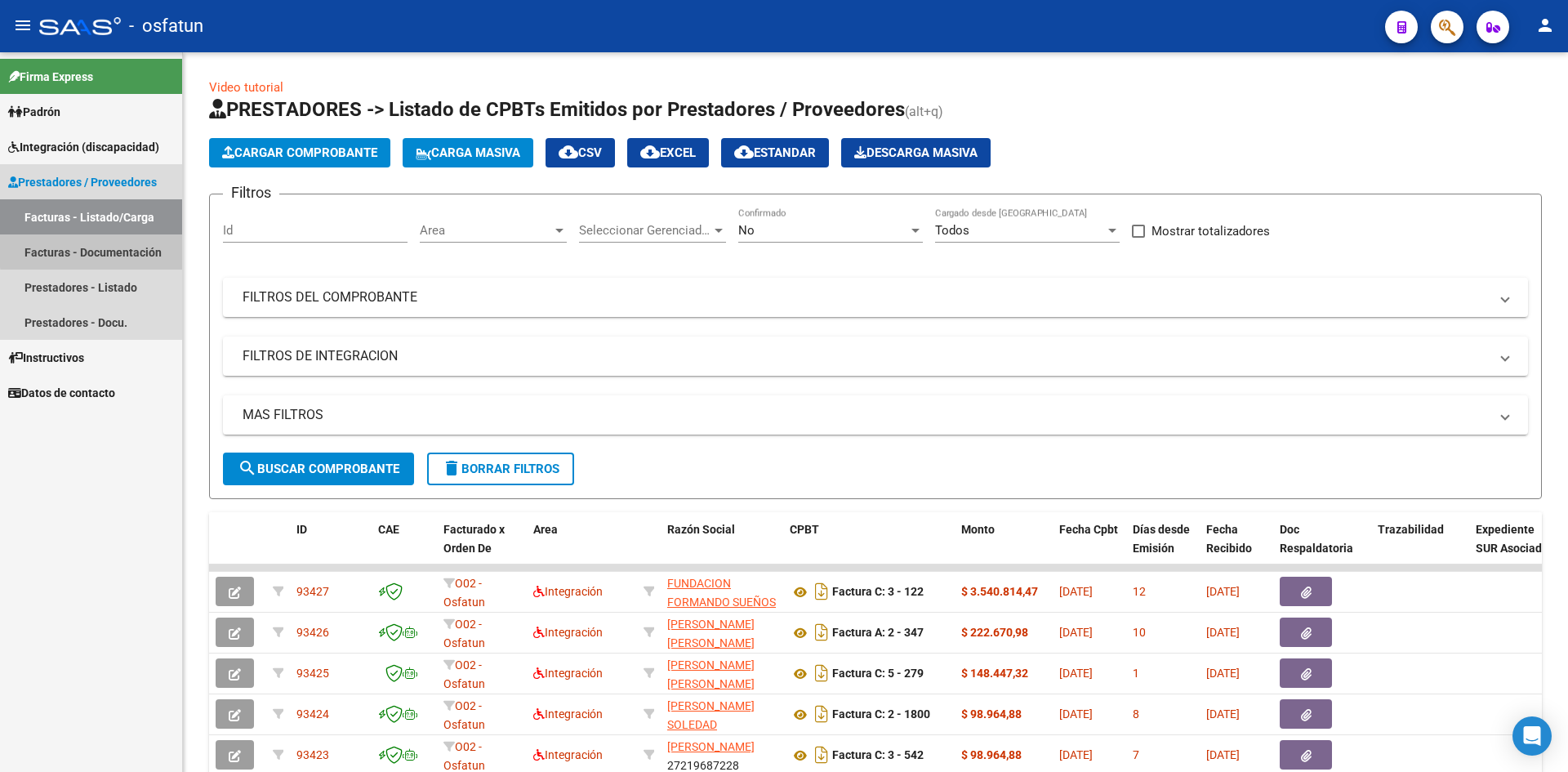
drag, startPoint x: 112, startPoint y: 249, endPoint x: 153, endPoint y: 244, distance: 41.3
click at [112, 249] on link "Facturas - Documentación" at bounding box center [91, 251] width 182 height 35
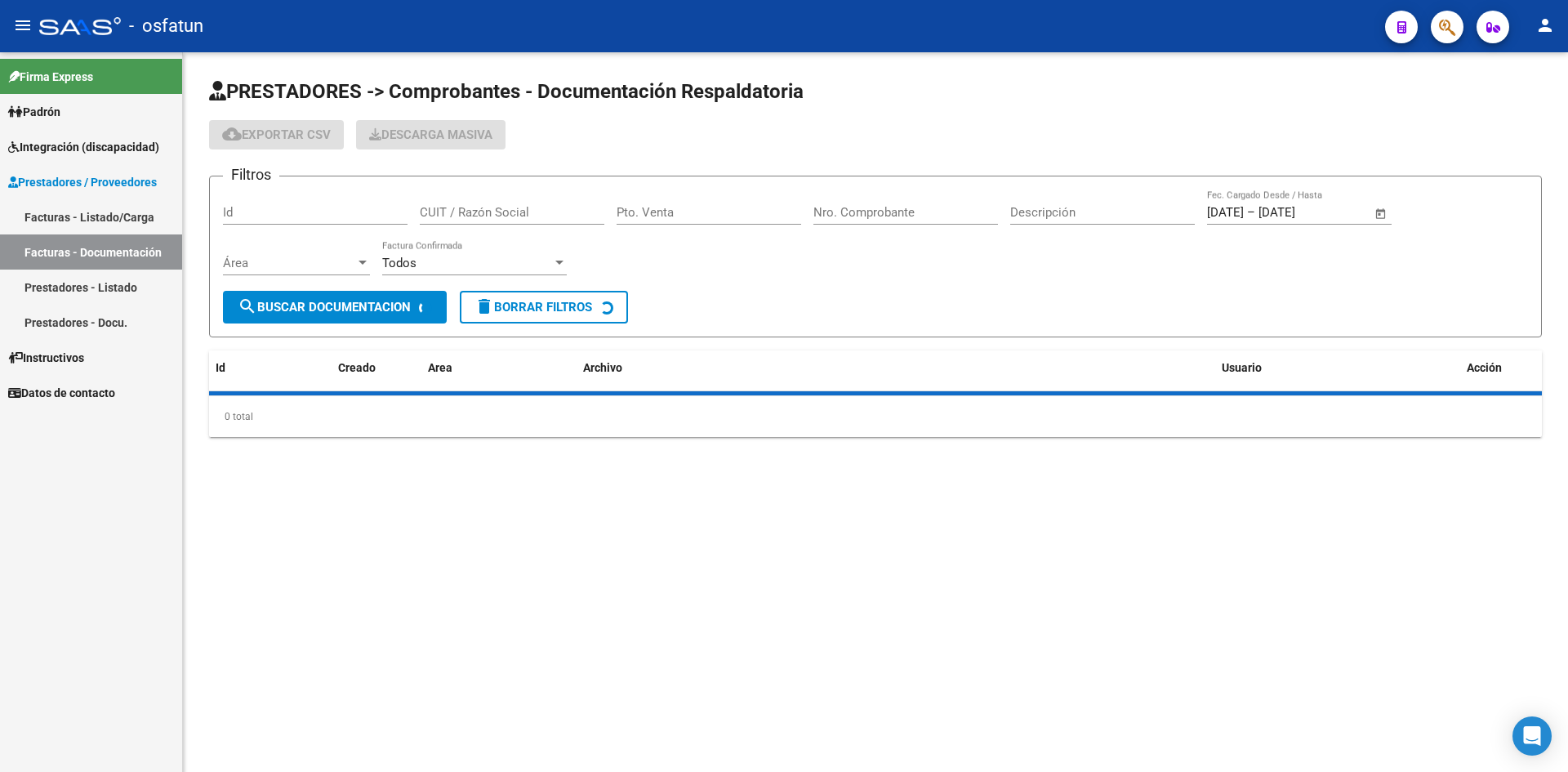
click at [670, 211] on input "Pto. Venta" at bounding box center [708, 212] width 184 height 15
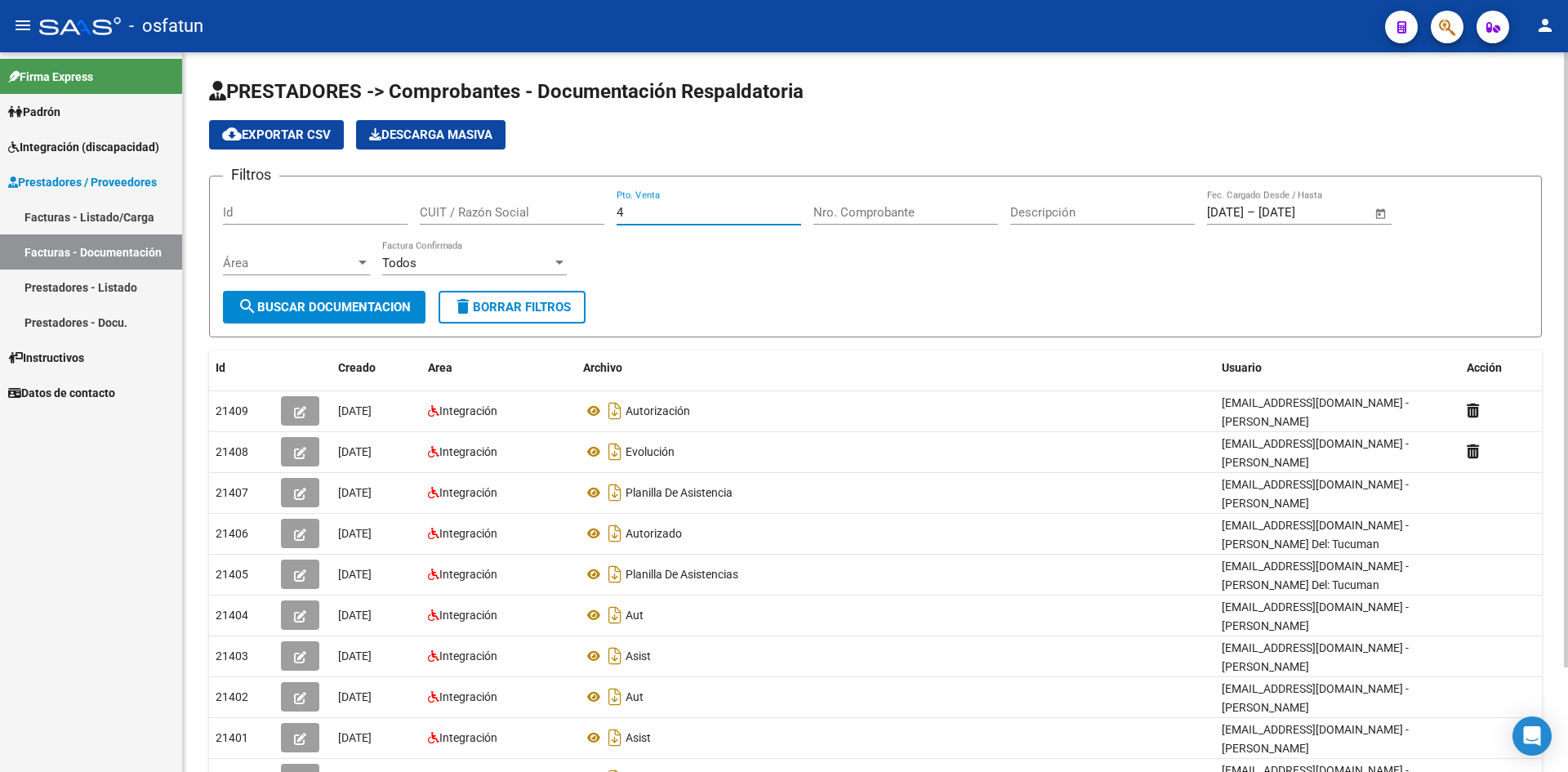
type input "4"
click at [855, 219] on input "Nro. Comprobante" at bounding box center [905, 212] width 184 height 15
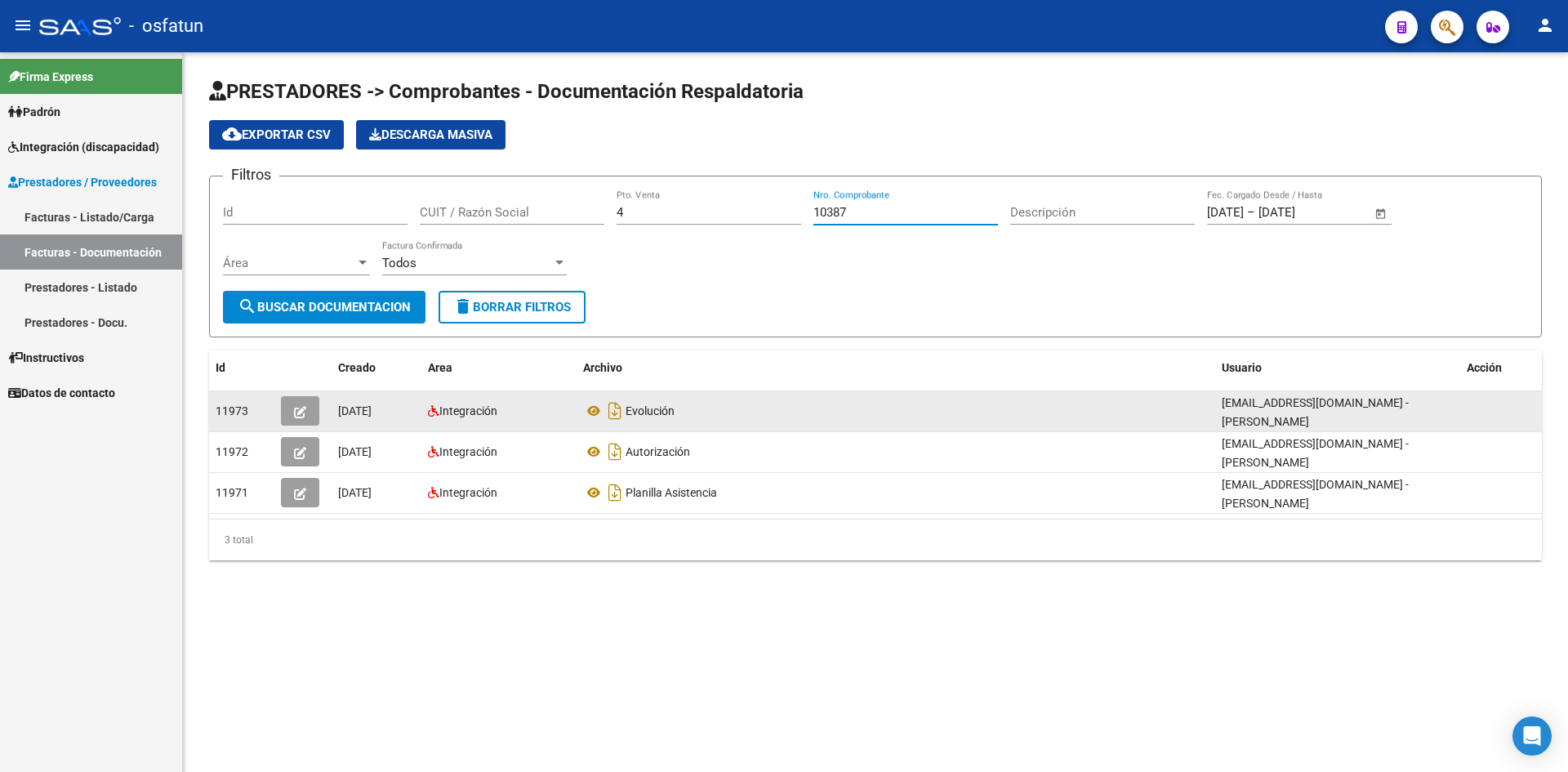
type input "10387"
click at [291, 416] on button "button" at bounding box center [300, 411] width 39 height 30
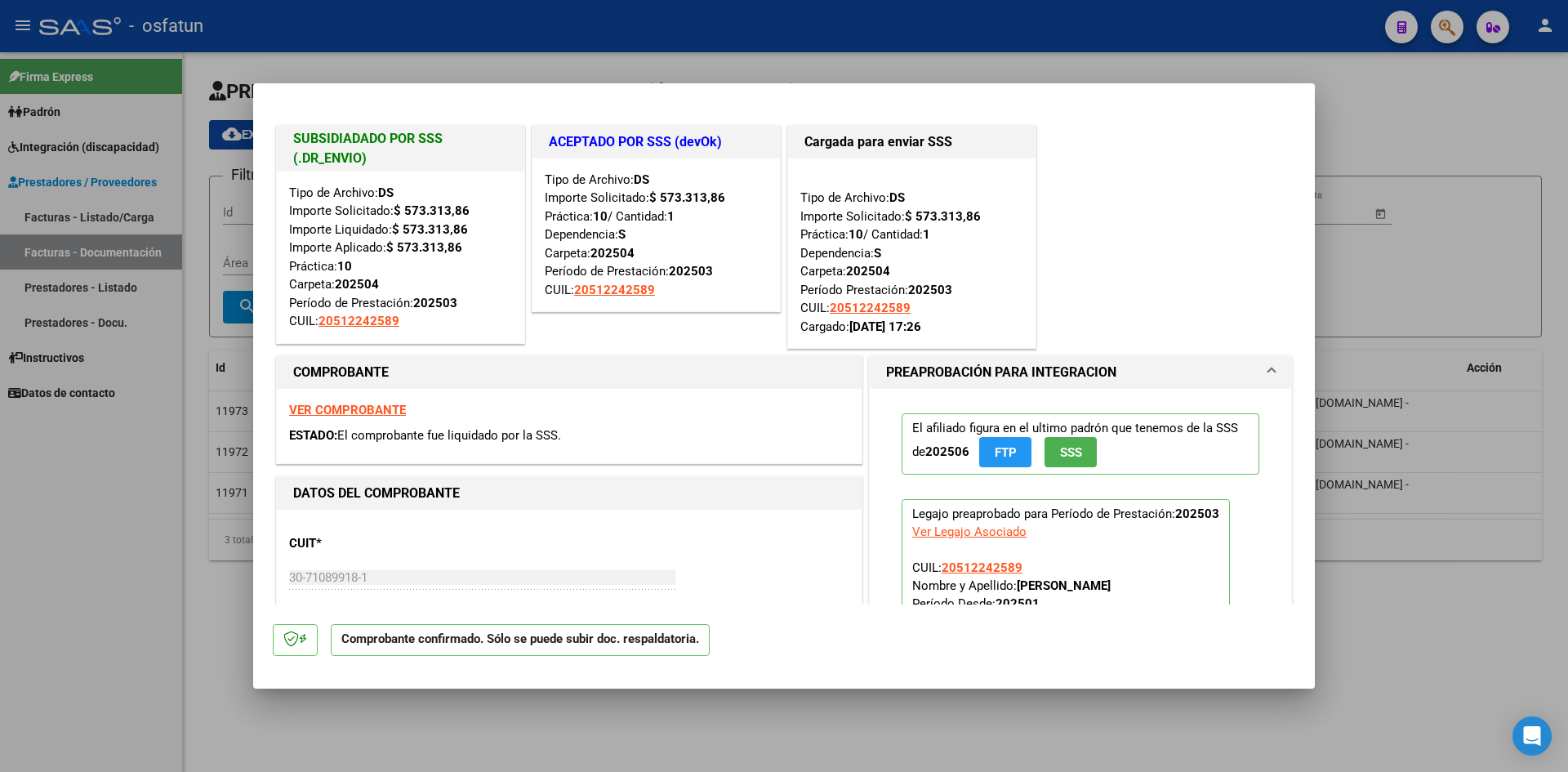
click at [358, 415] on strong "VER COMPROBANTE" at bounding box center [346, 409] width 116 height 15
click at [540, 45] on div at bounding box center [784, 386] width 1568 height 772
type input "$ 0,00"
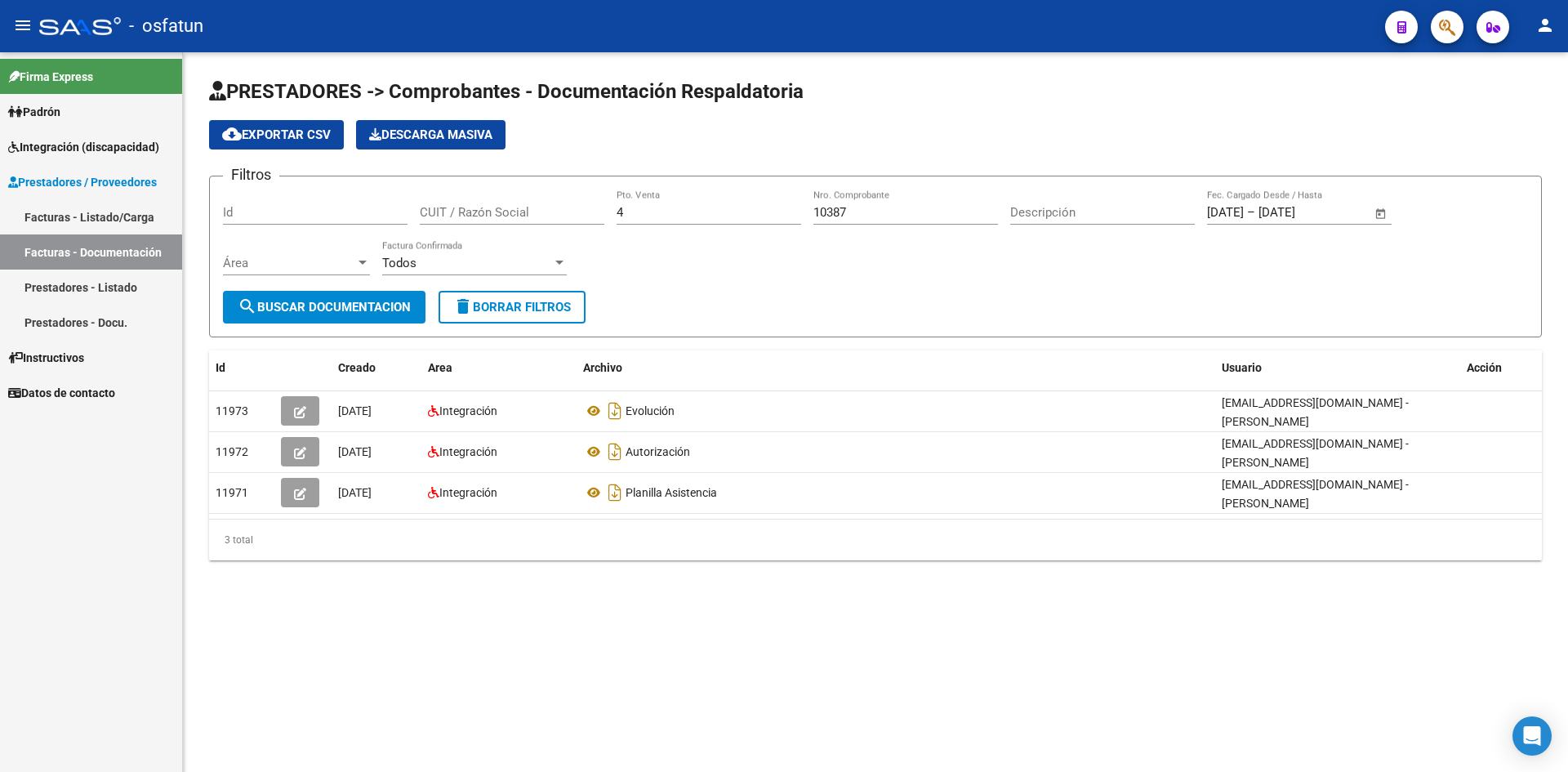
click at [867, 201] on div "10387 Nro. Comprobante" at bounding box center [905, 206] width 184 height 35
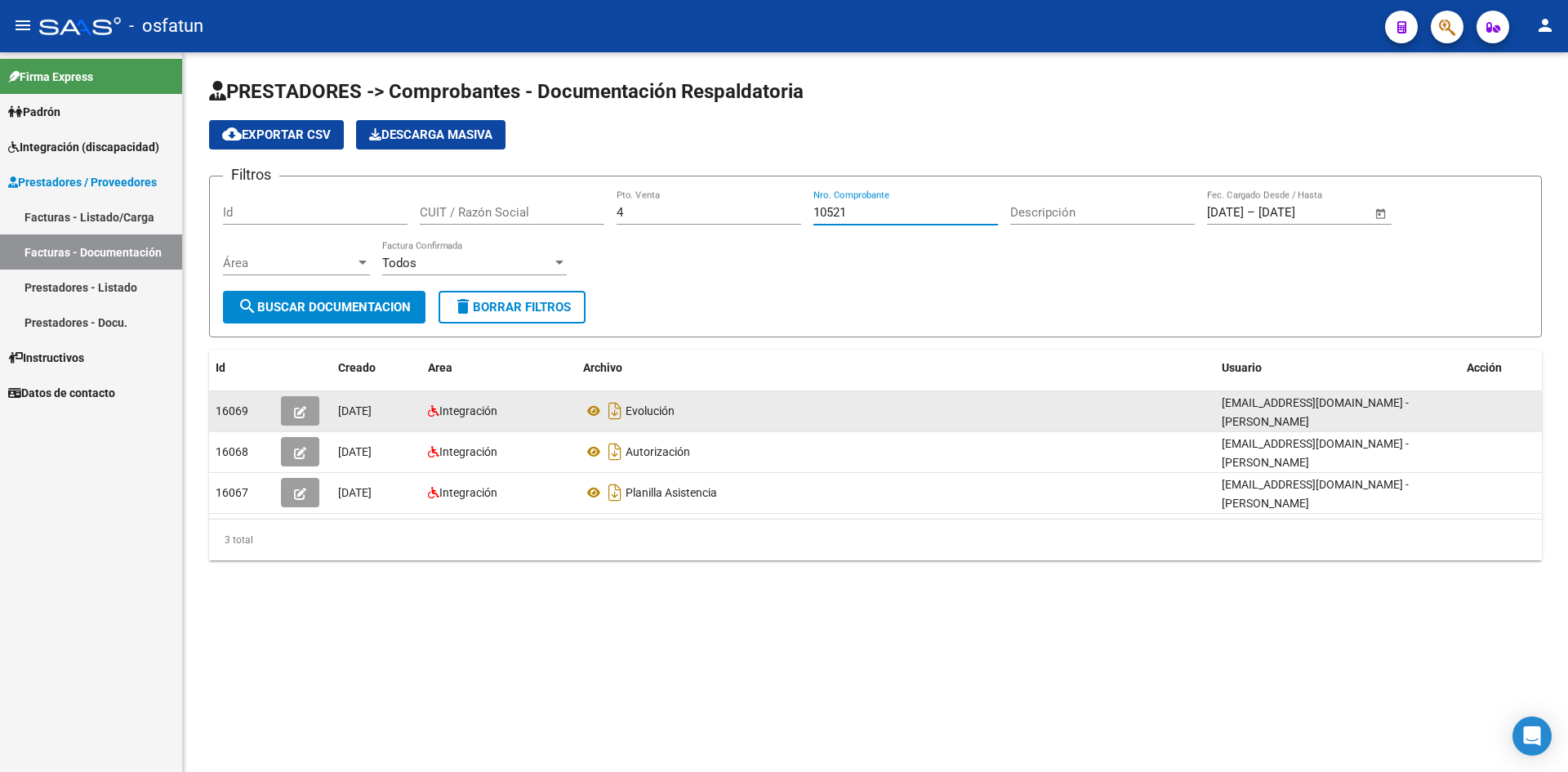
type input "10521"
click at [309, 410] on button "button" at bounding box center [300, 411] width 39 height 30
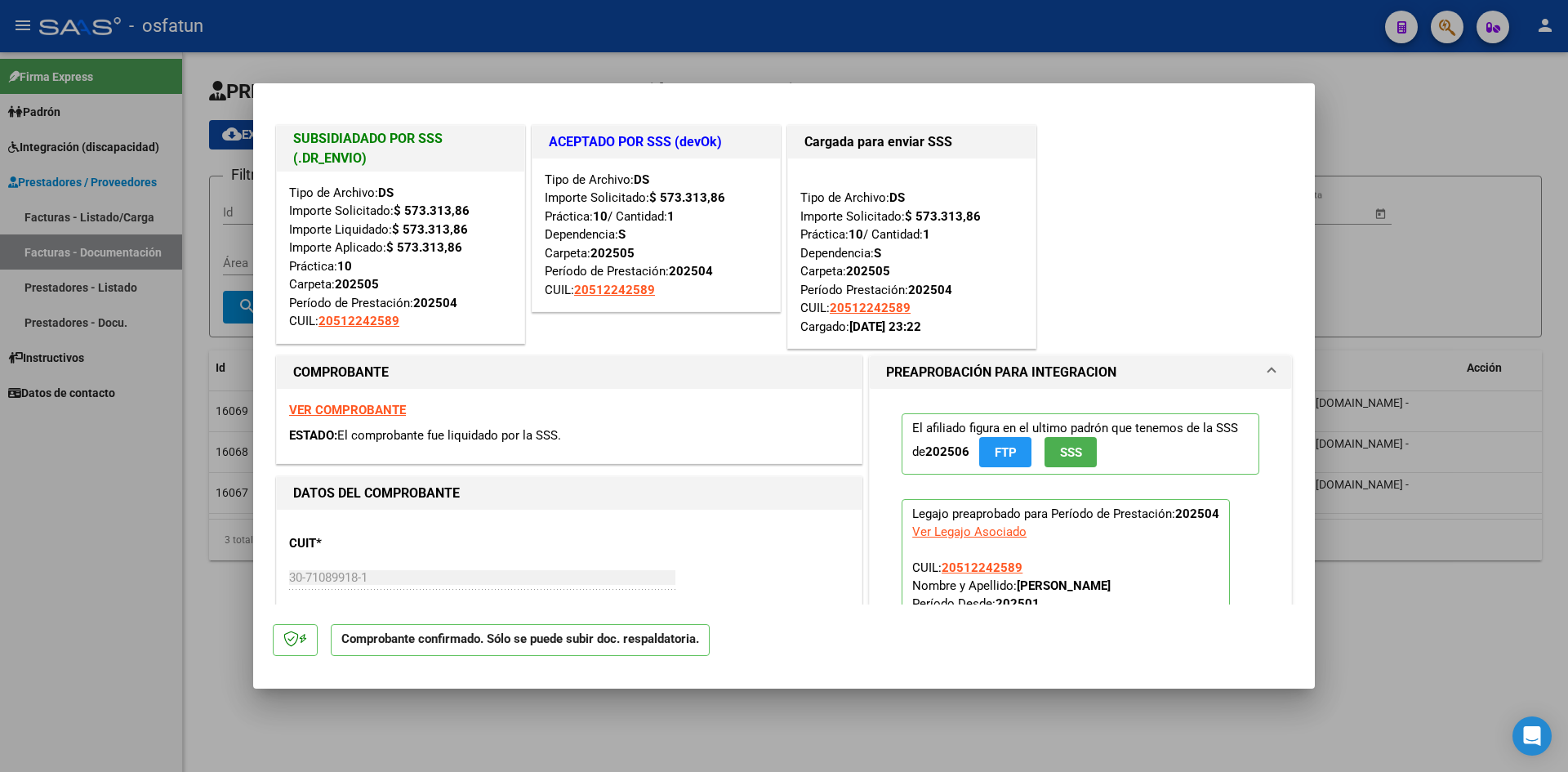
click at [633, 25] on div at bounding box center [784, 386] width 1568 height 772
type input "$ 0,00"
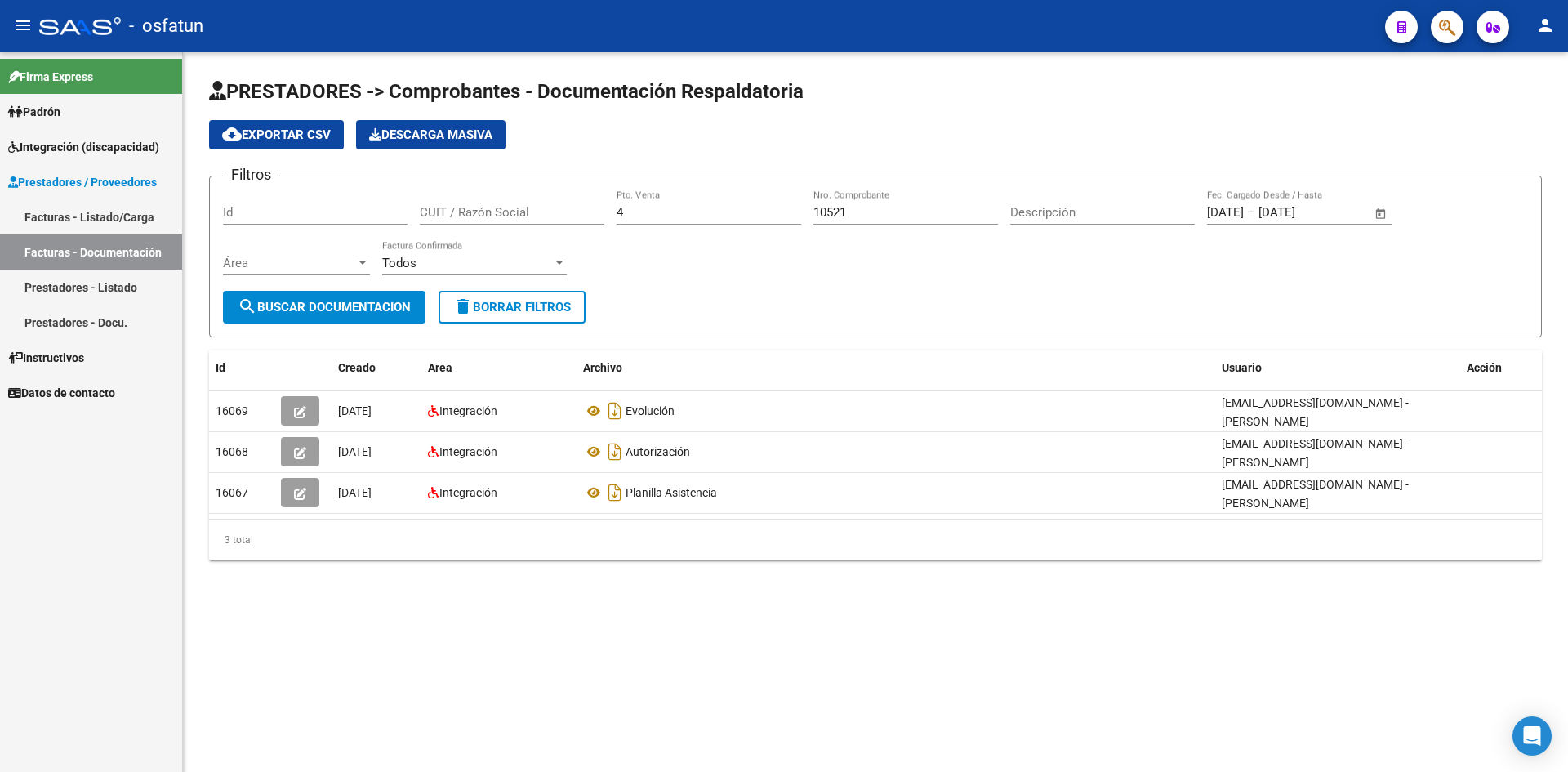
click at [897, 222] on div "10521 Nro. Comprobante" at bounding box center [905, 206] width 184 height 35
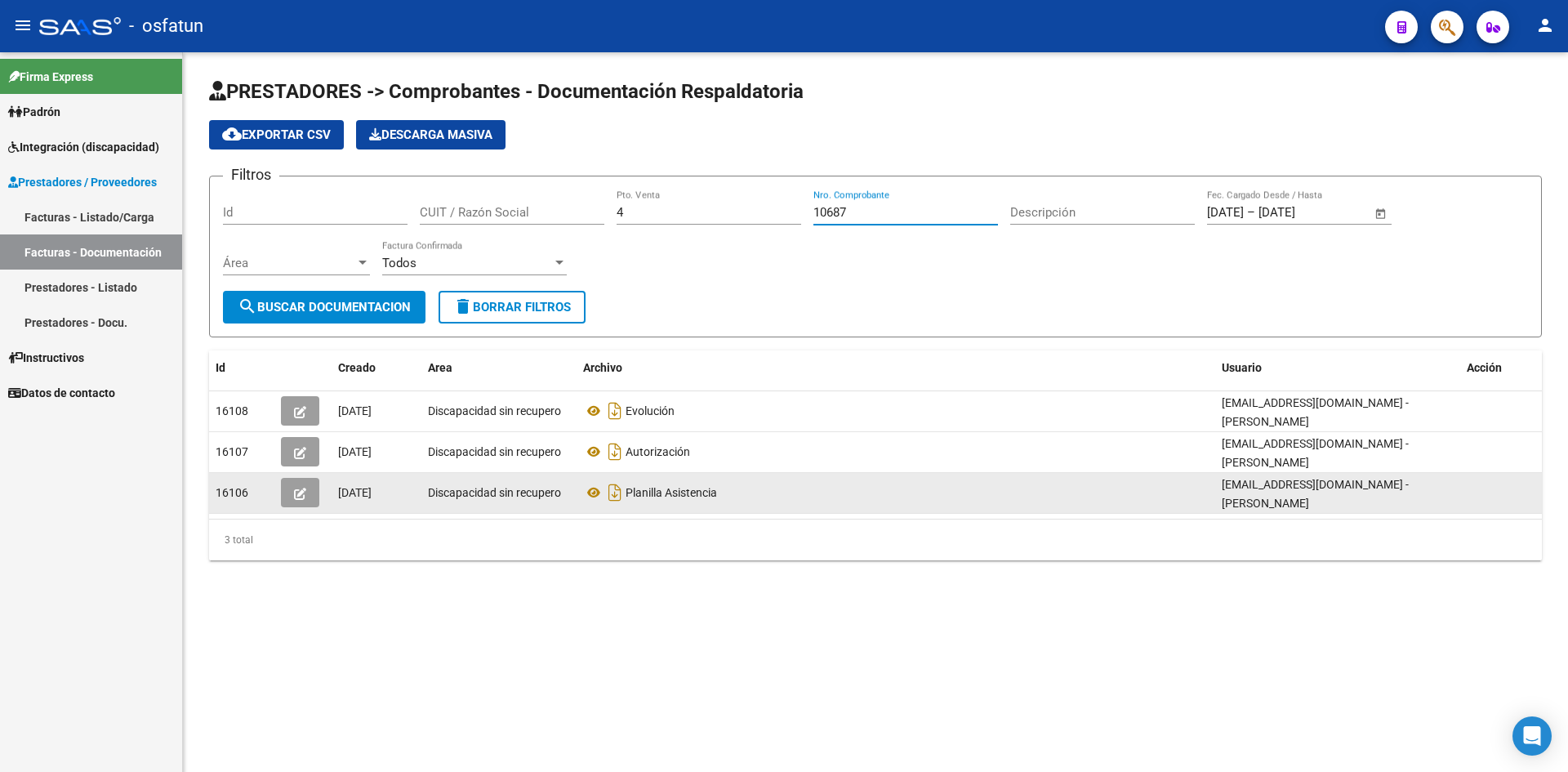
type input "10687"
click at [302, 499] on icon "button" at bounding box center [300, 494] width 12 height 12
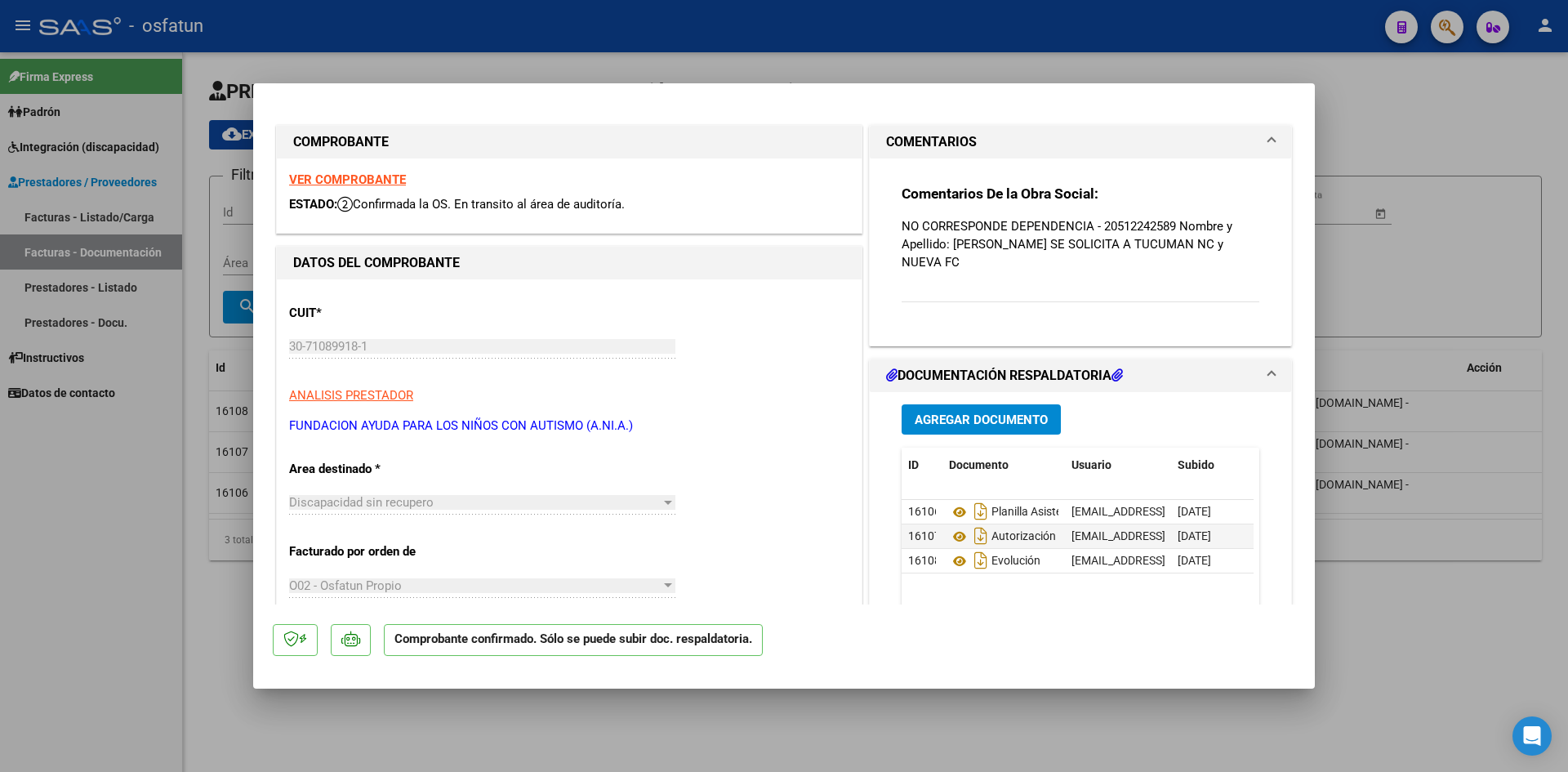
drag, startPoint x: 896, startPoint y: 228, endPoint x: 1051, endPoint y: 259, distance: 158.1
click at [1051, 259] on div "Comentarios De la Obra Social: NO CORRESPONDE DEPENDENCIA - 20512242589 Nombre …" at bounding box center [1080, 245] width 382 height 174
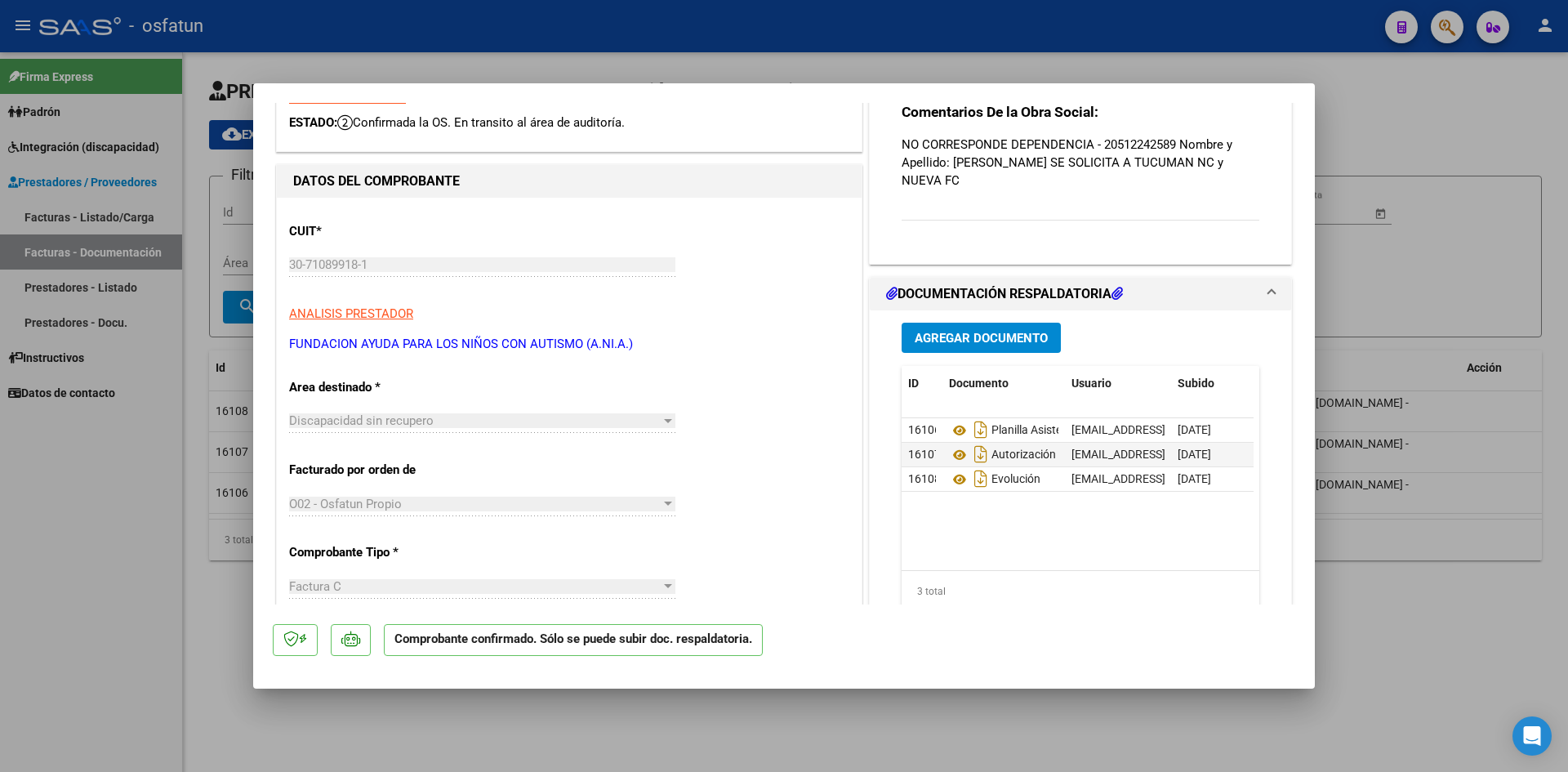
drag, startPoint x: 153, startPoint y: 543, endPoint x: 229, endPoint y: 550, distance: 76.3
click at [154, 543] on div at bounding box center [784, 386] width 1568 height 772
type input "$ 0,00"
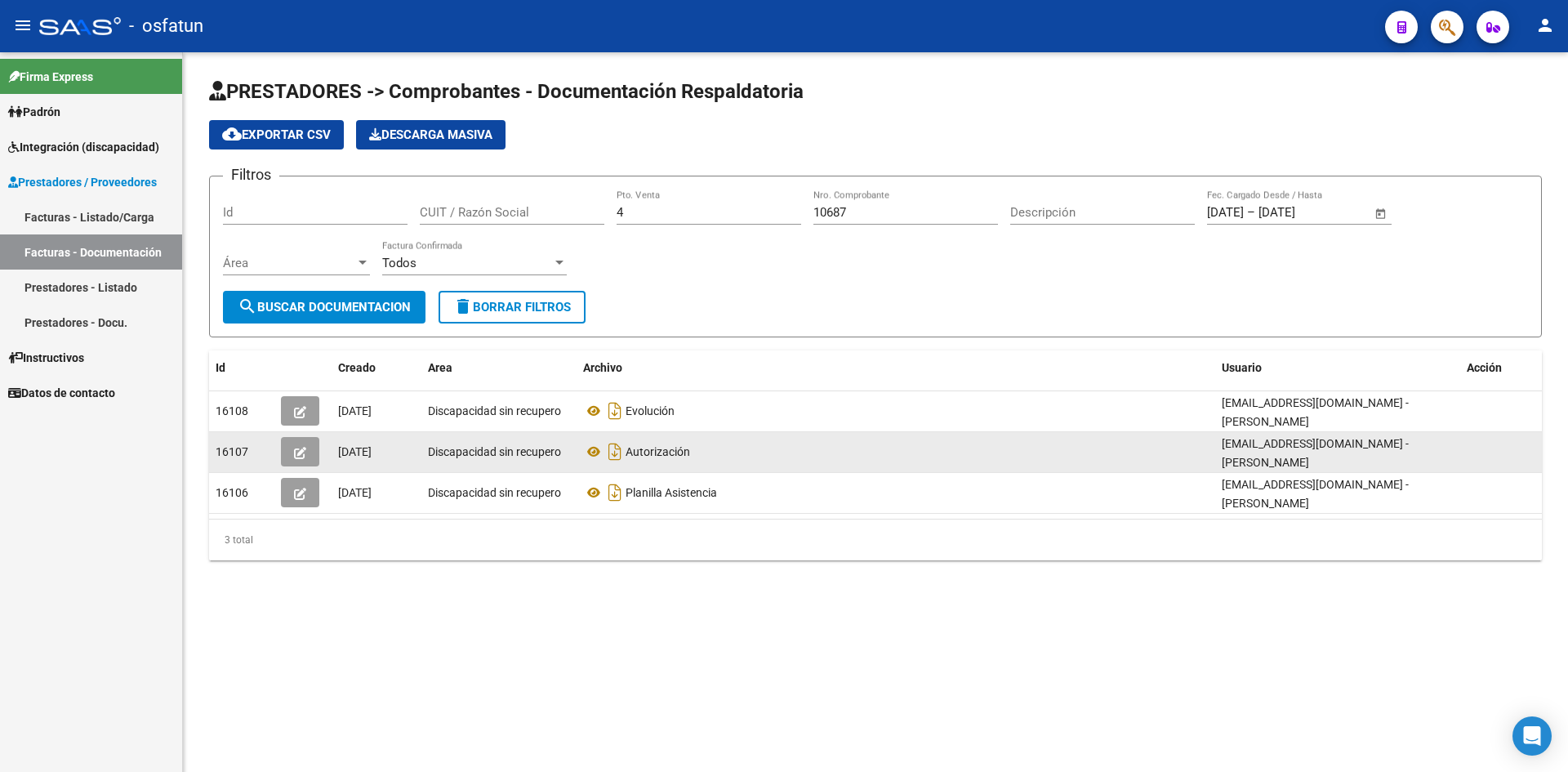
click at [293, 456] on button "button" at bounding box center [300, 452] width 39 height 30
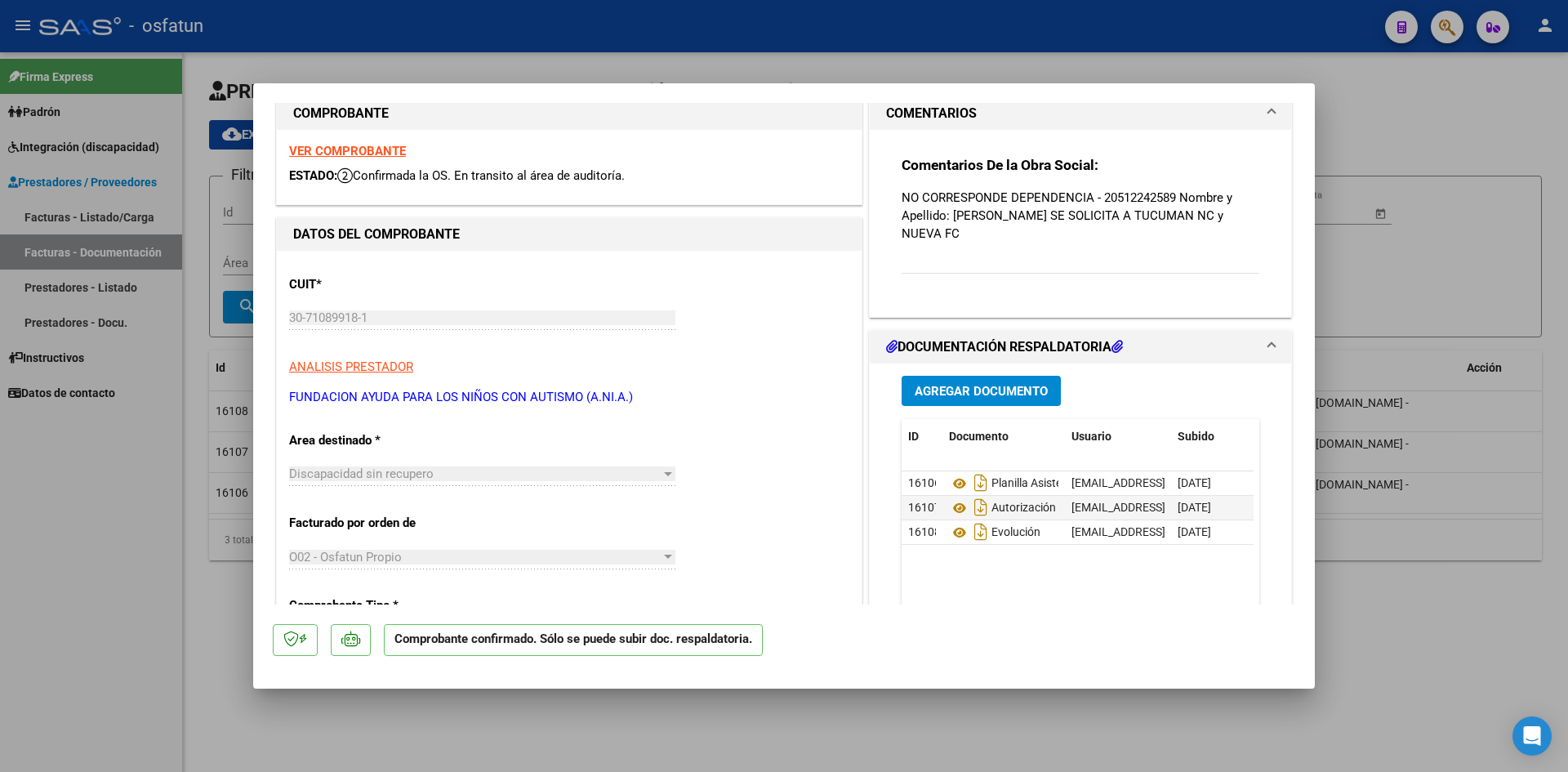
scroll to position [0, 0]
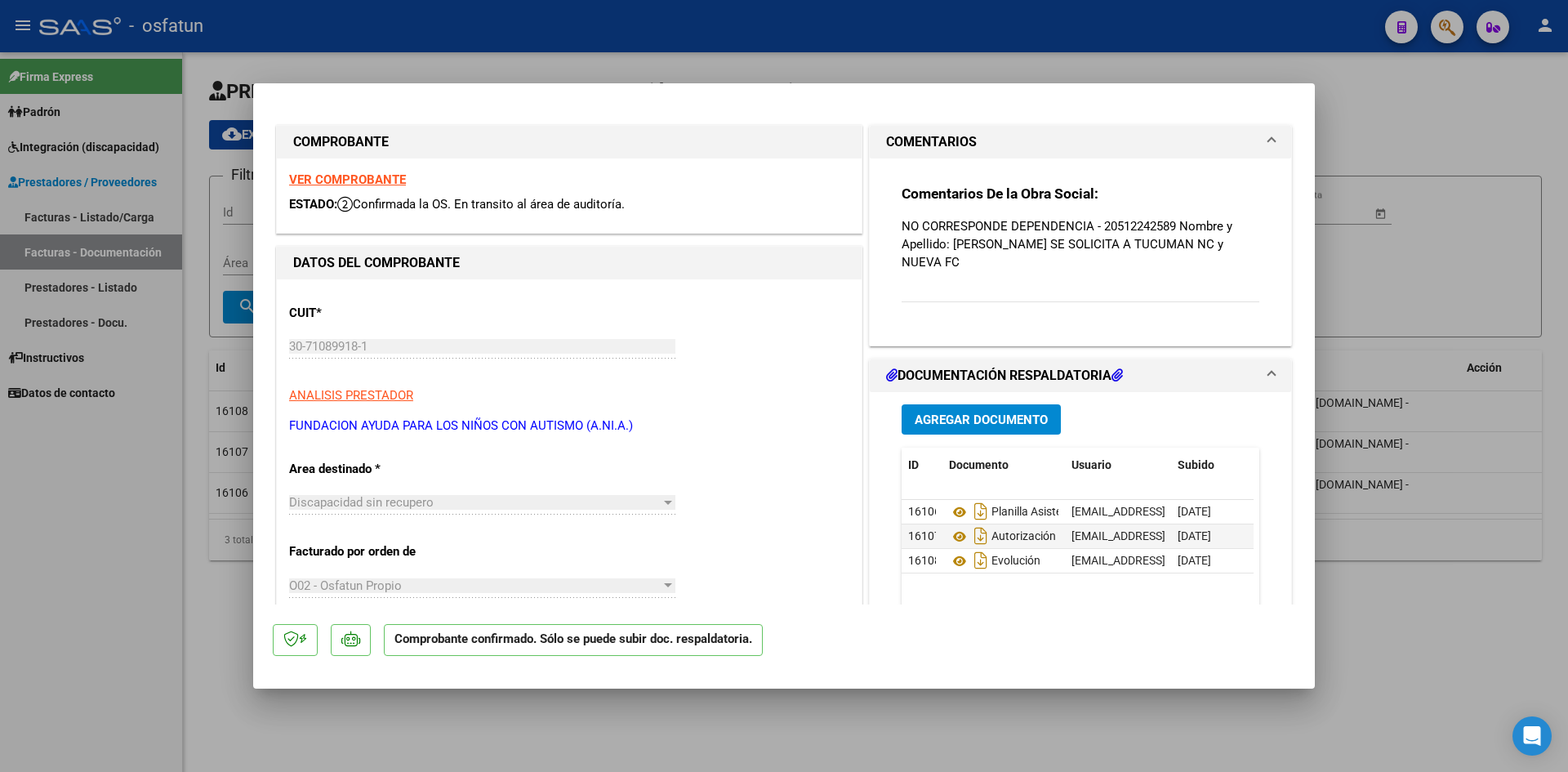
click at [562, 42] on div at bounding box center [784, 386] width 1568 height 772
type input "$ 0,00"
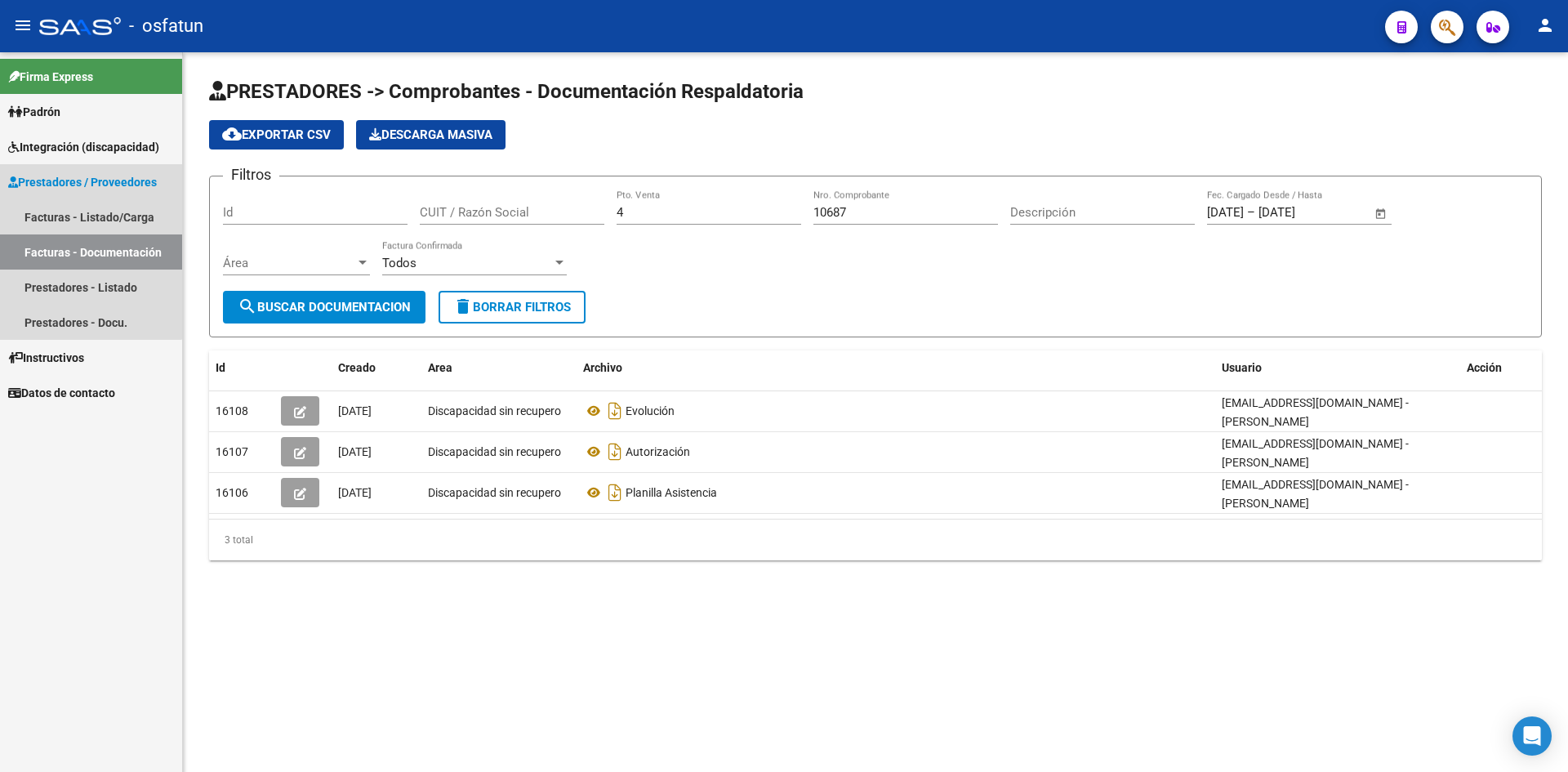
click at [85, 251] on link "Facturas - Documentación" at bounding box center [91, 251] width 182 height 35
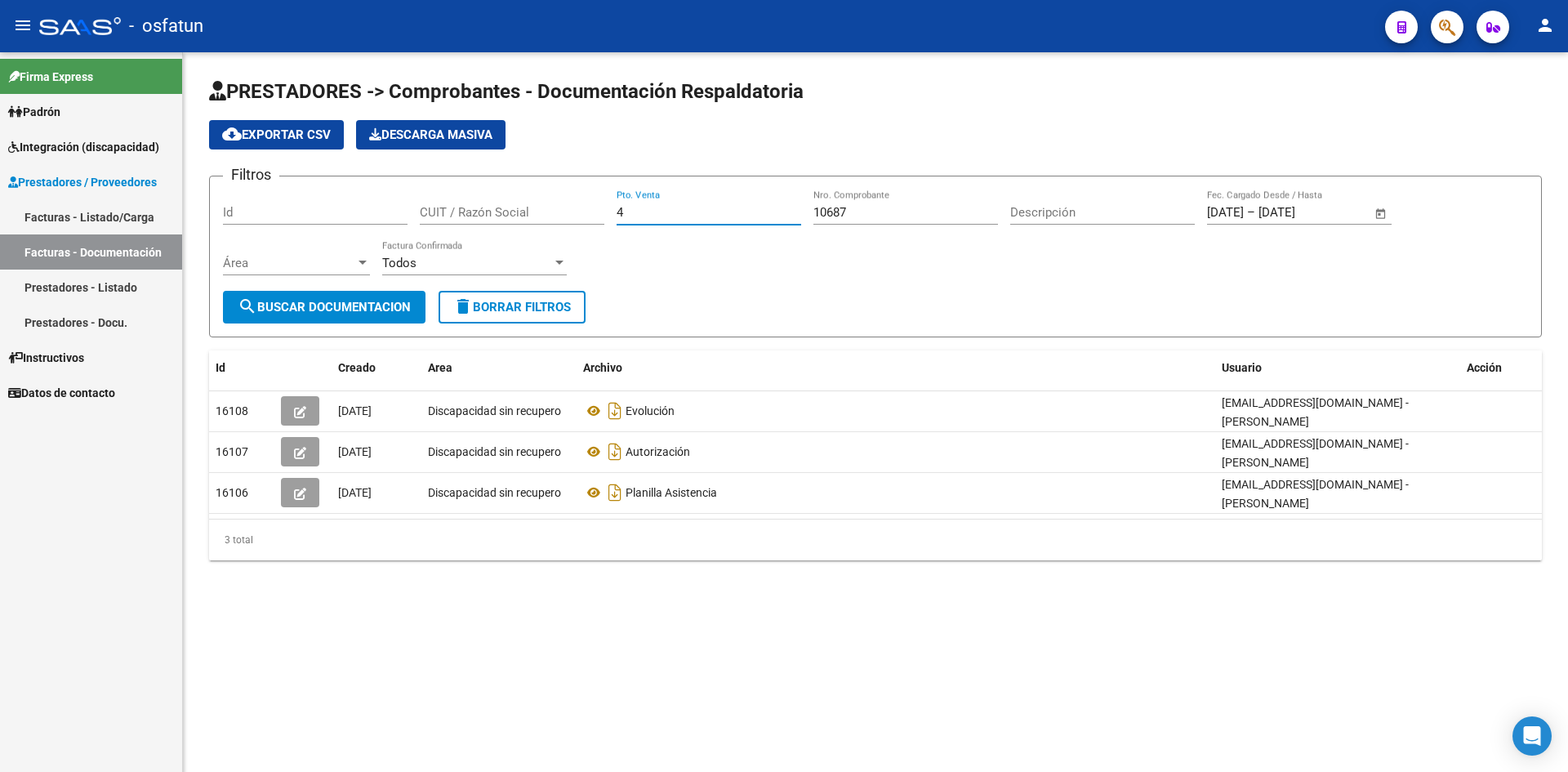
click at [686, 210] on input "4" at bounding box center [708, 212] width 184 height 15
type input "4"
type input "2"
click at [876, 216] on input "10687" at bounding box center [905, 212] width 184 height 15
type input "1"
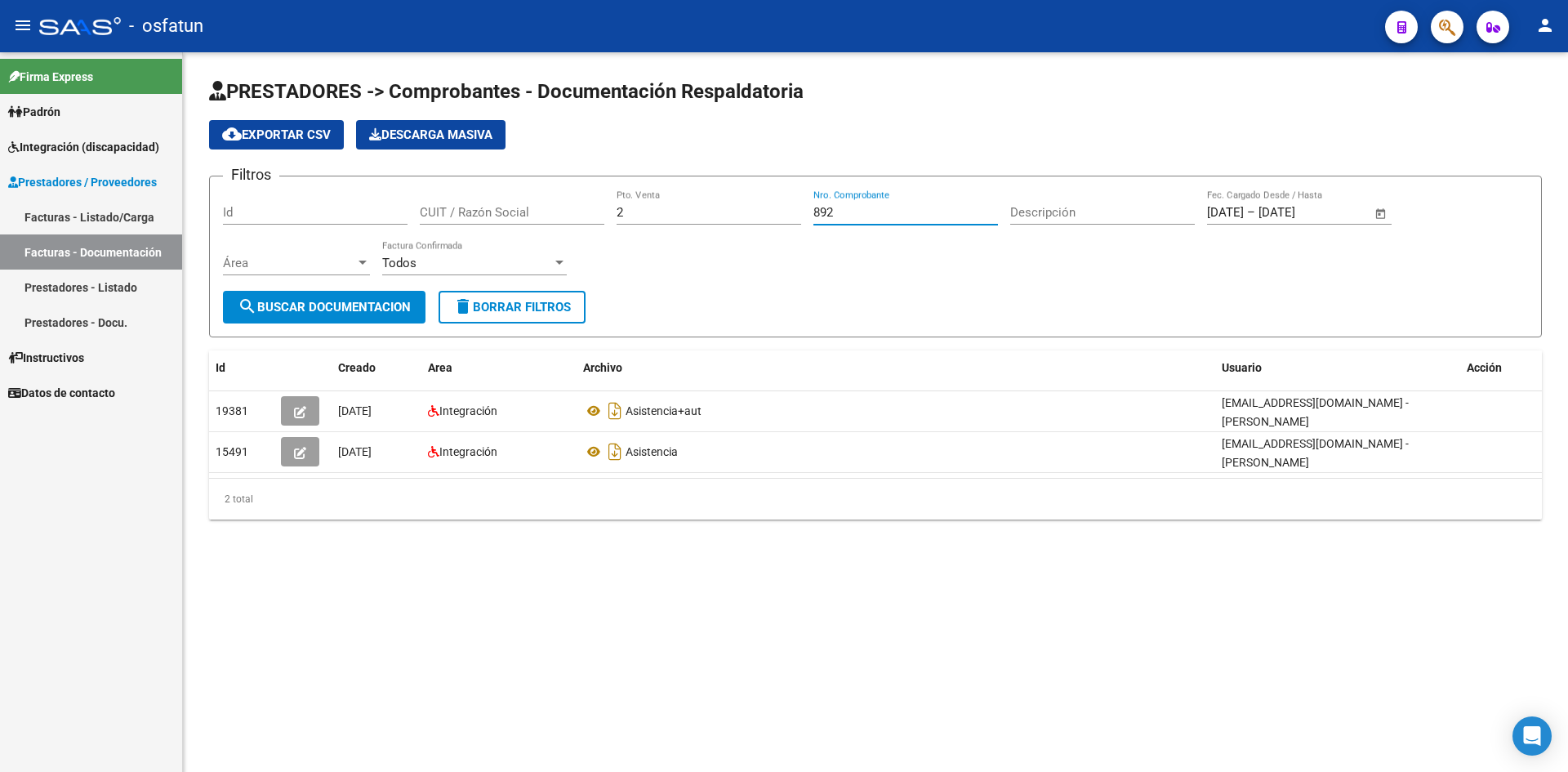
click at [852, 209] on input "892" at bounding box center [905, 212] width 184 height 15
type input "8"
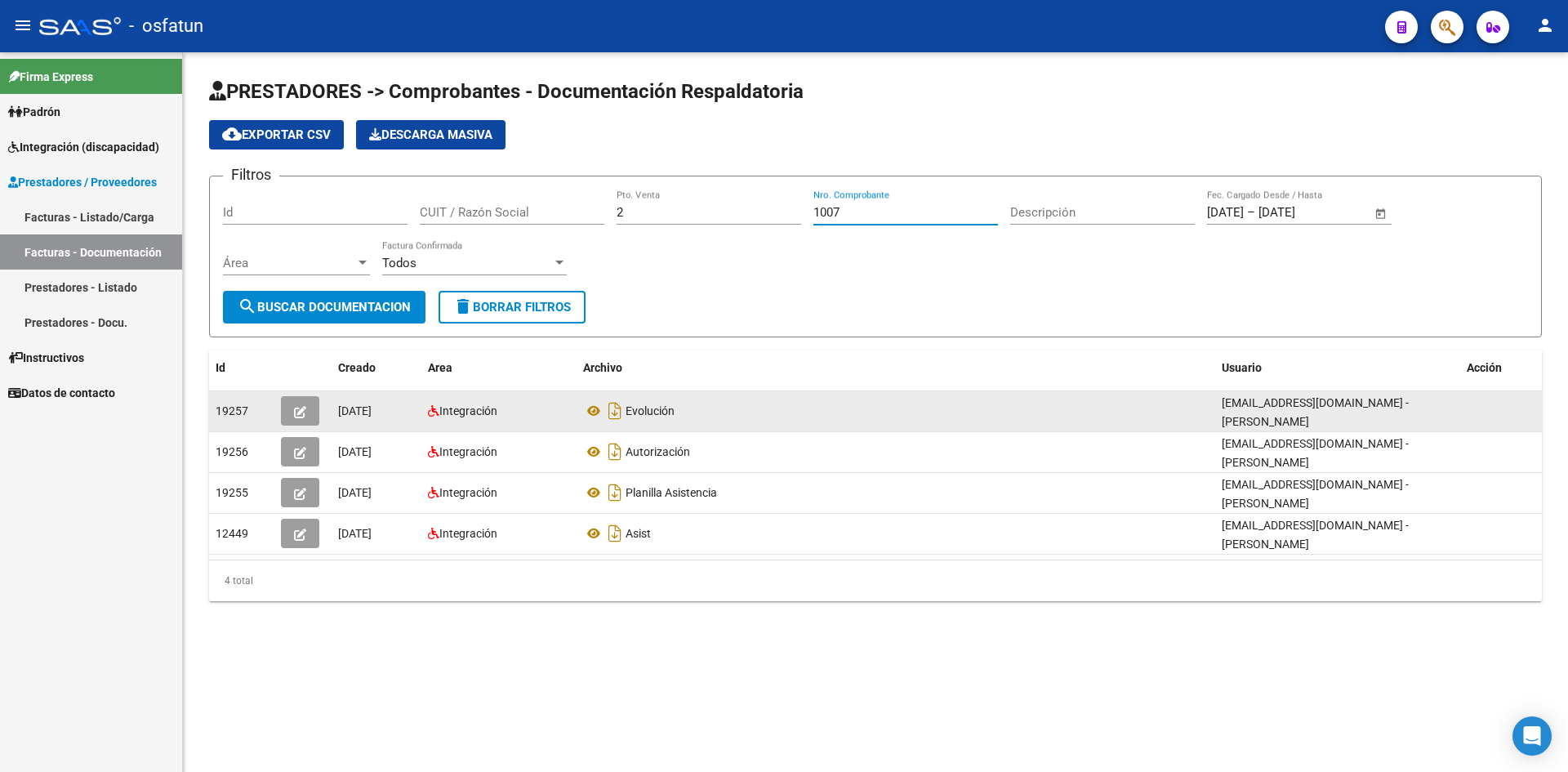
type input "1007"
click at [287, 403] on button "button" at bounding box center [300, 411] width 39 height 30
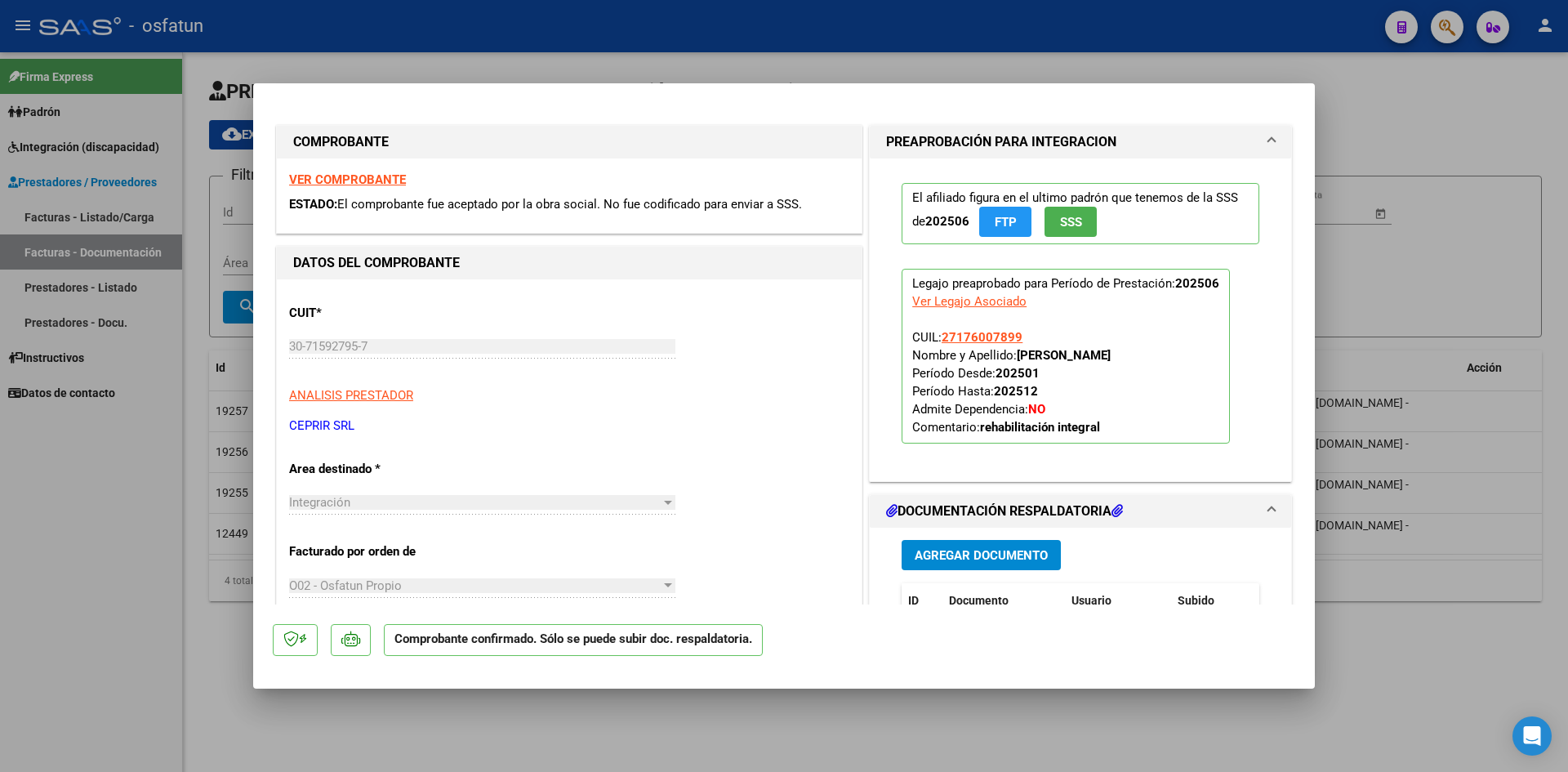
click at [588, 21] on div at bounding box center [784, 386] width 1568 height 772
type input "$ 0,00"
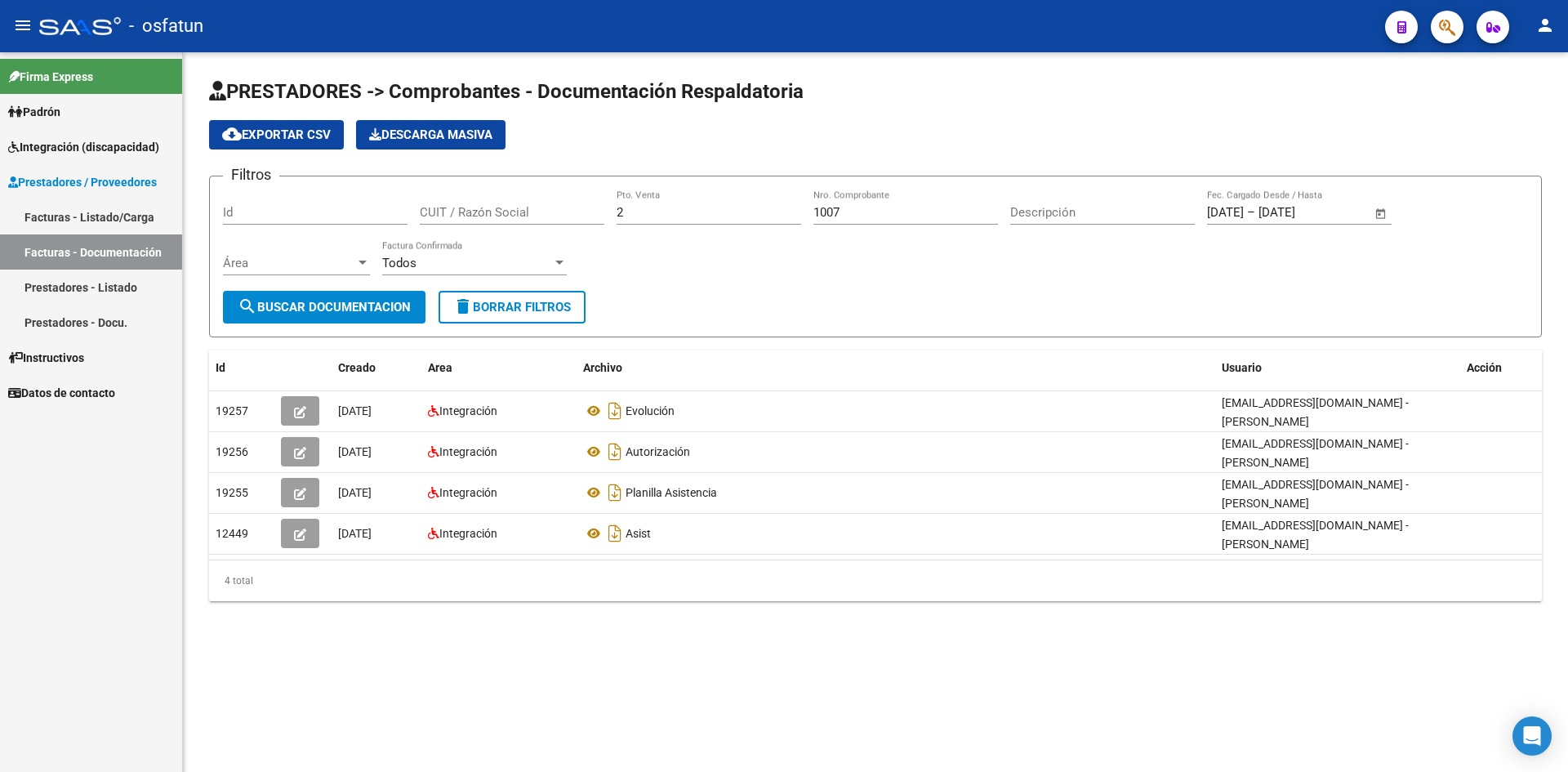
drag, startPoint x: 838, startPoint y: 96, endPoint x: 840, endPoint y: 111, distance: 15.1
click at [838, 96] on h1 "PRESTADORES -> Comprobantes - Documentación Respaldatoria" at bounding box center [875, 93] width 1333 height 29
click at [865, 216] on input "1007" at bounding box center [905, 212] width 184 height 15
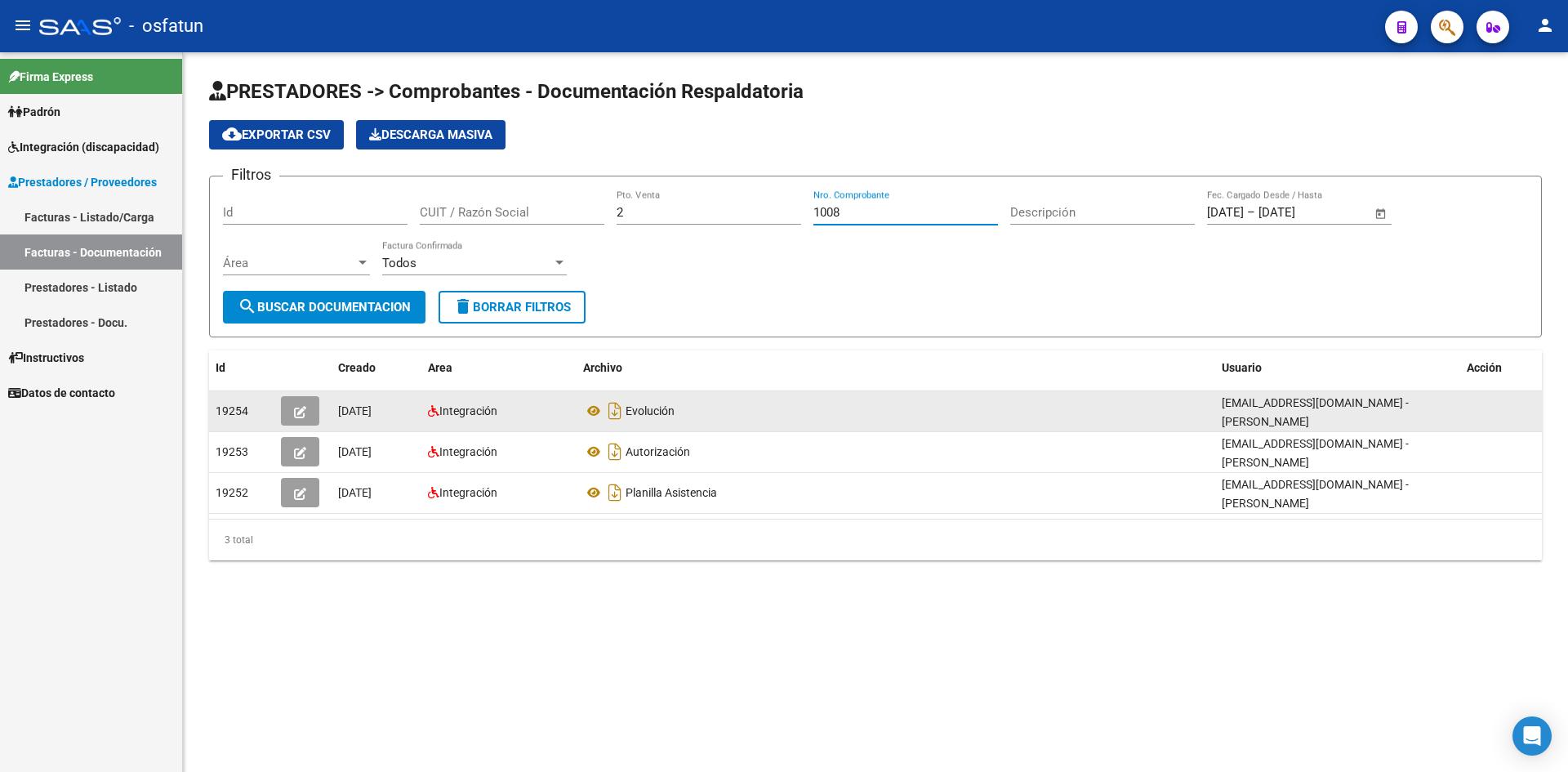
type input "1008"
click at [317, 418] on button "button" at bounding box center [300, 411] width 39 height 30
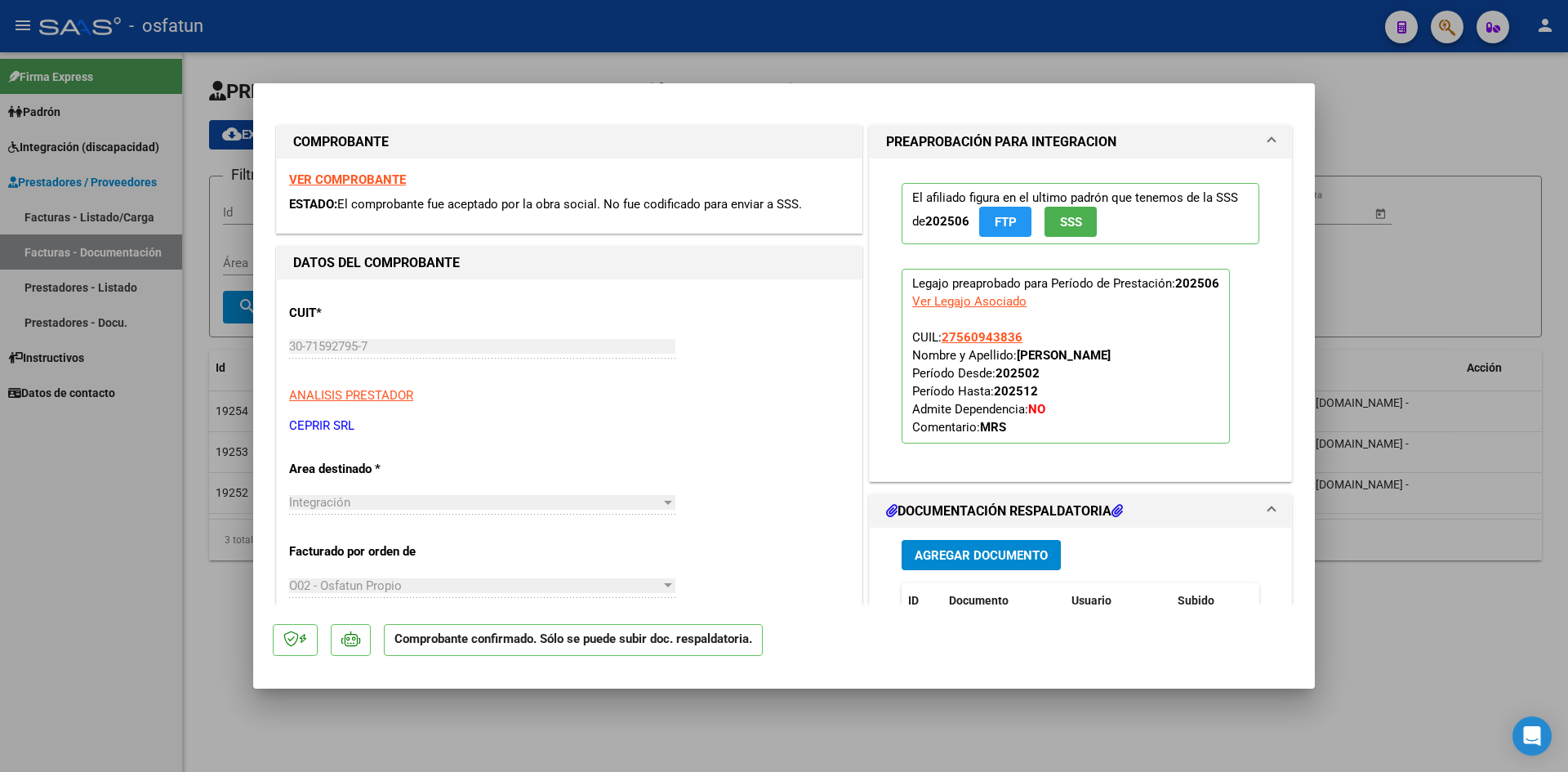
click at [569, 22] on div at bounding box center [784, 386] width 1568 height 772
type input "$ 0,00"
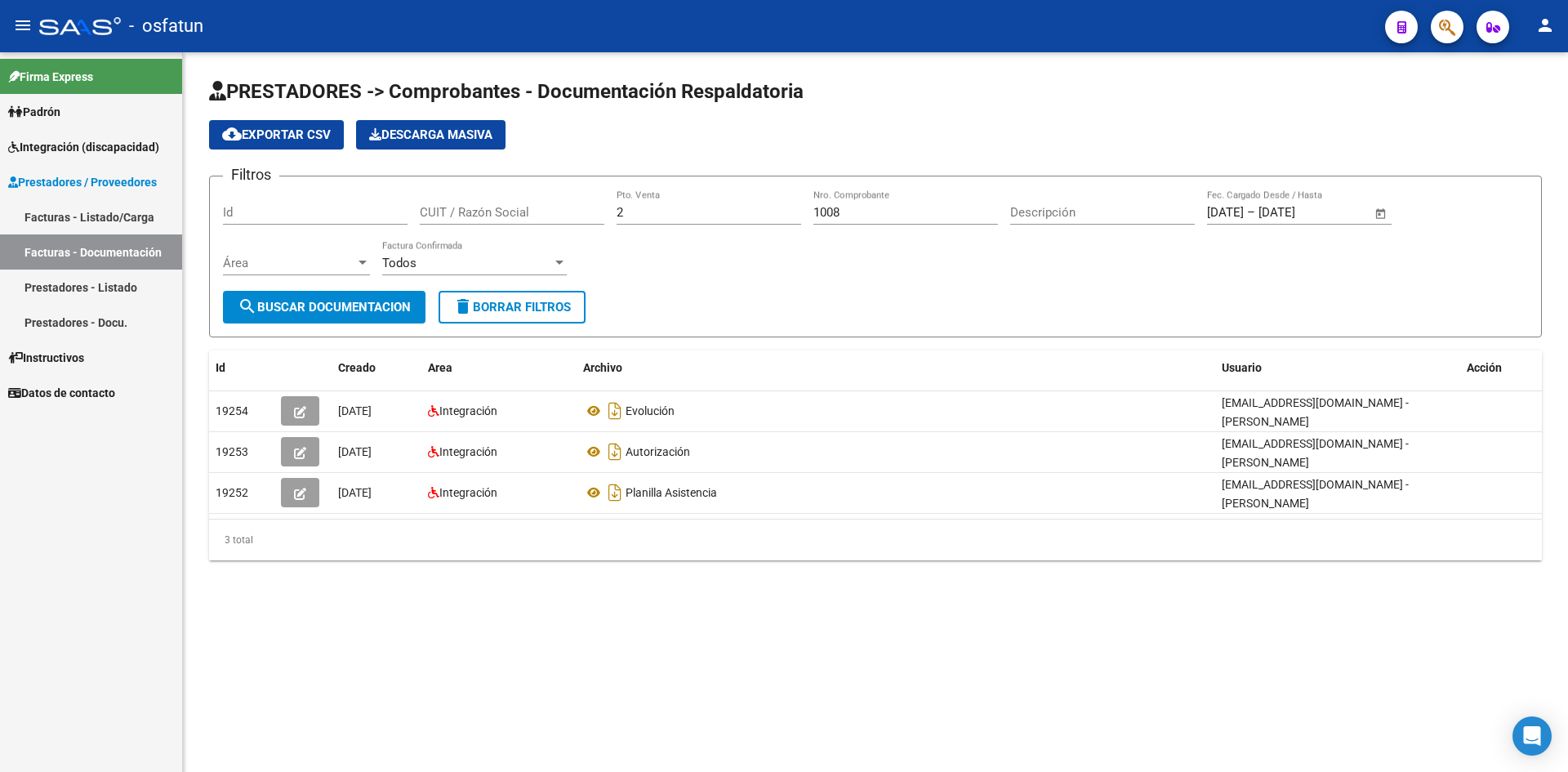
click at [747, 112] on app-list-header "PRESTADORES -> Comprobantes - Documentación Respaldatoria cloud_download Export…" at bounding box center [875, 208] width 1333 height 259
